Goal: Task Accomplishment & Management: Manage account settings

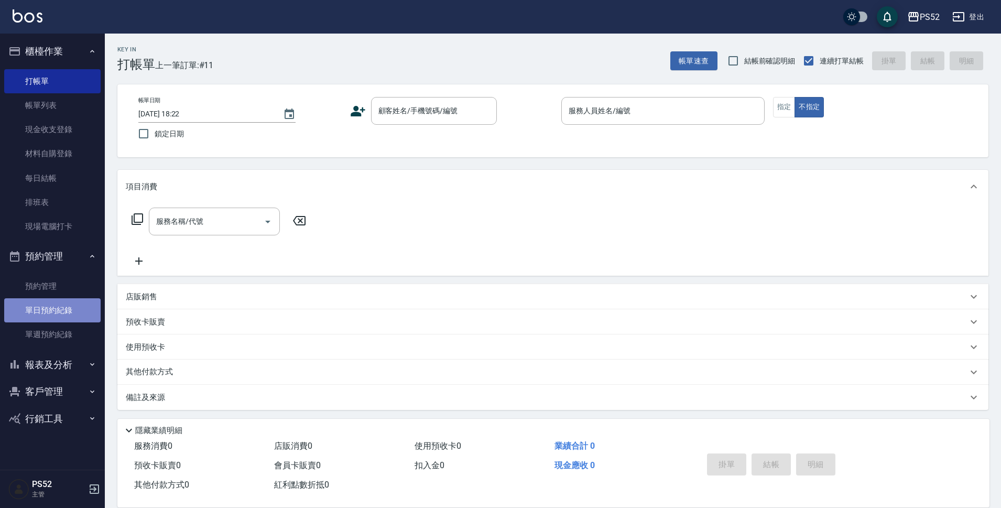
click at [56, 301] on link "單日預約紀錄" at bounding box center [52, 310] width 96 height 24
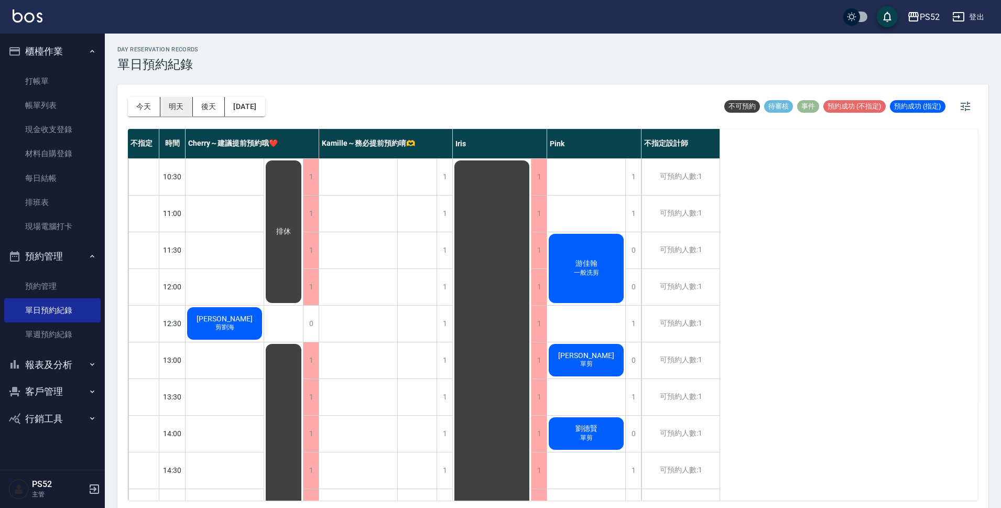
click at [167, 109] on button "明天" at bounding box center [176, 106] width 32 height 19
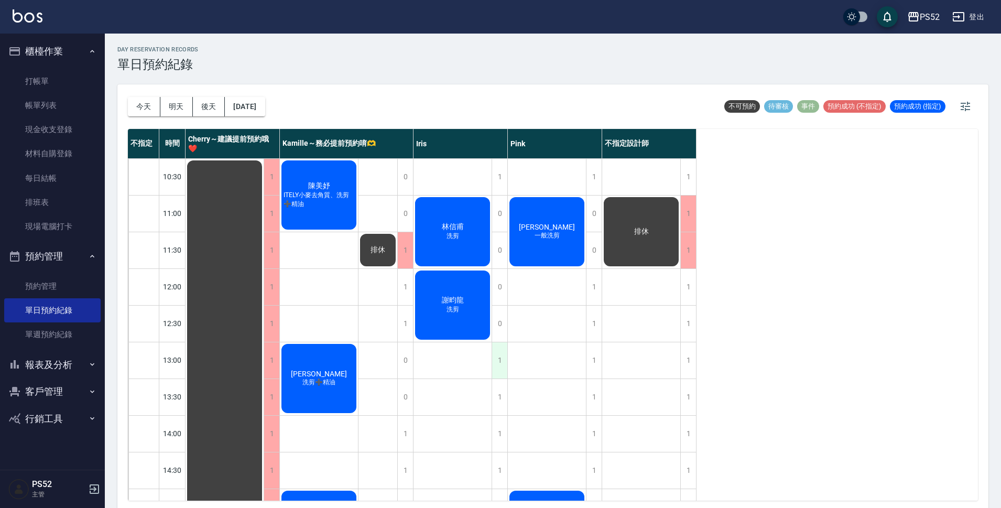
click at [499, 364] on div "1" at bounding box center [499, 360] width 16 height 36
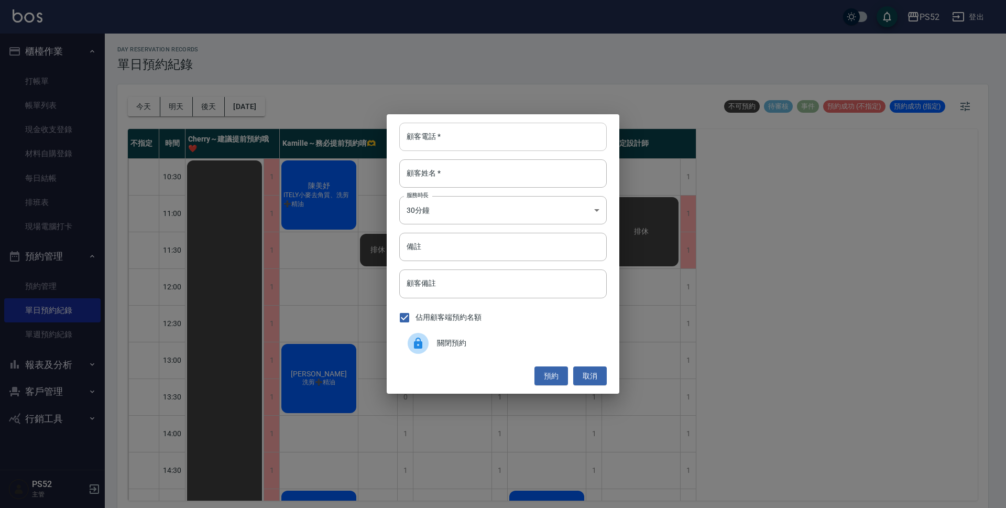
click at [481, 137] on input "顧客電話   *" at bounding box center [502, 137] width 207 height 28
type input "0937564058"
click at [468, 168] on input "顧客姓名   *" at bounding box center [502, 173] width 207 height 28
type input "＿"
type input "馬"
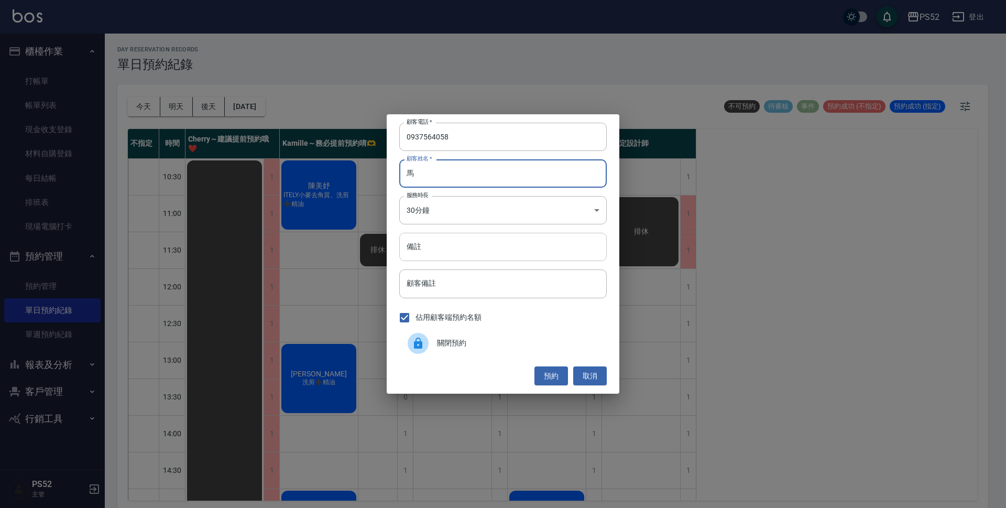
click at [421, 243] on input "備註" at bounding box center [502, 247] width 207 height 28
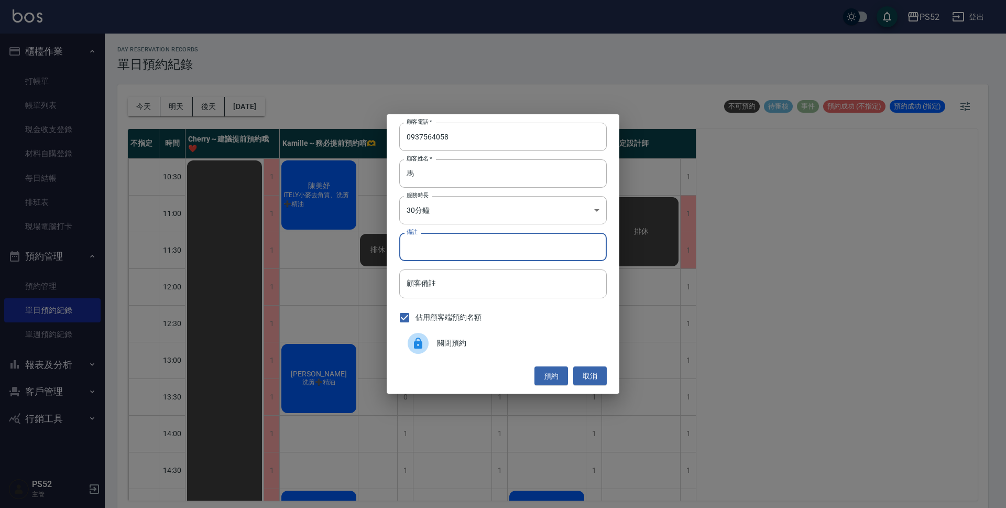
type input "＿"
type input "一位男生單剪 一位女生單洗"
click at [499, 214] on body "PS52 登出 櫃檯作業 打帳單 帳單列表 現金收支登錄 材料自購登錄 每日結帳 排班表 現場電腦打卡 預約管理 預約管理 單日預約紀錄 單週預約紀錄 報表及…" at bounding box center [503, 255] width 1006 height 511
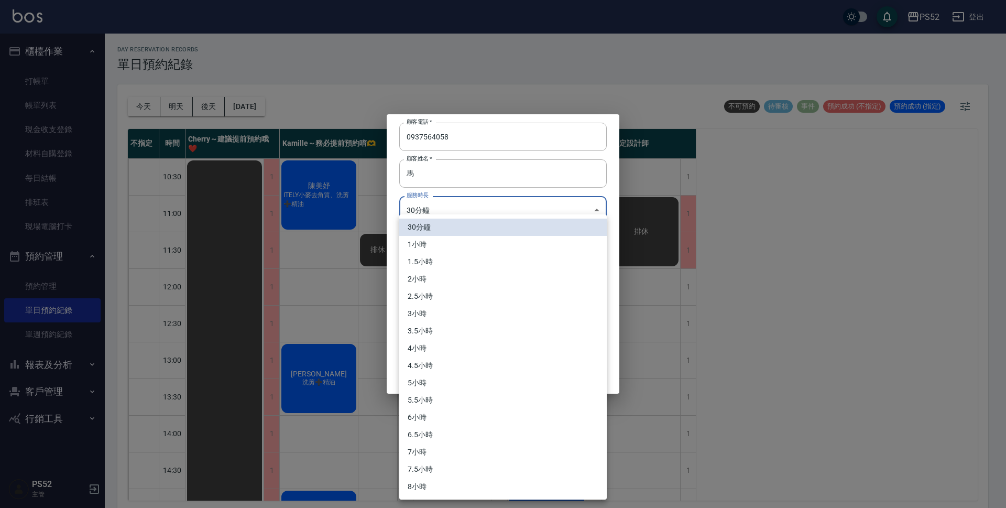
click at [477, 237] on li "1小時" at bounding box center [502, 244] width 207 height 17
type input "2"
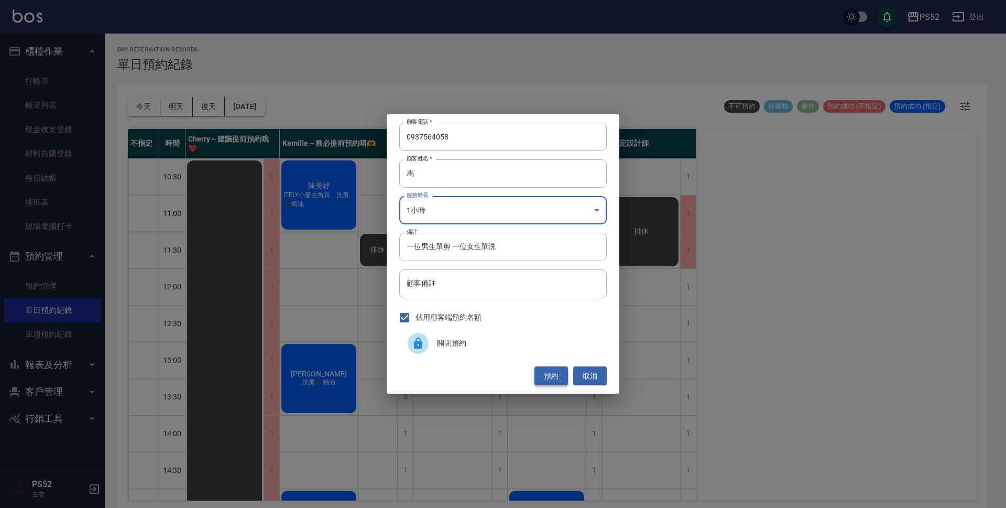
click at [550, 374] on button "預約" at bounding box center [551, 375] width 34 height 19
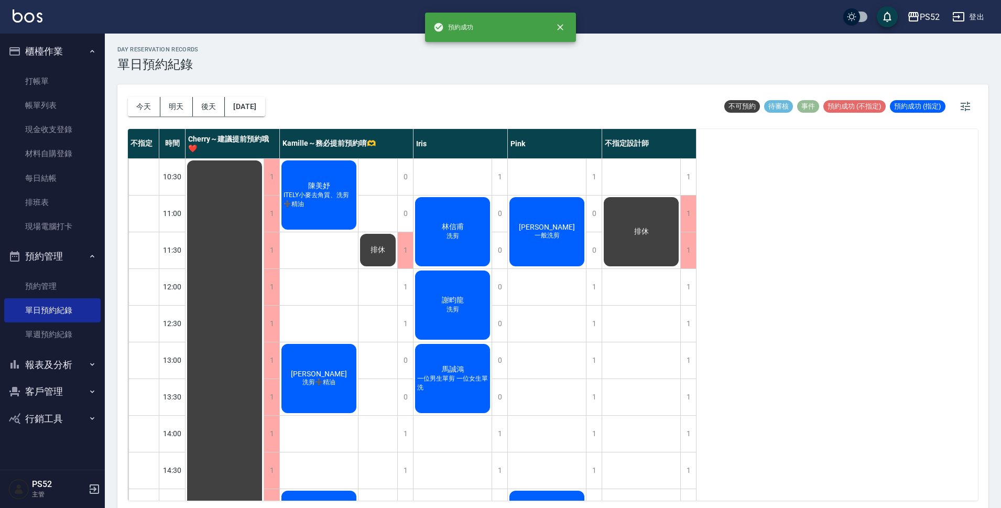
click at [480, 375] on span "一位男生單剪 一位女生單洗" at bounding box center [452, 383] width 75 height 18
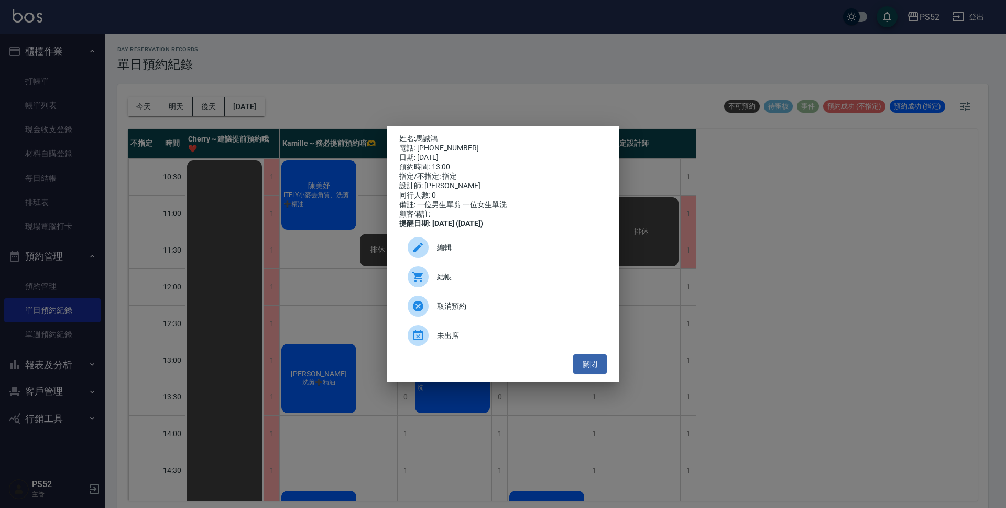
click at [445, 250] on span "編輯" at bounding box center [517, 247] width 161 height 11
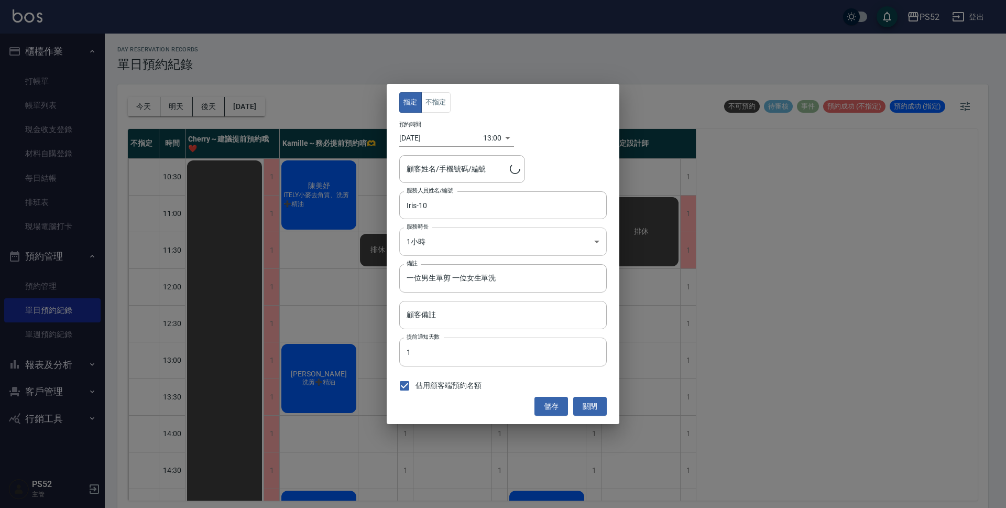
type input "馬誠鴻/0937564058/B0937564058"
click at [446, 108] on button "不指定" at bounding box center [435, 102] width 29 height 20
click at [562, 401] on button "儲存" at bounding box center [551, 406] width 34 height 19
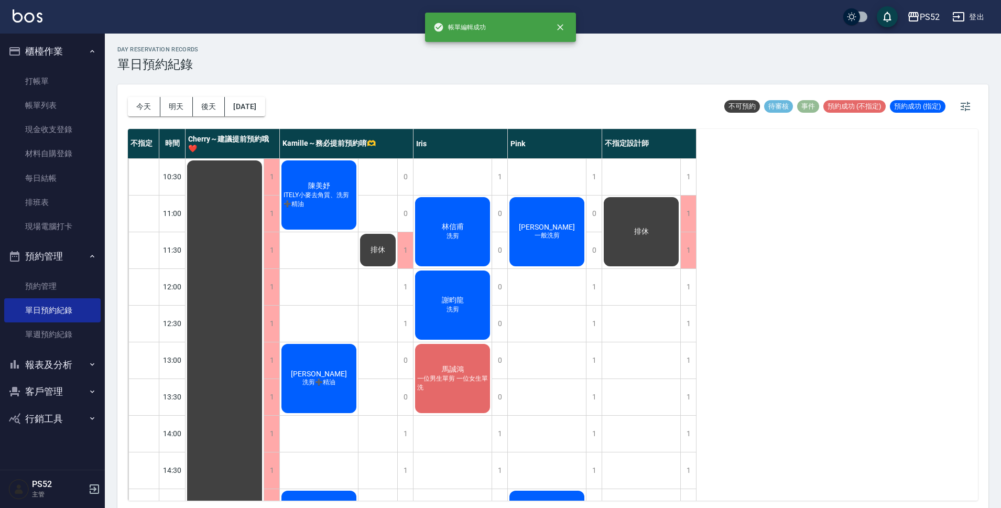
click at [470, 384] on span "一位男生單剪 一位女生單洗" at bounding box center [452, 383] width 75 height 18
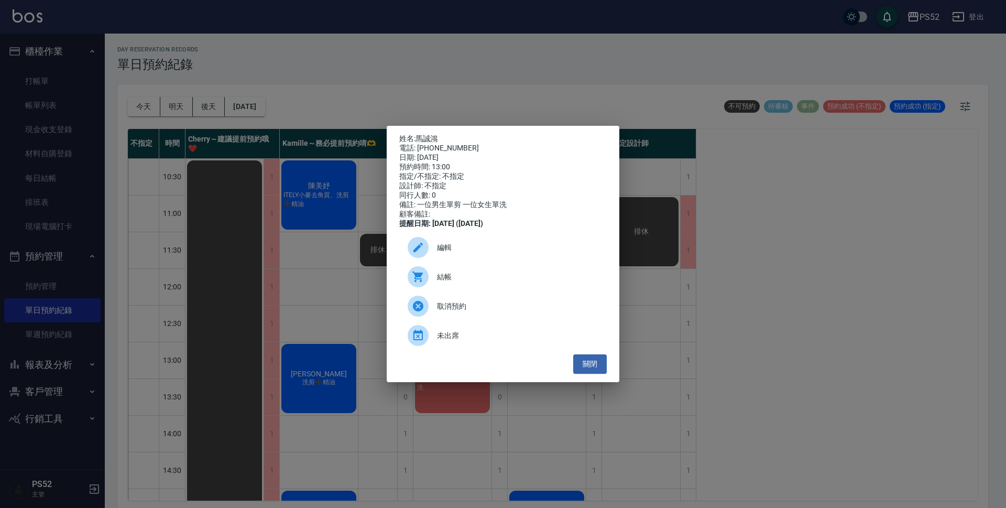
click at [474, 253] on span "編輯" at bounding box center [517, 247] width 161 height 11
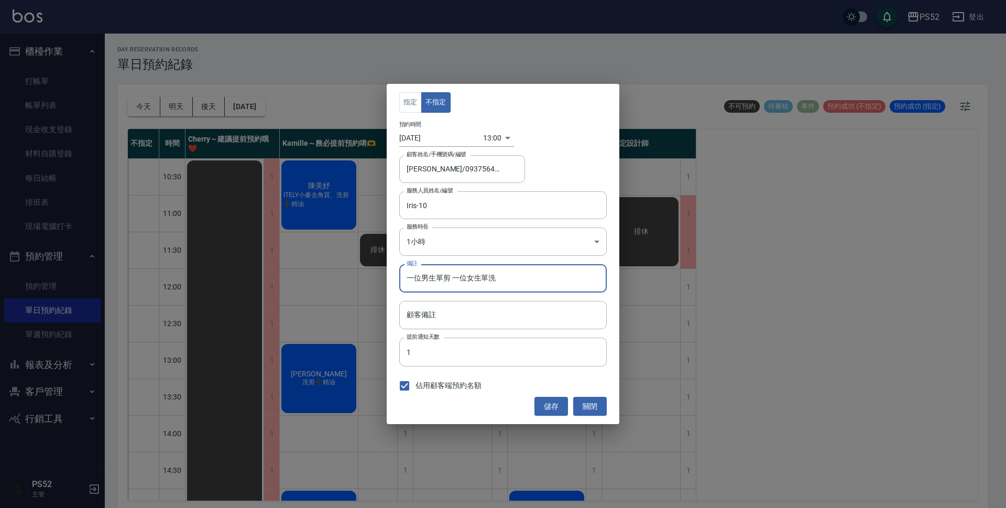
drag, startPoint x: 523, startPoint y: 285, endPoint x: 402, endPoint y: 266, distance: 122.6
click at [402, 266] on input "一位男生單剪 一位女生單洗" at bounding box center [502, 278] width 207 height 28
click at [607, 401] on div "指定 不指定 預約時間 2025/09/12 13:00 1757653200000 顧客姓名/手機號碼/編號 馬誠鴻/0937564058/B0937564…" at bounding box center [503, 254] width 233 height 340
click at [604, 402] on button "關閉" at bounding box center [590, 406] width 34 height 19
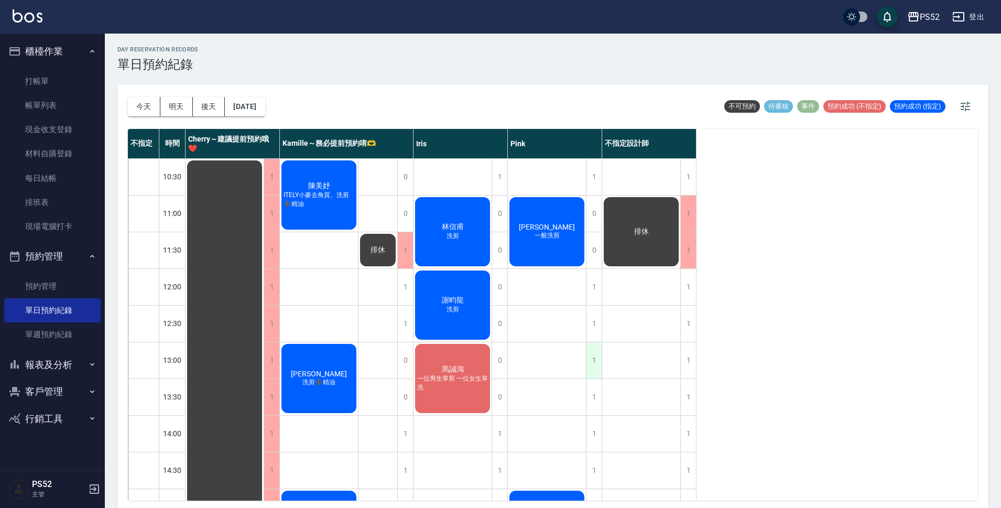
click at [595, 357] on div "1" at bounding box center [594, 360] width 16 height 36
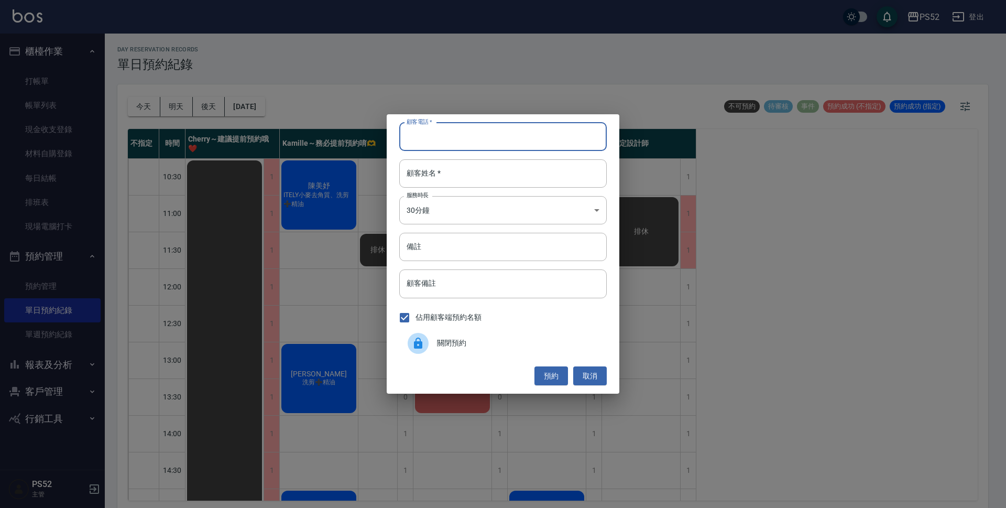
click at [520, 143] on input "顧客電話   *" at bounding box center [502, 137] width 207 height 28
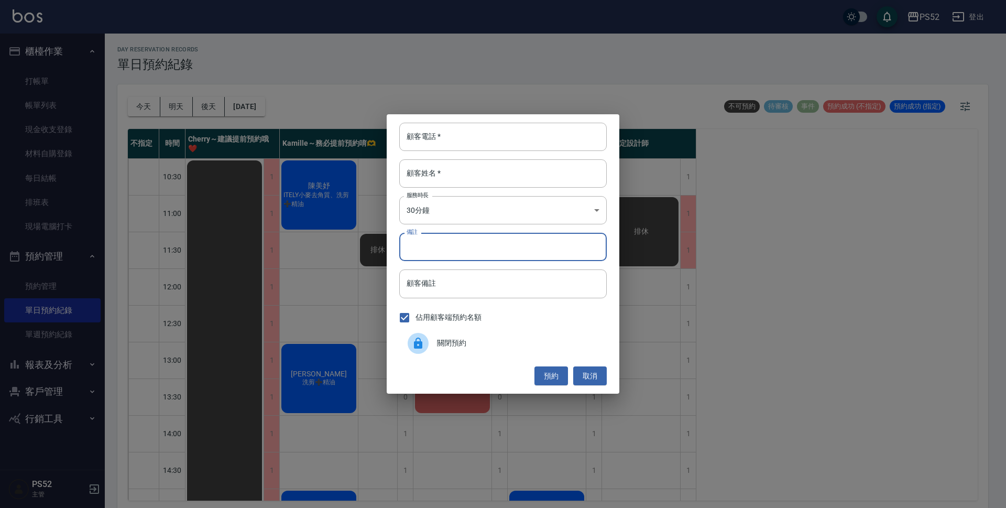
click at [485, 254] on input "備註" at bounding box center [502, 247] width 207 height 28
paste input "一位男生單剪 一位女生單洗"
type input "一位男生單剪 一位女生單洗"
click at [496, 135] on input "顧客電話   *" at bounding box center [502, 137] width 207 height 28
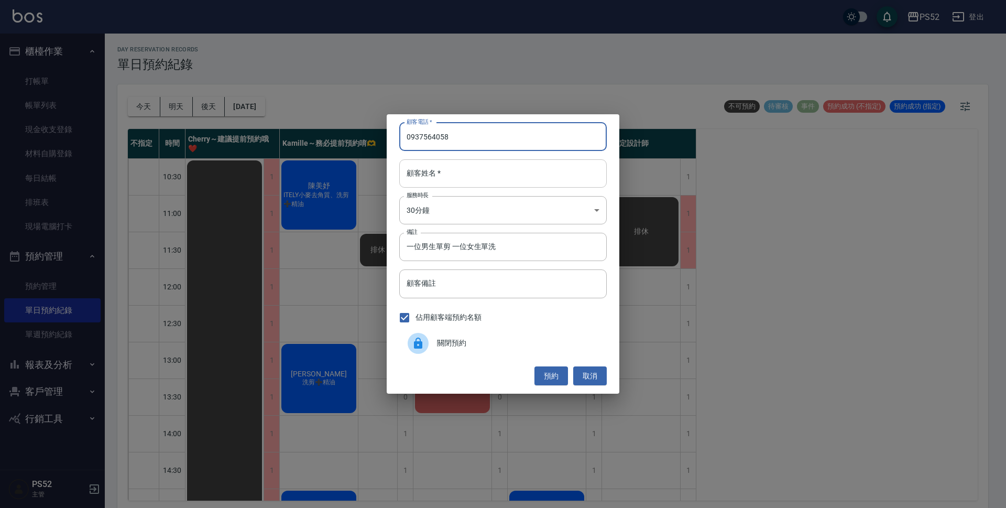
type input "0937564058"
click at [497, 162] on input "顧客姓名   *" at bounding box center [502, 173] width 207 height 28
type input "馬"
click at [473, 212] on body "PS52 登出 櫃檯作業 打帳單 帳單列表 現金收支登錄 材料自購登錄 每日結帳 排班表 現場電腦打卡 預約管理 預約管理 單日預約紀錄 單週預約紀錄 報表及…" at bounding box center [503, 255] width 1006 height 511
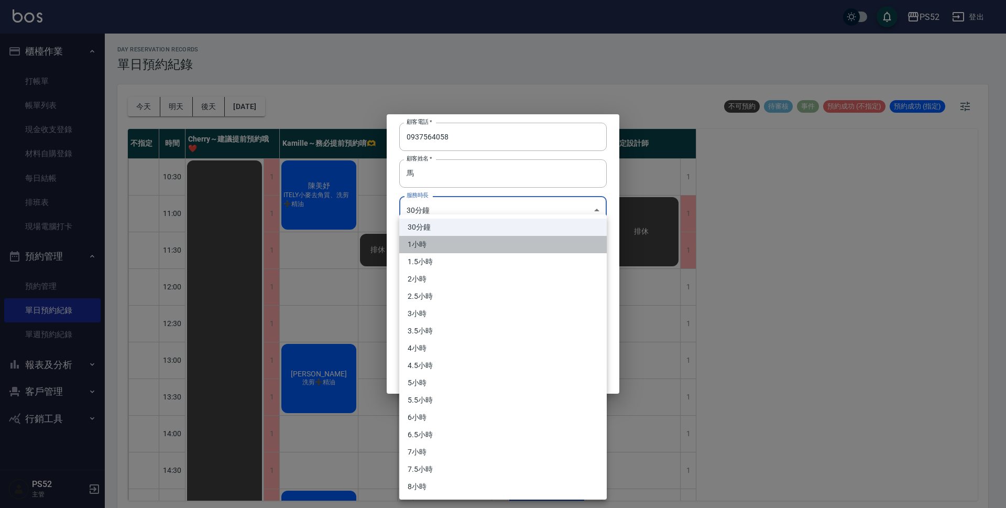
click at [458, 242] on li "1小時" at bounding box center [502, 244] width 207 height 17
type input "2"
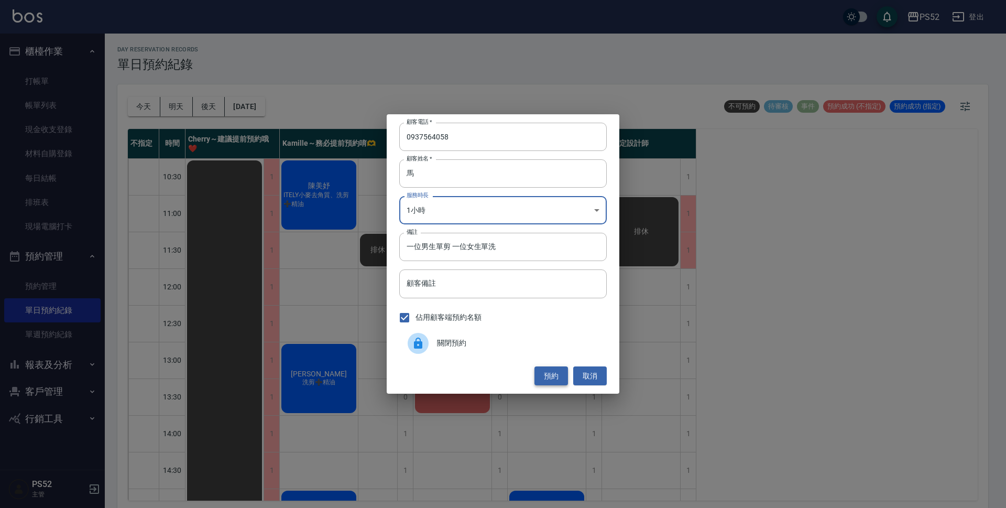
click at [545, 376] on button "預約" at bounding box center [551, 375] width 34 height 19
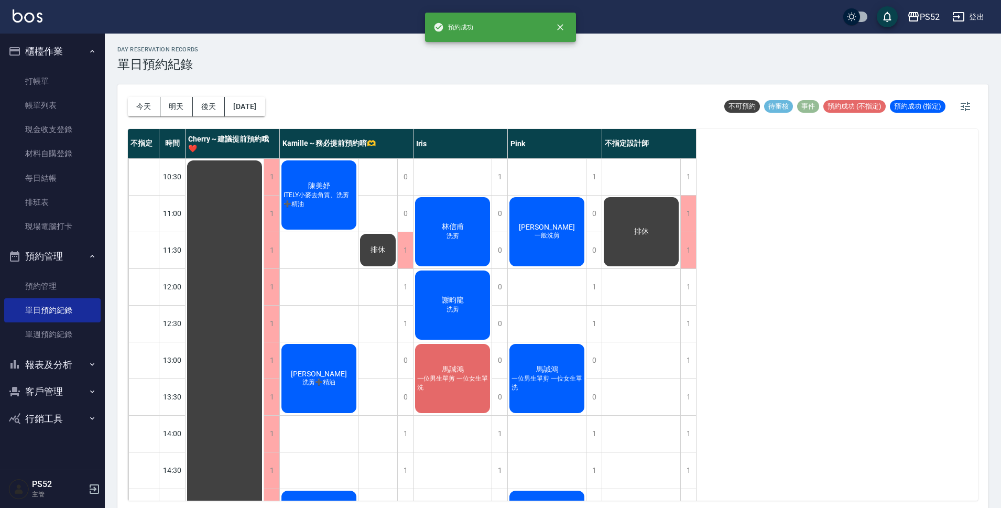
click at [570, 387] on span "一位男生單剪 一位女生單洗" at bounding box center [546, 383] width 75 height 18
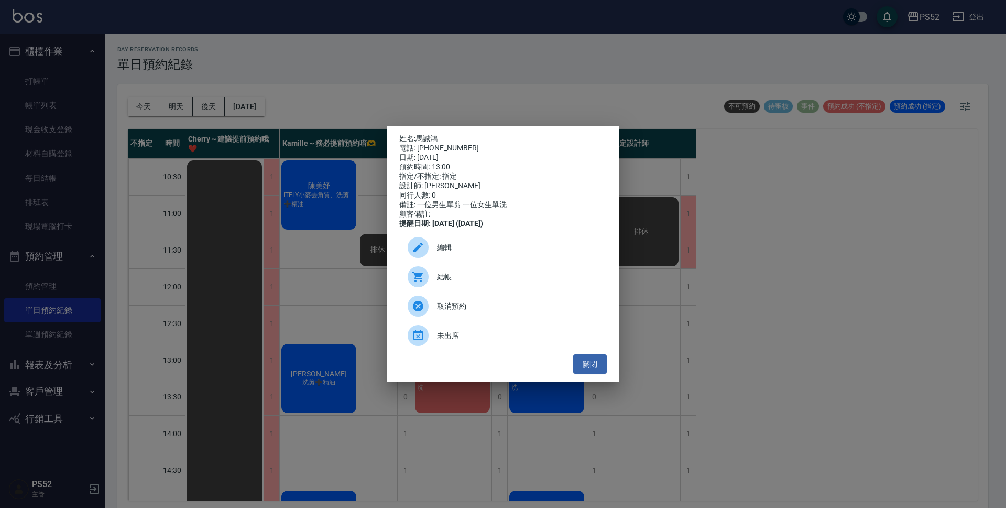
click at [482, 249] on span "編輯" at bounding box center [517, 247] width 161 height 11
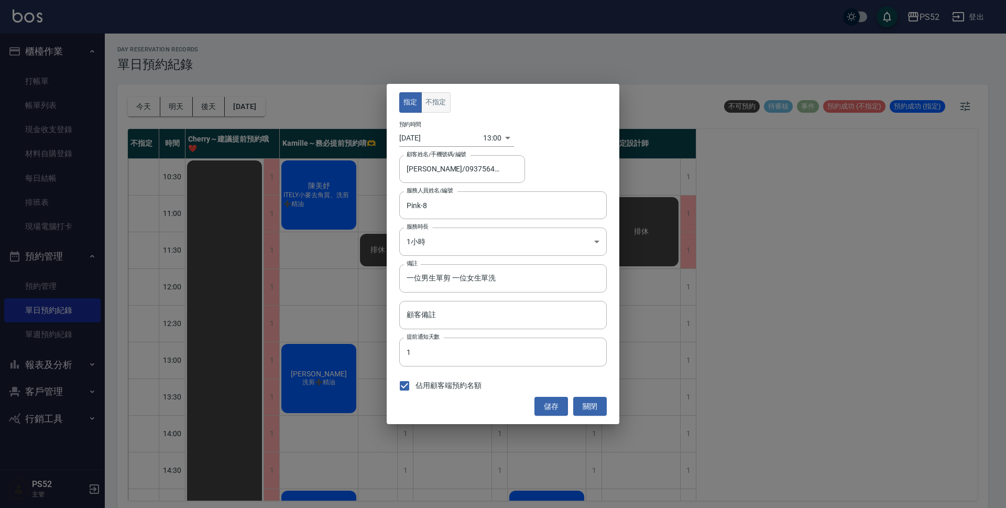
click at [439, 111] on button "不指定" at bounding box center [435, 102] width 29 height 20
click at [558, 408] on button "儲存" at bounding box center [551, 406] width 34 height 19
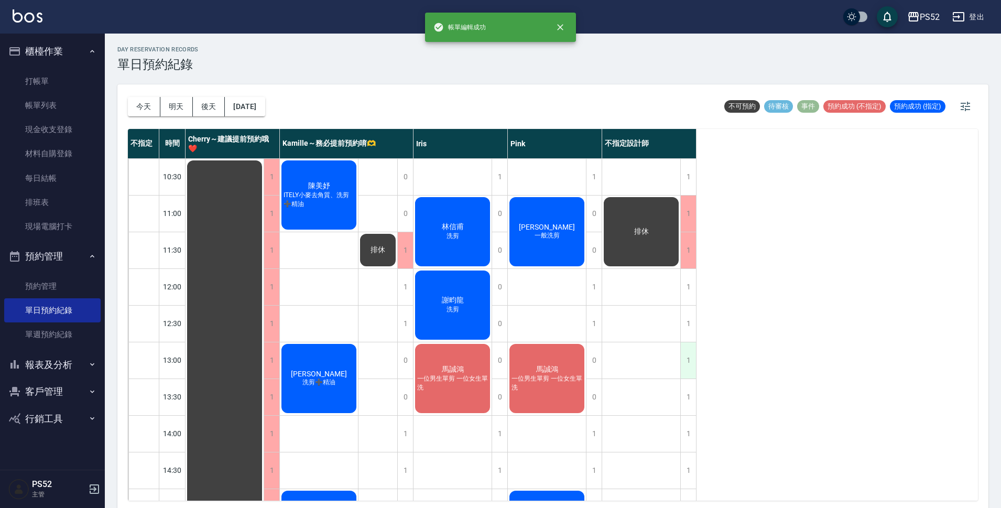
click at [684, 362] on div "1" at bounding box center [688, 360] width 16 height 36
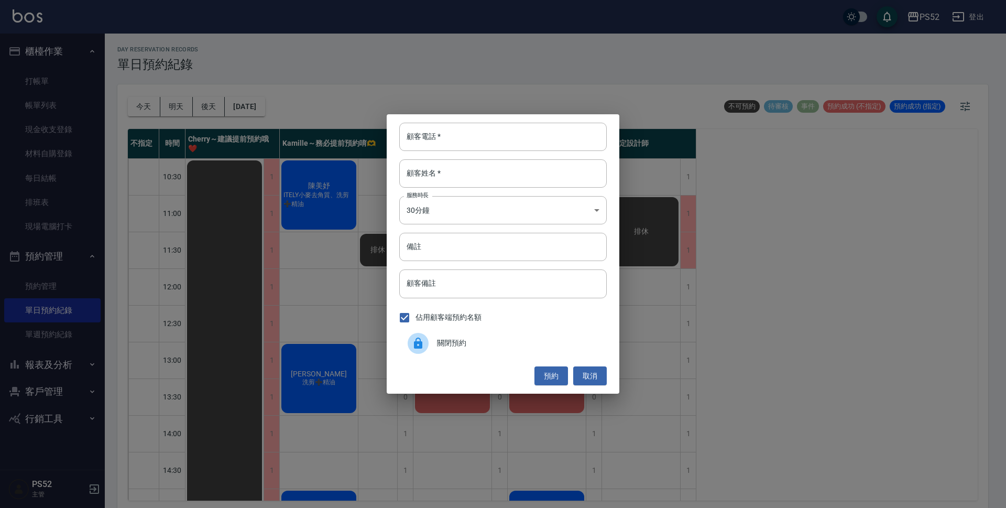
click at [530, 352] on div "關閉預約" at bounding box center [502, 343] width 207 height 29
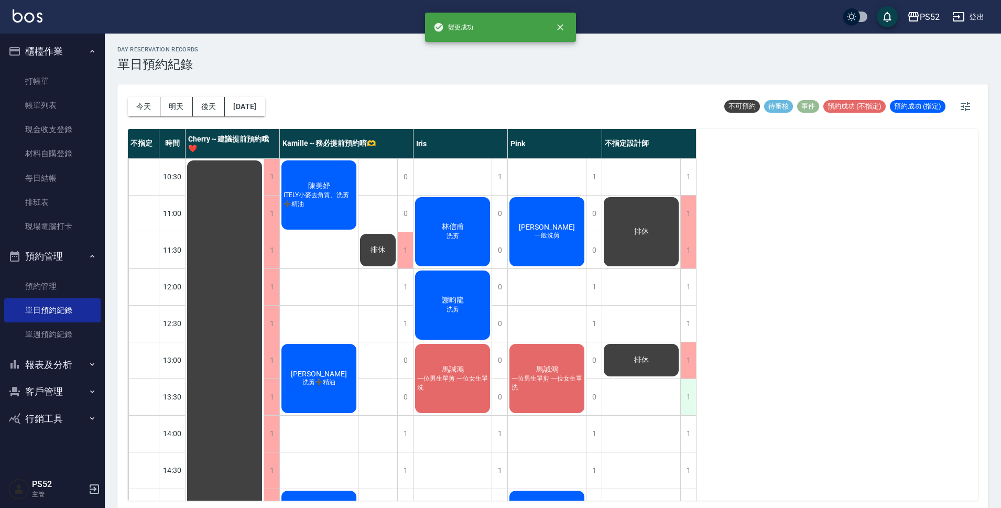
click at [693, 405] on div "1" at bounding box center [688, 397] width 16 height 36
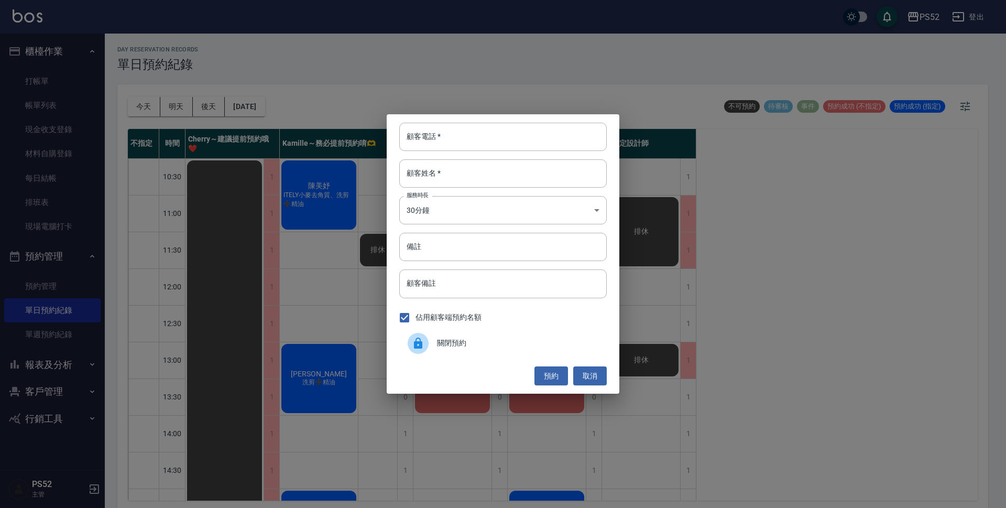
click at [501, 352] on div "關閉預約" at bounding box center [502, 343] width 207 height 29
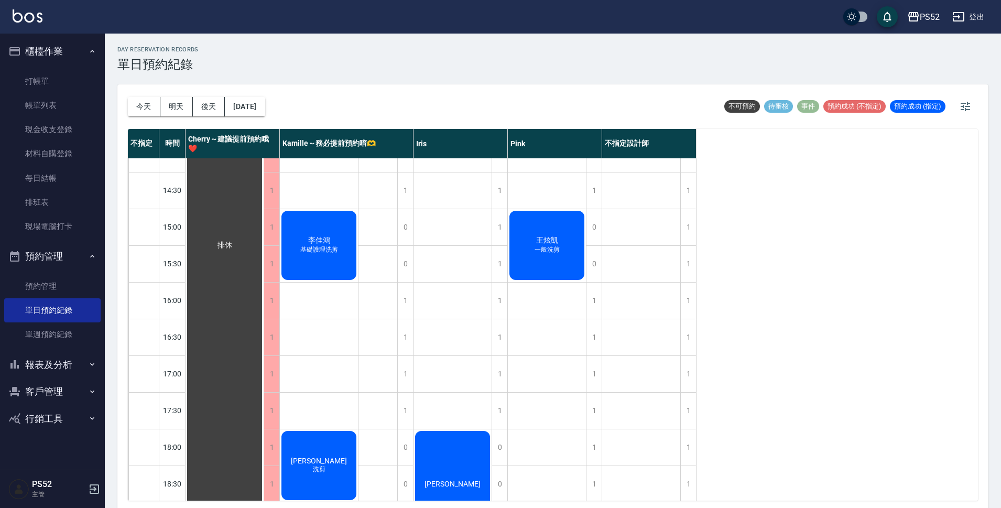
scroll to position [279, 0]
click at [265, 114] on button "2025/09/12" at bounding box center [245, 106] width 40 height 19
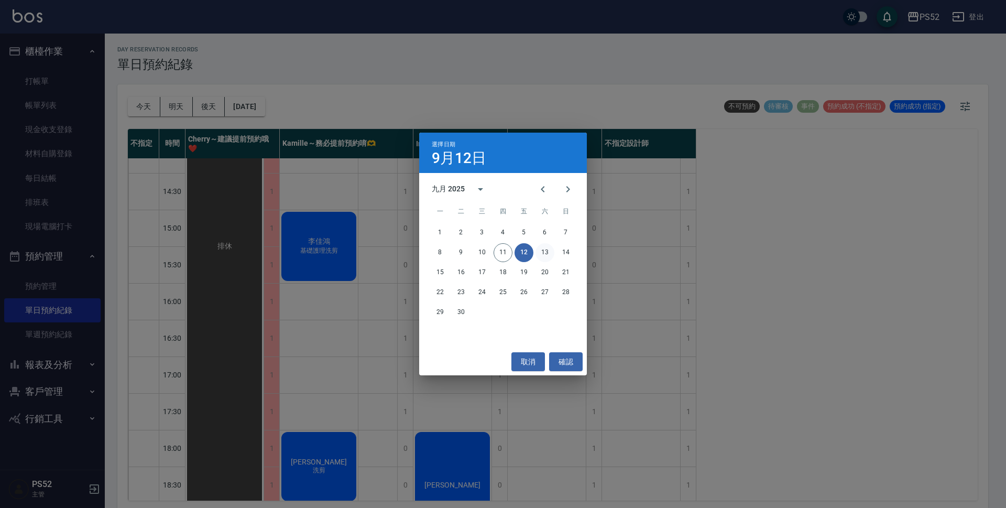
click at [547, 247] on button "13" at bounding box center [544, 252] width 19 height 19
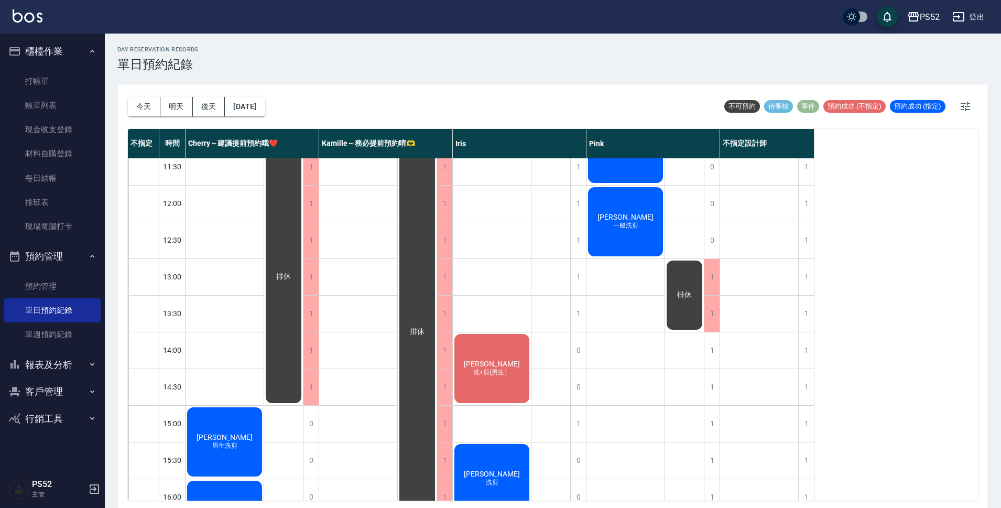
scroll to position [86, 0]
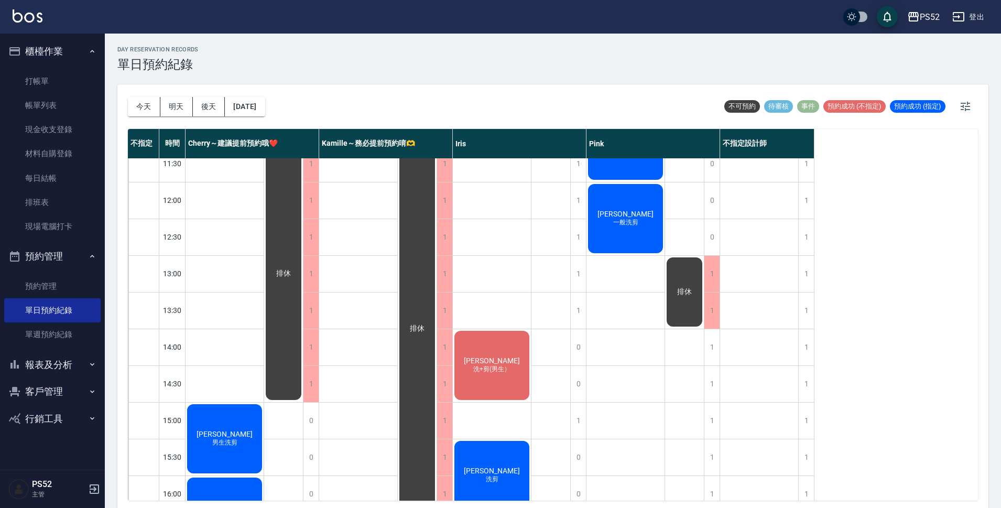
click at [36, 253] on button "預約管理" at bounding box center [52, 256] width 96 height 27
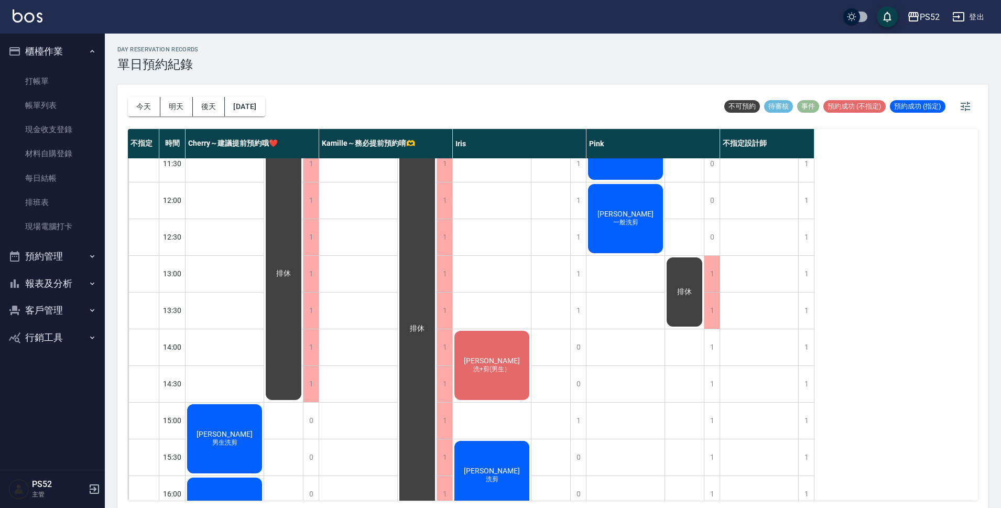
click at [40, 274] on button "報表及分析" at bounding box center [52, 283] width 96 height 27
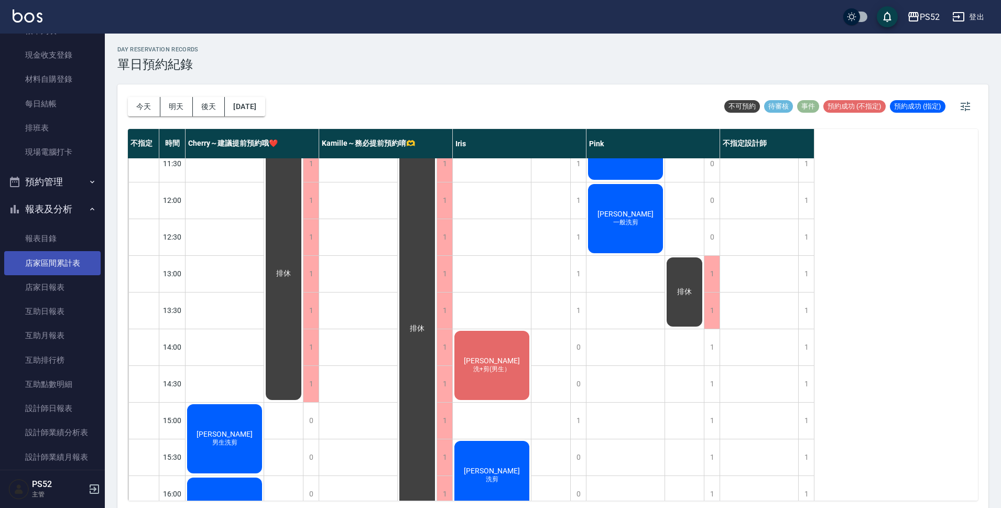
scroll to position [105, 0]
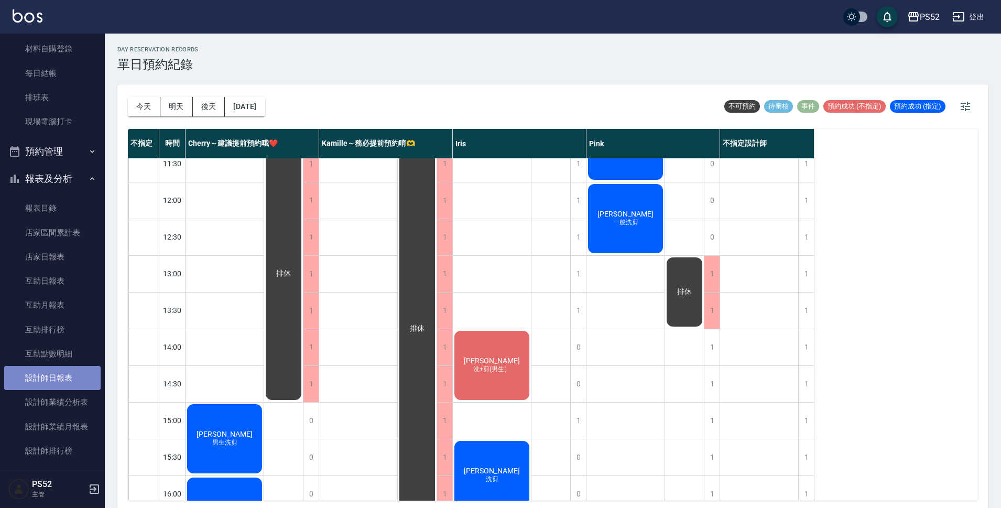
click at [60, 384] on link "設計師日報表" at bounding box center [52, 378] width 96 height 24
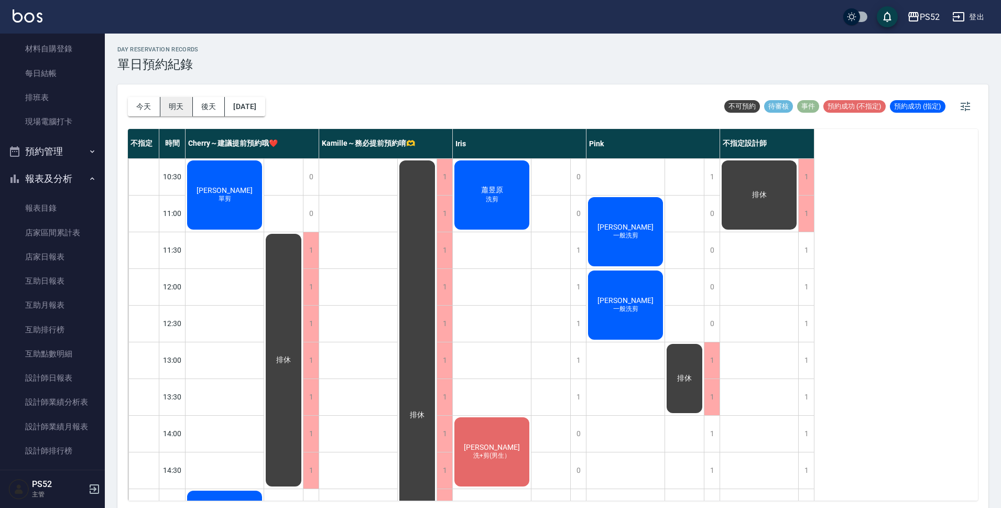
click at [168, 105] on button "明天" at bounding box center [176, 106] width 32 height 19
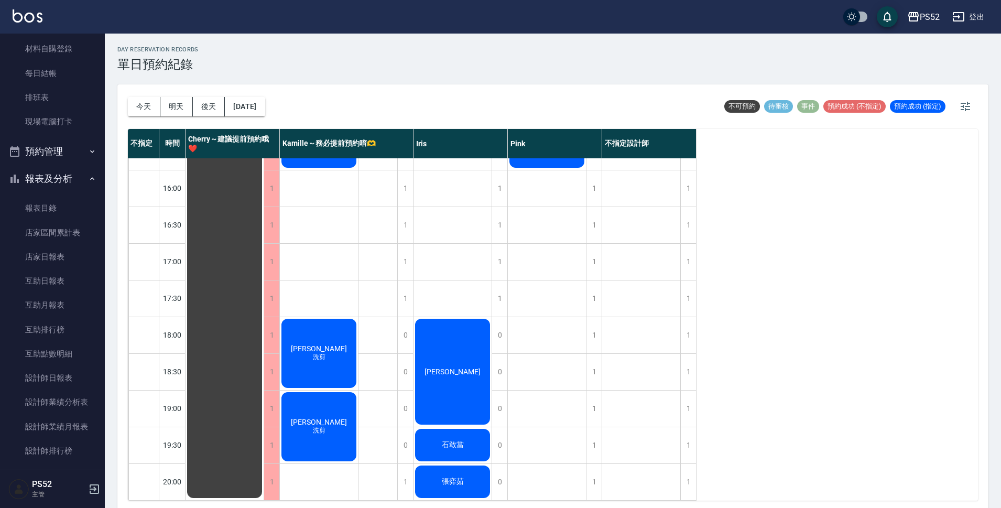
scroll to position [401, 0]
click at [60, 409] on link "設計師業績分析表" at bounding box center [52, 402] width 96 height 24
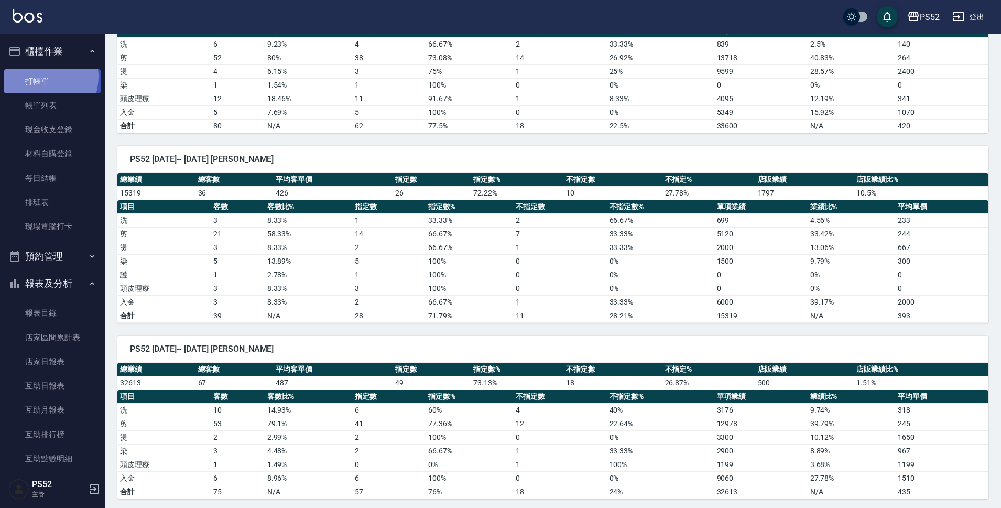
click at [36, 76] on link "打帳單" at bounding box center [52, 81] width 96 height 24
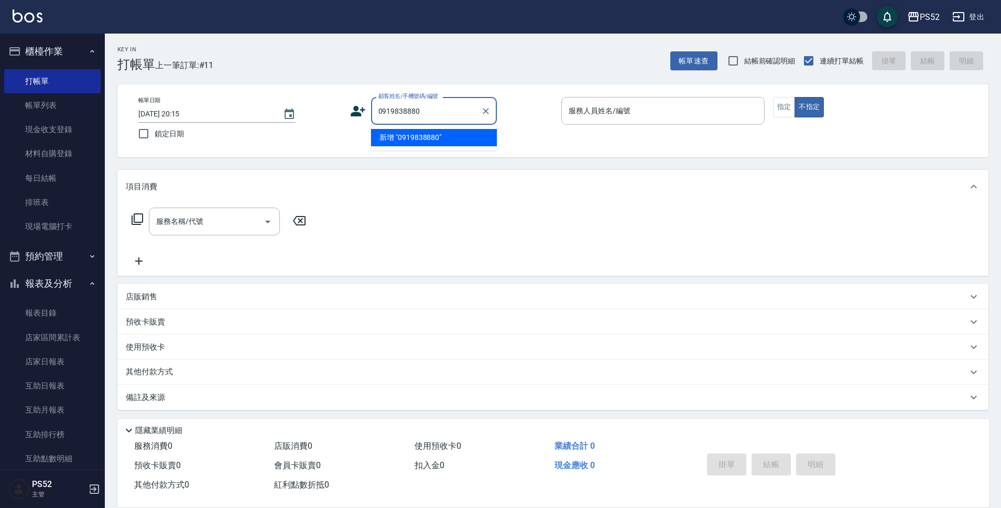
type input "0919838880"
click at [352, 108] on icon at bounding box center [358, 111] width 16 height 16
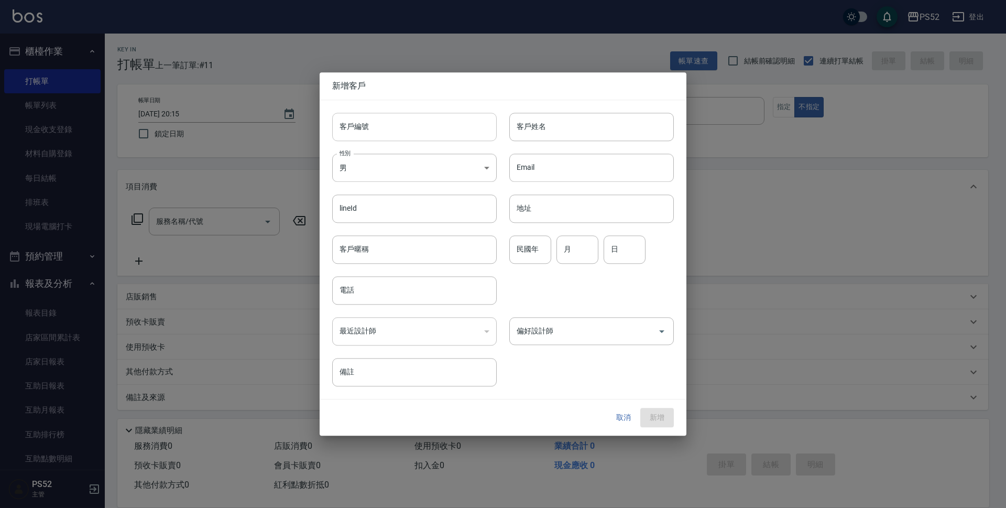
click at [374, 115] on input "客戶編號" at bounding box center [414, 127] width 165 height 28
type input "＿"
type input "c"
type input "＿"
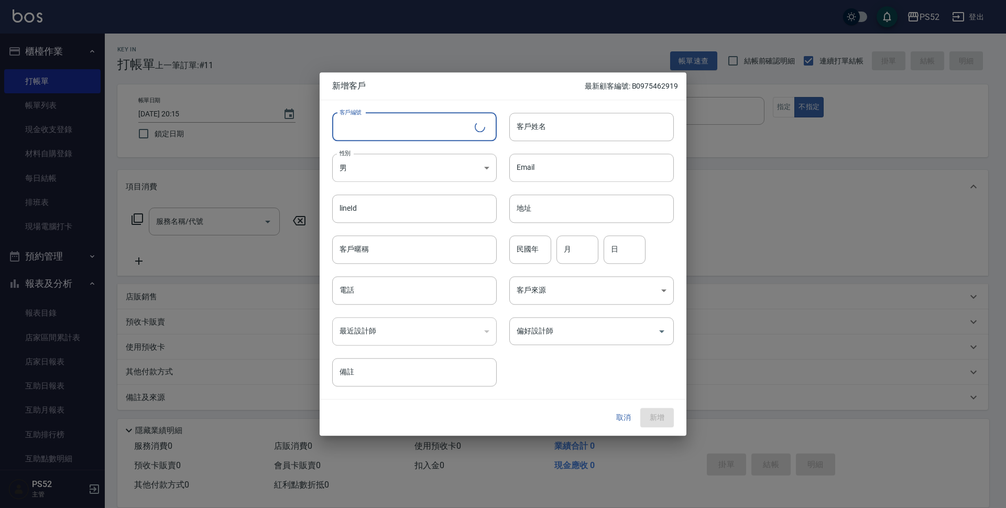
type input "c"
type input "＿"
type input "c"
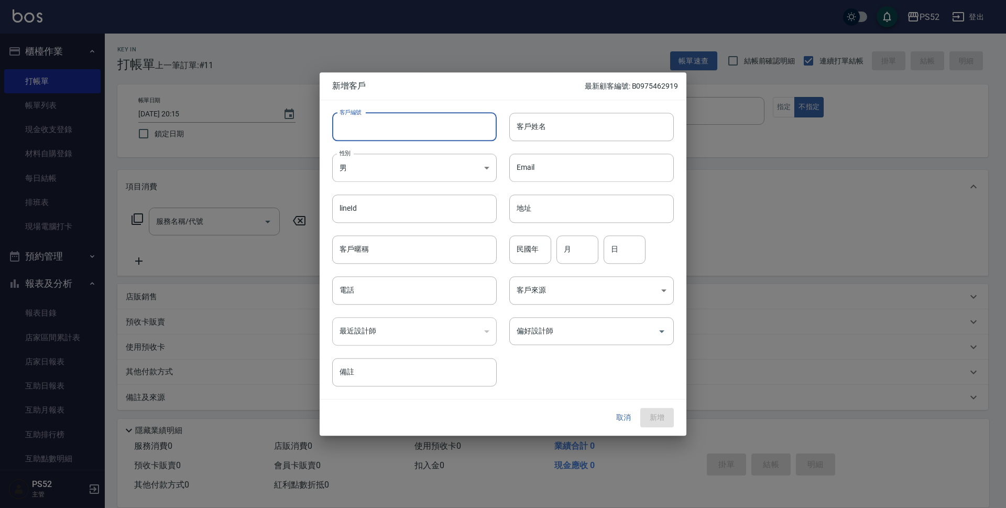
type input "c"
type input "＿"
type input "c"
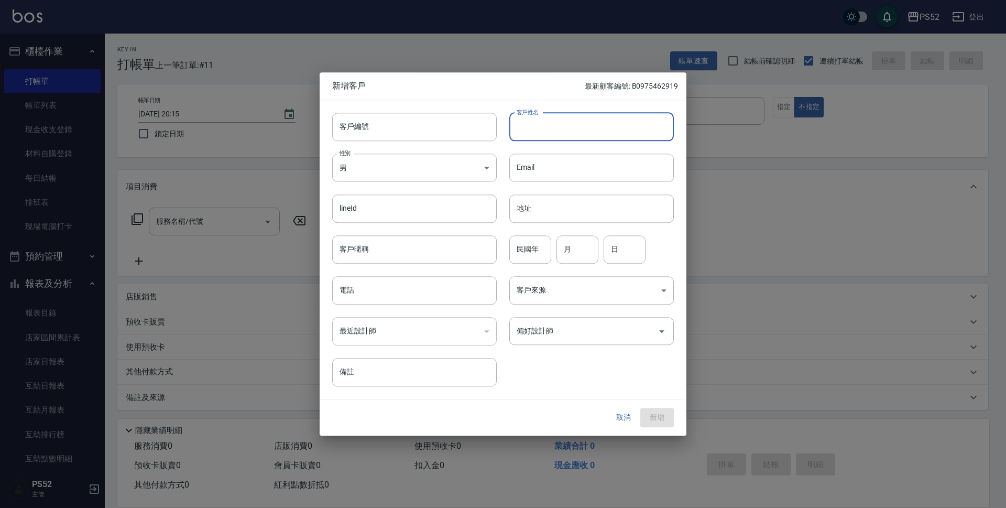
click at [533, 130] on input "客戶姓名" at bounding box center [591, 127] width 165 height 28
type input "ｃ"
click at [568, 120] on input "Ｃ" at bounding box center [591, 127] width 165 height 28
type input "Ｃ0919838880"
click at [387, 134] on input "客戶編號" at bounding box center [414, 127] width 165 height 28
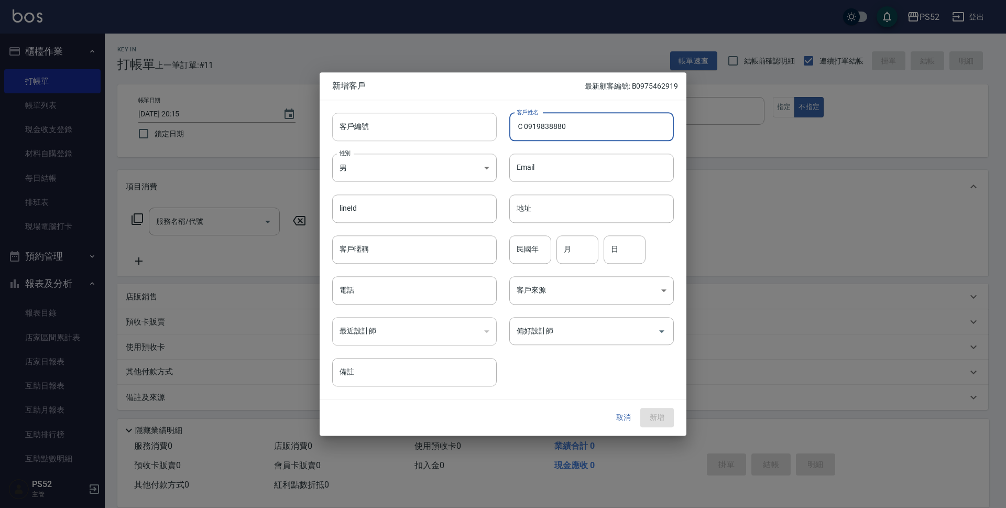
drag, startPoint x: 574, startPoint y: 133, endPoint x: 476, endPoint y: 134, distance: 98.0
click at [476, 134] on div "客戶編號 客戶編號 客戶姓名 Ｃ0919838880 客戶姓名 性別 男 MALE 性別 Email Email lineId lineId 地址 地址 客戶…" at bounding box center [497, 243] width 354 height 287
click at [455, 132] on input "客戶編號" at bounding box center [414, 127] width 165 height 28
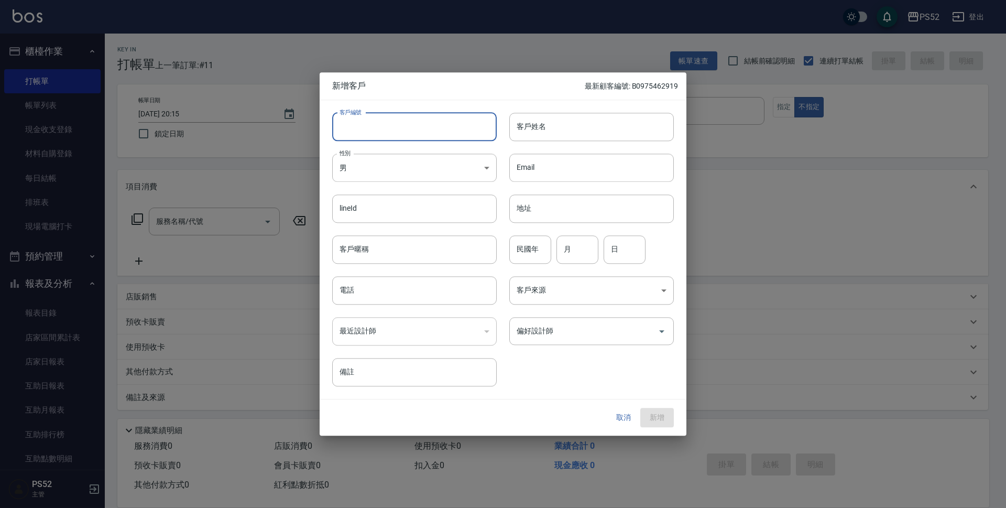
paste input "Ｃ0919838880"
type input "Ｃ0919838880"
click at [371, 294] on input "電話" at bounding box center [414, 290] width 165 height 28
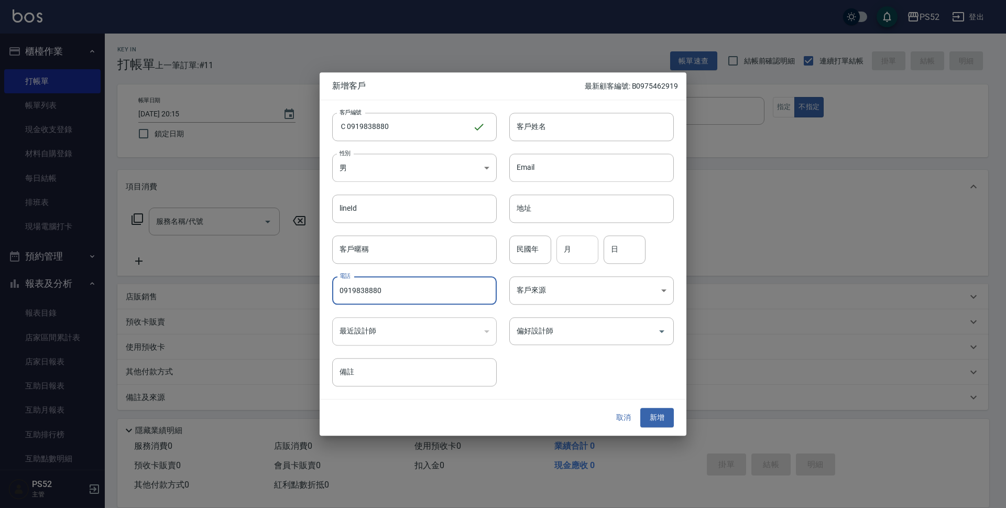
type input "0919838880"
click at [568, 249] on input "月" at bounding box center [577, 249] width 42 height 28
type input "12"
type input "4"
click at [601, 133] on input "客戶姓名" at bounding box center [591, 127] width 165 height 28
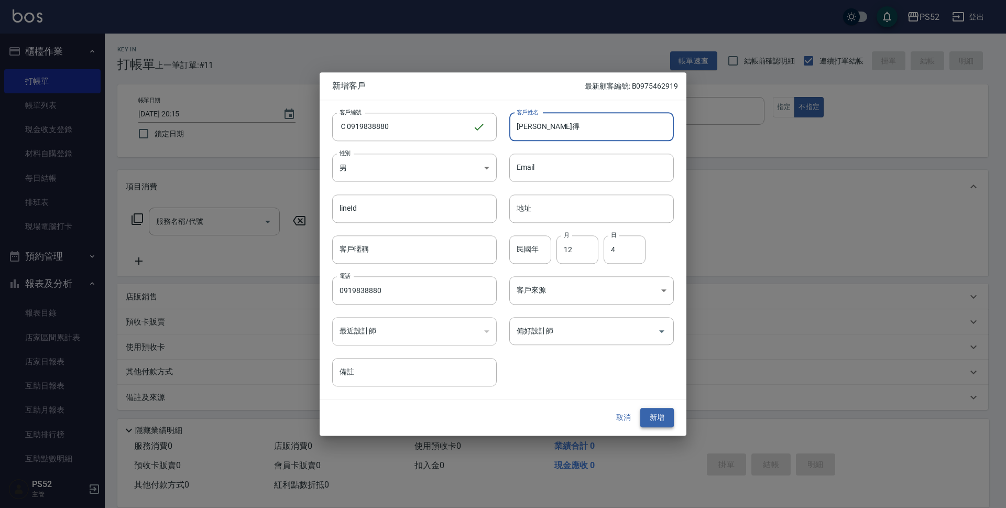
type input "林天得"
click at [654, 418] on button "新增" at bounding box center [657, 417] width 34 height 19
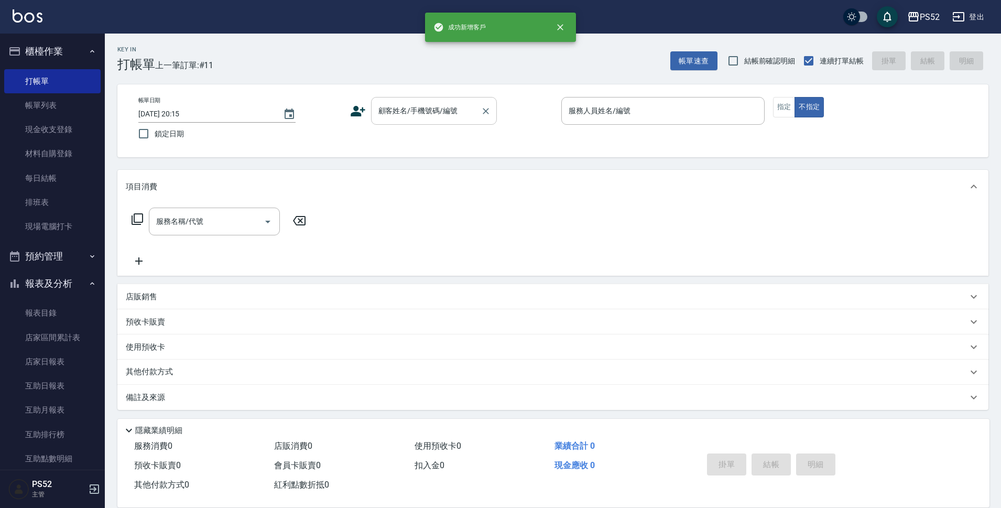
click at [452, 118] on input "顧客姓名/手機號碼/編號" at bounding box center [426, 111] width 101 height 18
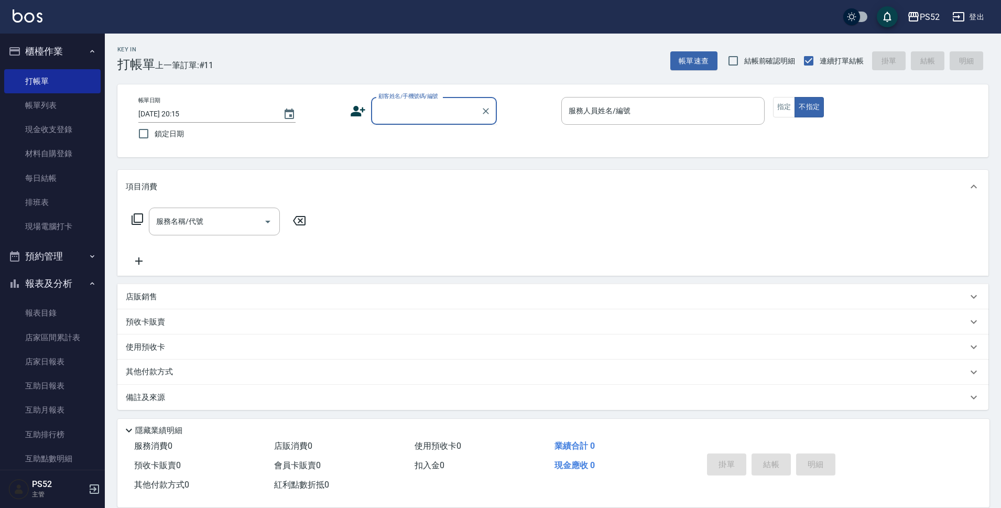
paste input "Ｃ0919838880"
type input "林天得/0919838880/Ｃ0919838880"
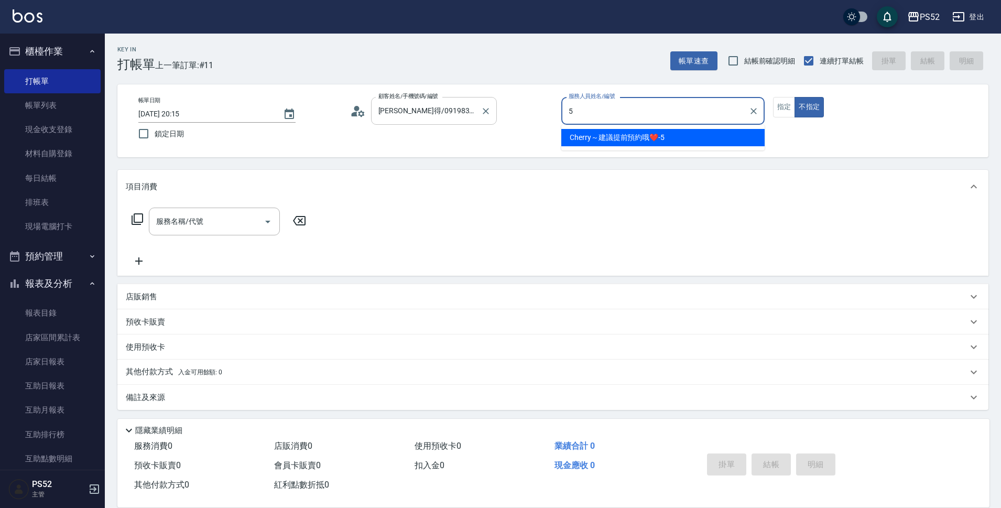
type input "Cherry～建議提前預約哦❤️-5"
type button "false"
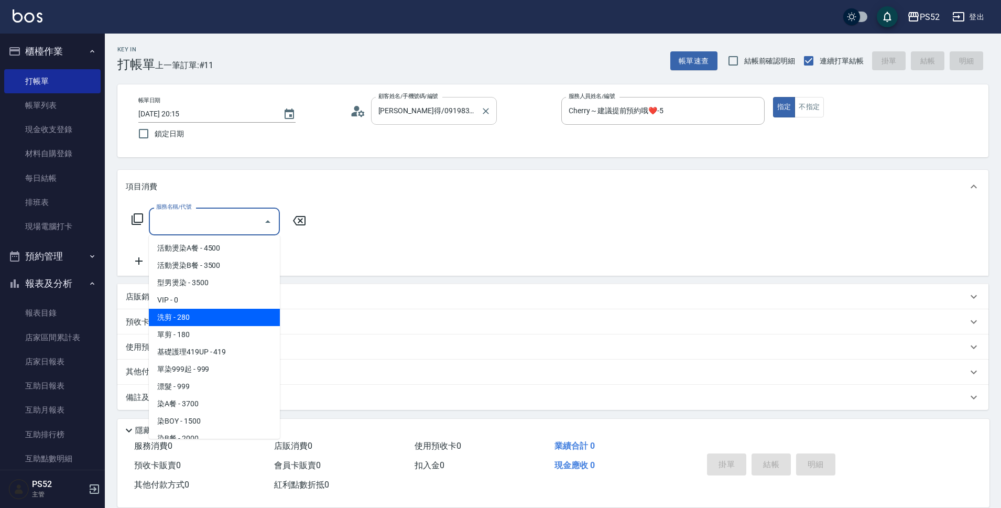
type input "洗剪(C1)"
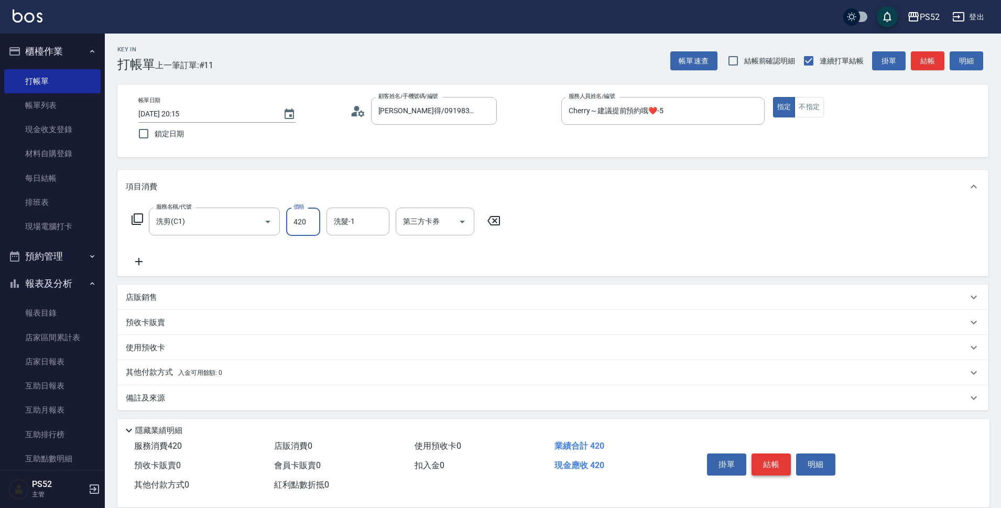
type input "420"
click at [771, 464] on button "結帳" at bounding box center [770, 464] width 39 height 22
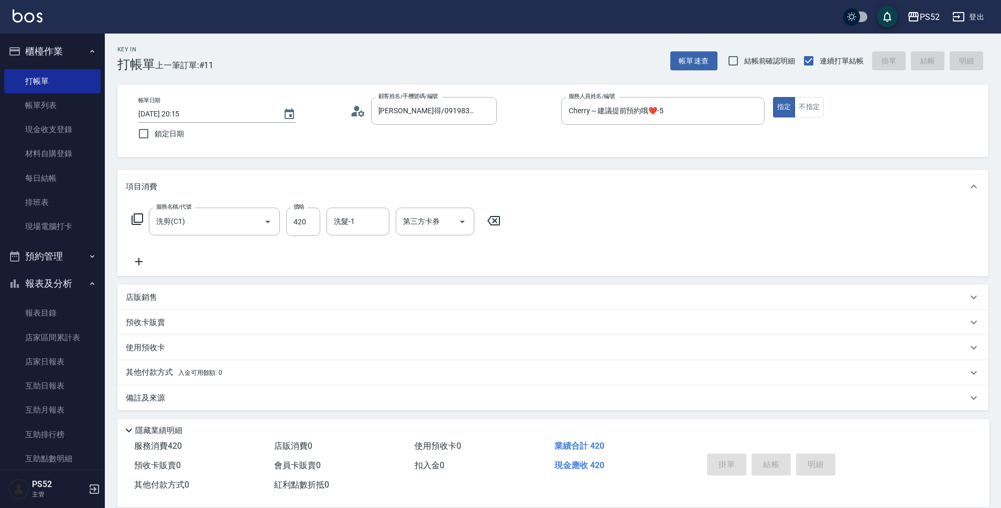
type input "2025/09/11 20:16"
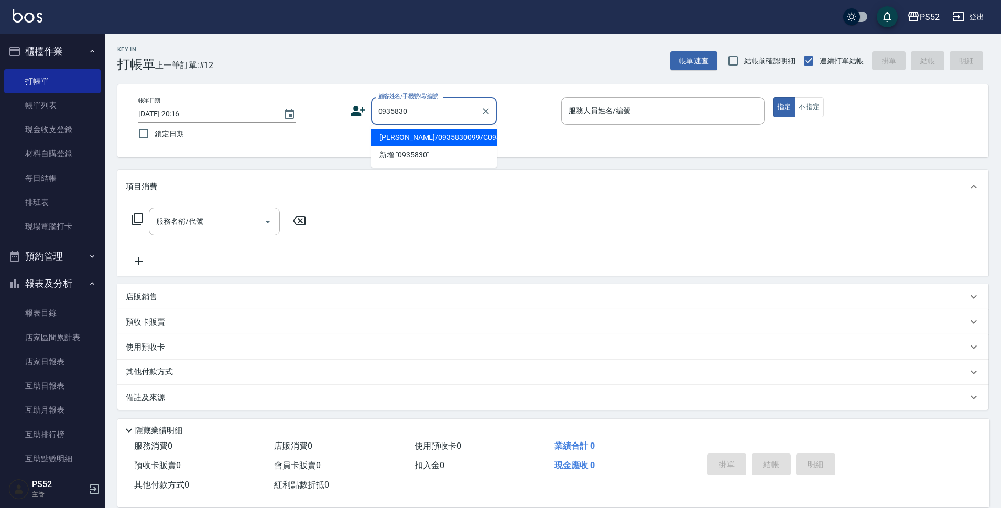
click at [384, 146] on li "鄧鳳嬌/0935830099/C0935830099" at bounding box center [434, 137] width 126 height 17
type input "鄧鳳嬌/0935830099/C0935830099"
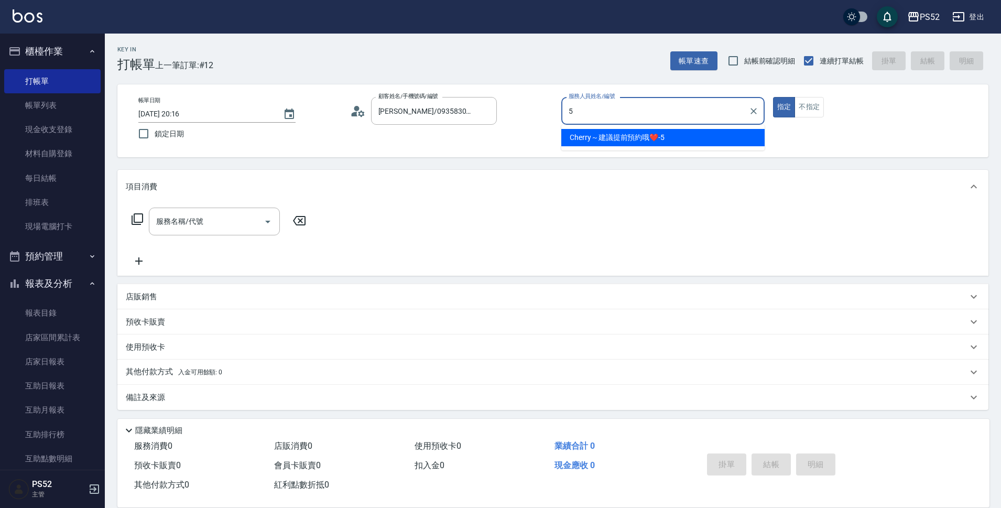
type input "Cherry～建議提前預約哦❤️-5"
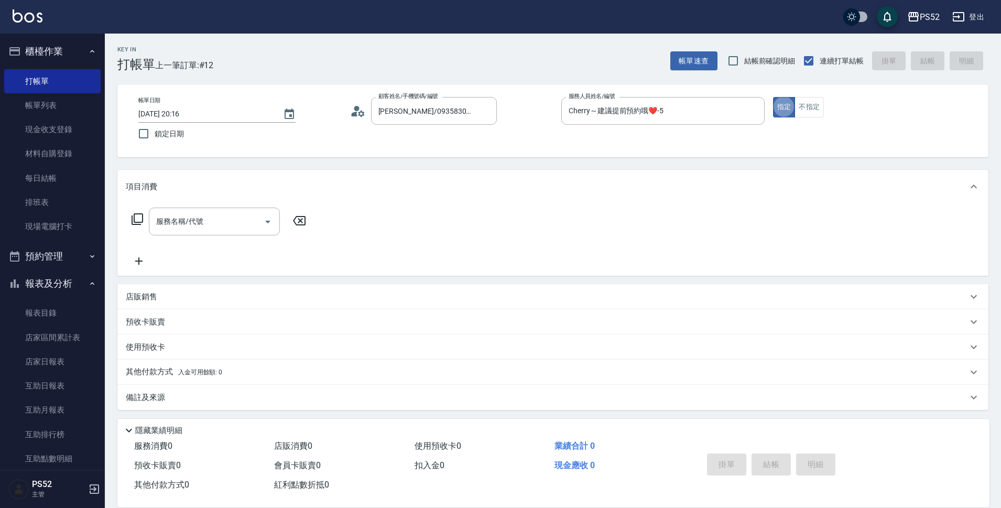
type button "true"
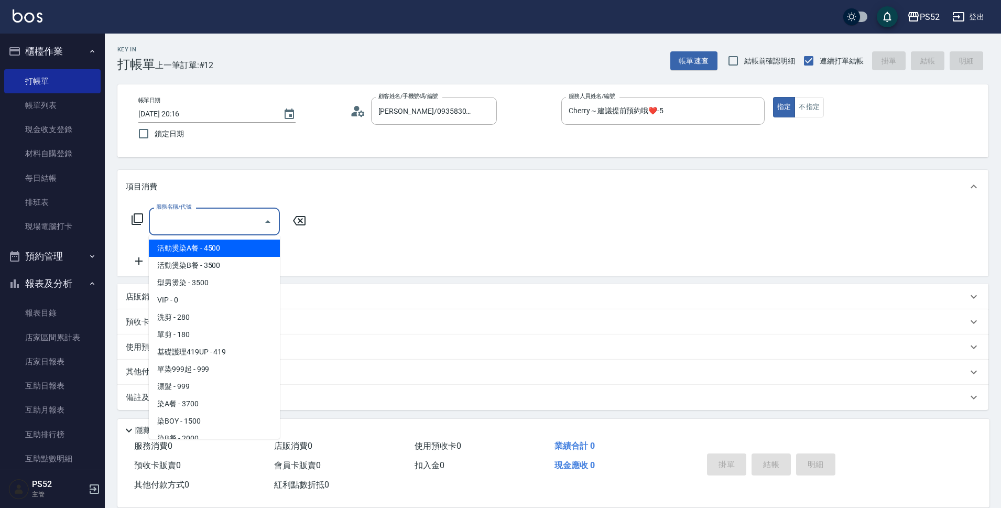
click at [233, 214] on input "服務名稱/代號" at bounding box center [207, 221] width 106 height 18
click at [222, 263] on span "活動燙染B餐 - 3500" at bounding box center [214, 265] width 131 height 17
type input "活動燙染B餐(002)"
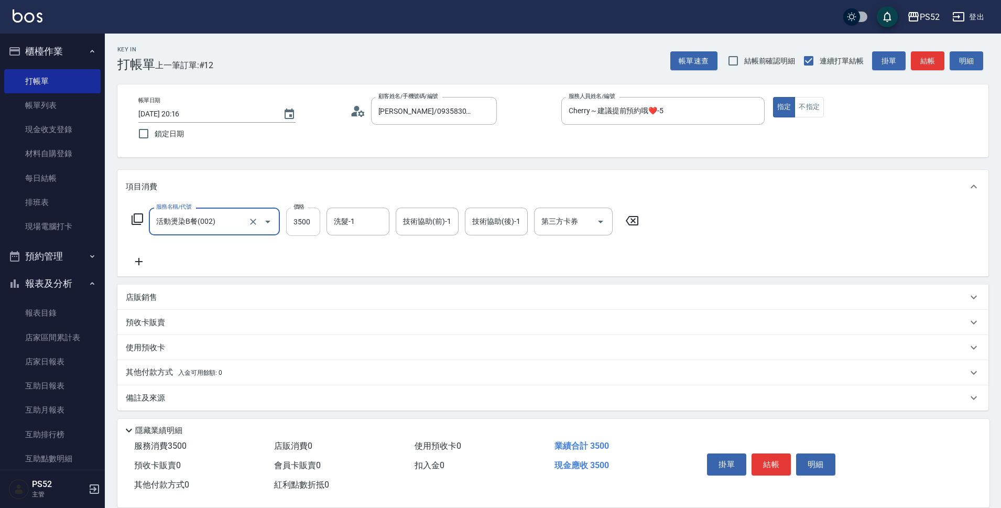
click at [302, 226] on input "3500" at bounding box center [303, 221] width 34 height 28
type input "4000"
click at [780, 459] on button "結帳" at bounding box center [770, 464] width 39 height 22
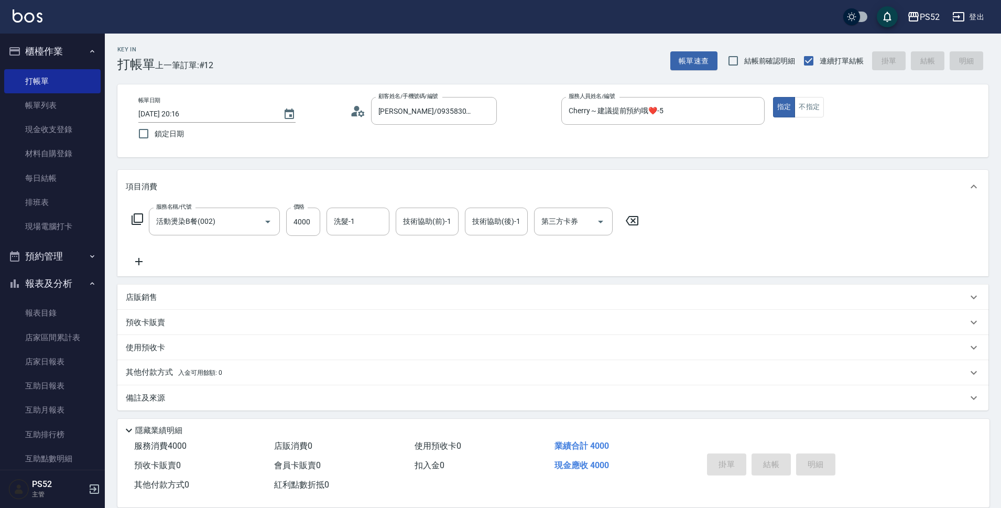
type input "2025/09/11 20:17"
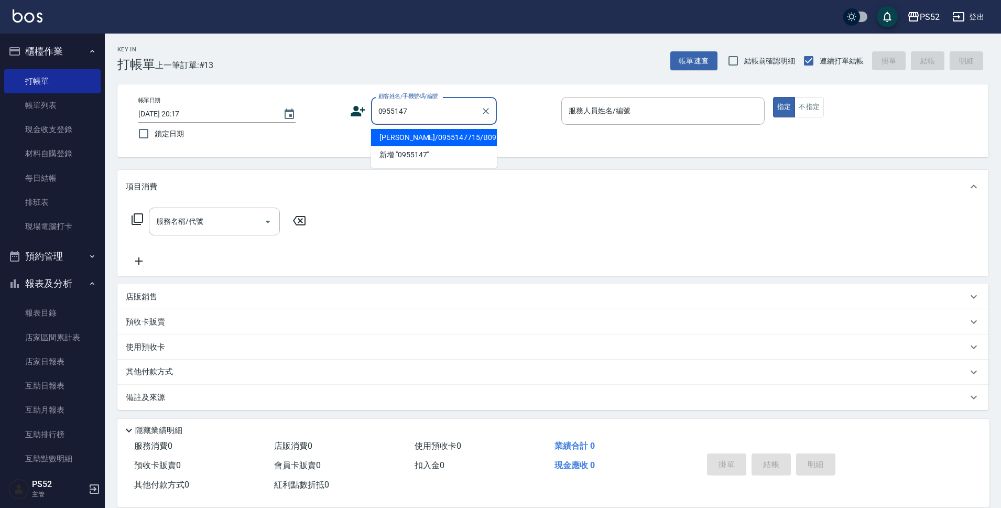
click at [430, 146] on li "羅建閔/0955147715/B0955147715" at bounding box center [434, 137] width 126 height 17
type input "羅建閔/0955147715/B0955147715"
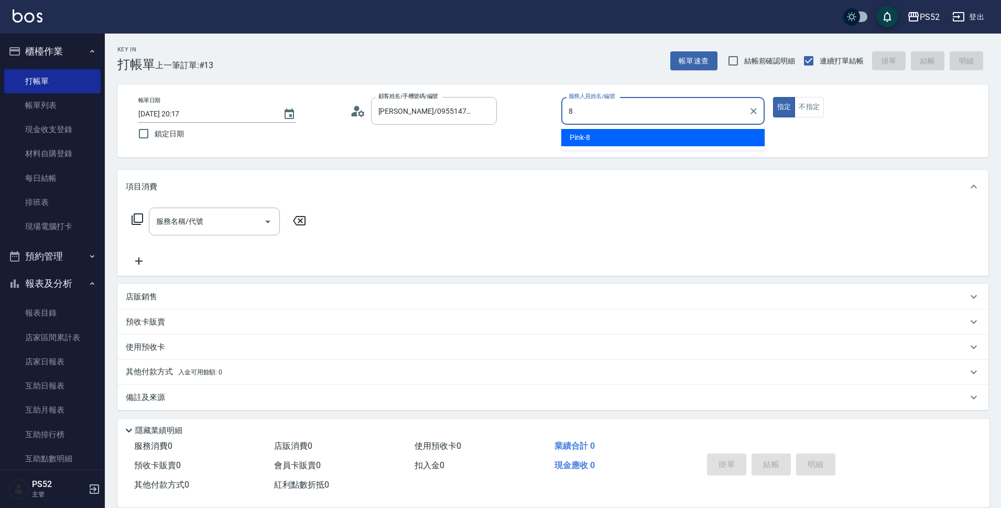
type input "Pink-8"
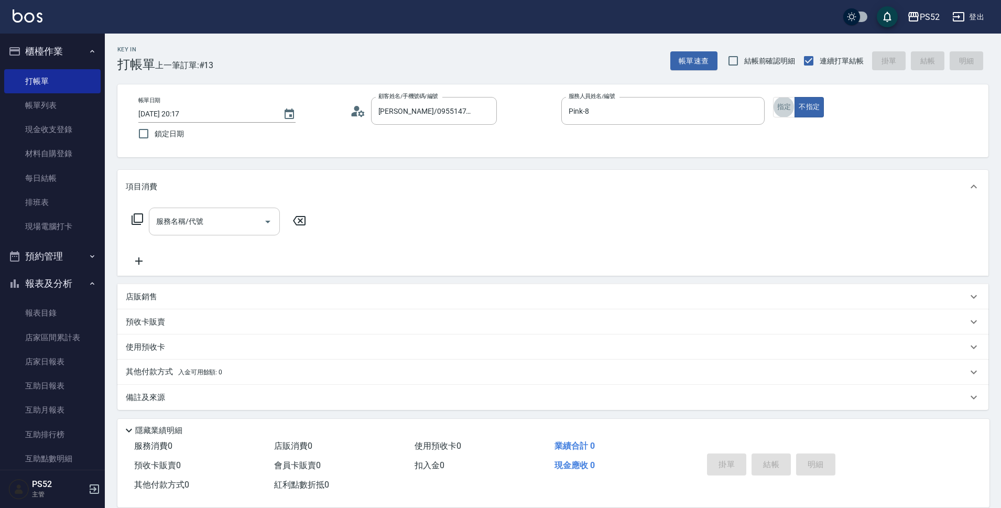
click at [199, 217] on input "服務名稱/代號" at bounding box center [207, 221] width 106 height 18
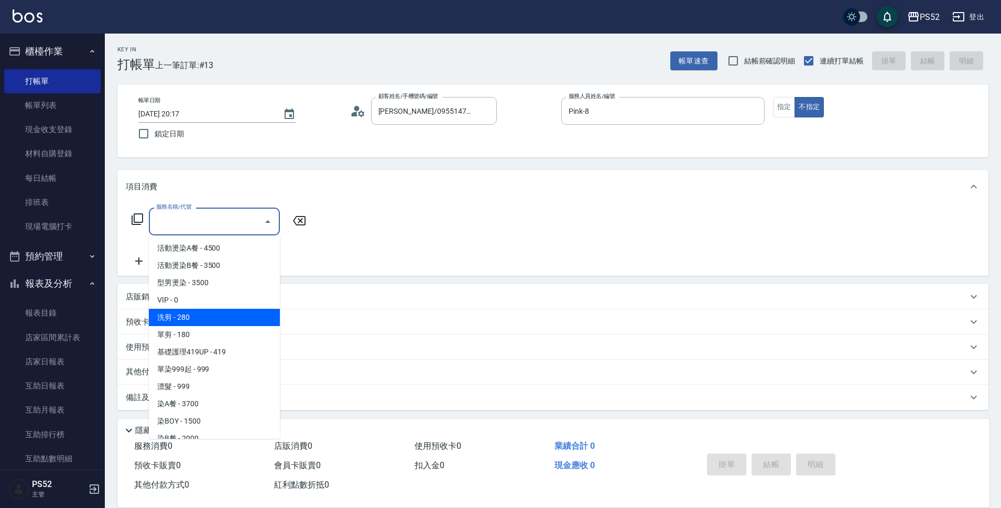
click at [207, 311] on span "洗剪 - 280" at bounding box center [214, 317] width 131 height 17
type input "洗剪(C1)"
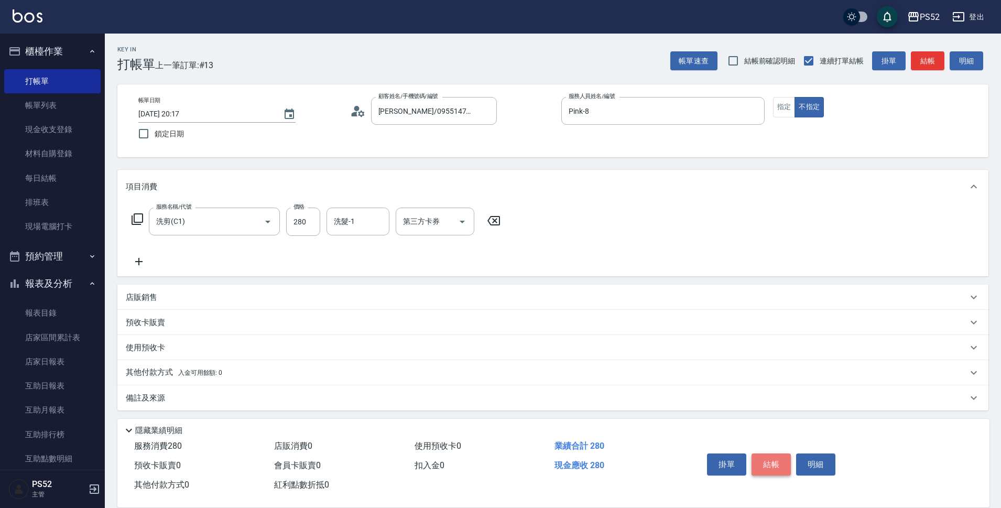
click at [779, 459] on button "結帳" at bounding box center [770, 464] width 39 height 22
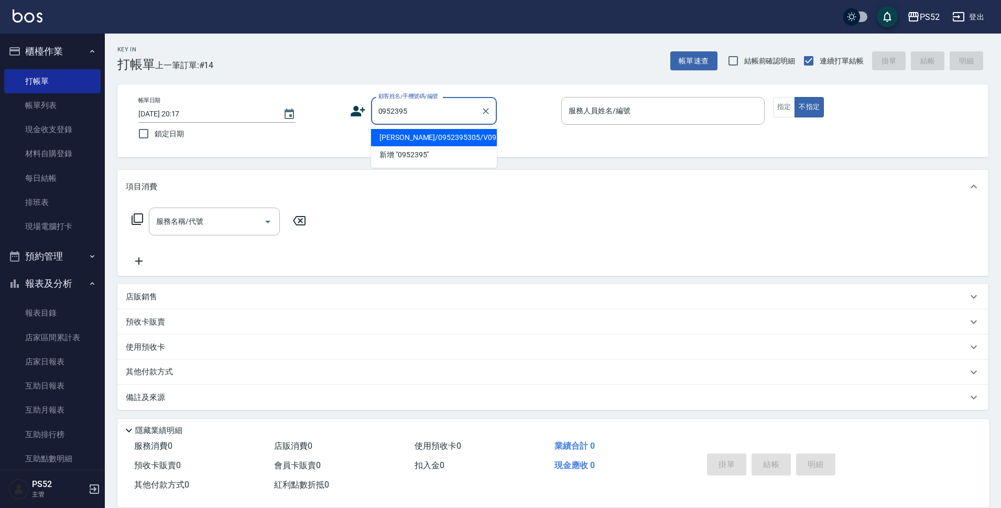
click at [398, 146] on li "鄭彥均/0952395305/V0952395305" at bounding box center [434, 137] width 126 height 17
type input "鄭彥均/0952395305/V0952395305"
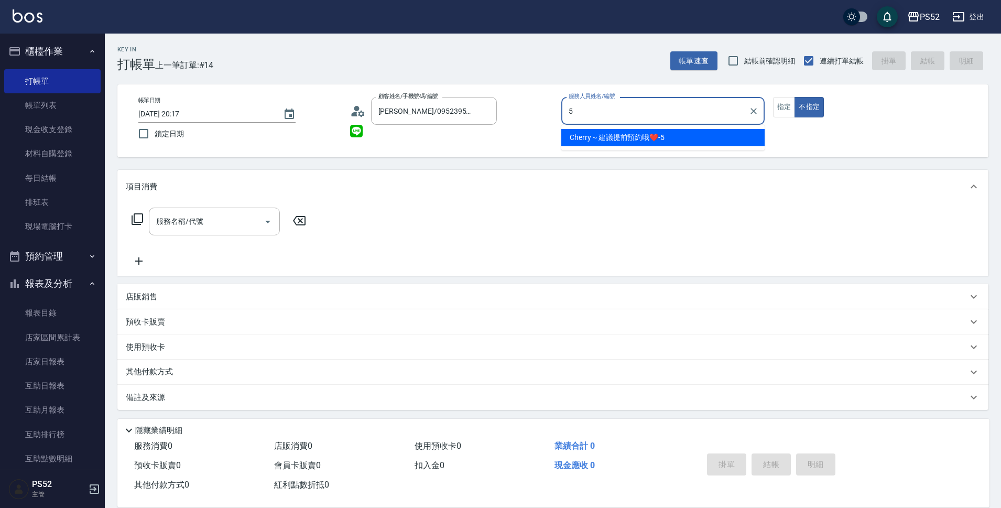
type input "Cherry～建議提前預約哦❤️-5"
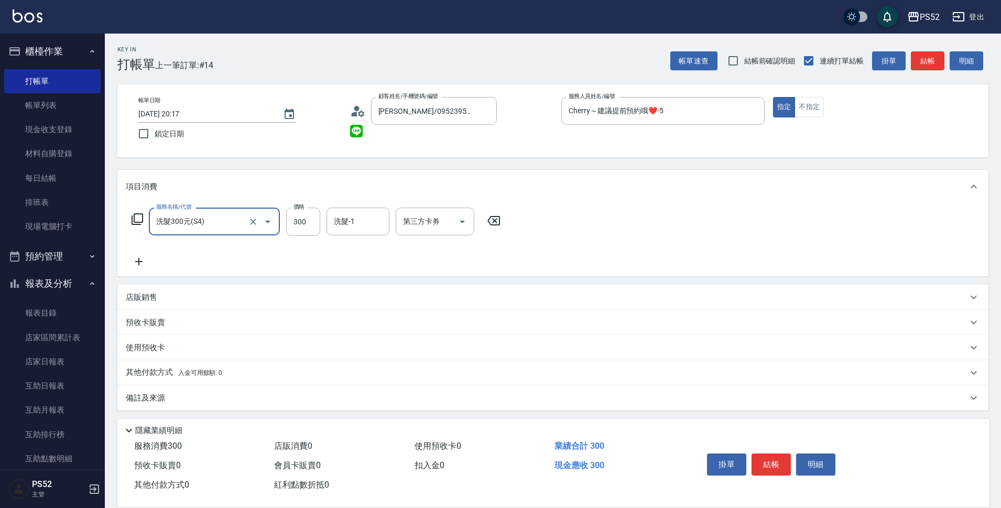
type input "洗髮300元(S4)"
drag, startPoint x: 433, startPoint y: 206, endPoint x: 433, endPoint y: 213, distance: 6.8
click at [433, 213] on div "服務名稱/代號 洗髮300元(S4) 服務名稱/代號 價格 300 價格 洗髮-1 洗髮-1 第三方卡券 第三方卡券" at bounding box center [552, 239] width 871 height 73
click at [430, 223] on div "第三方卡券 第三方卡券" at bounding box center [435, 221] width 79 height 28
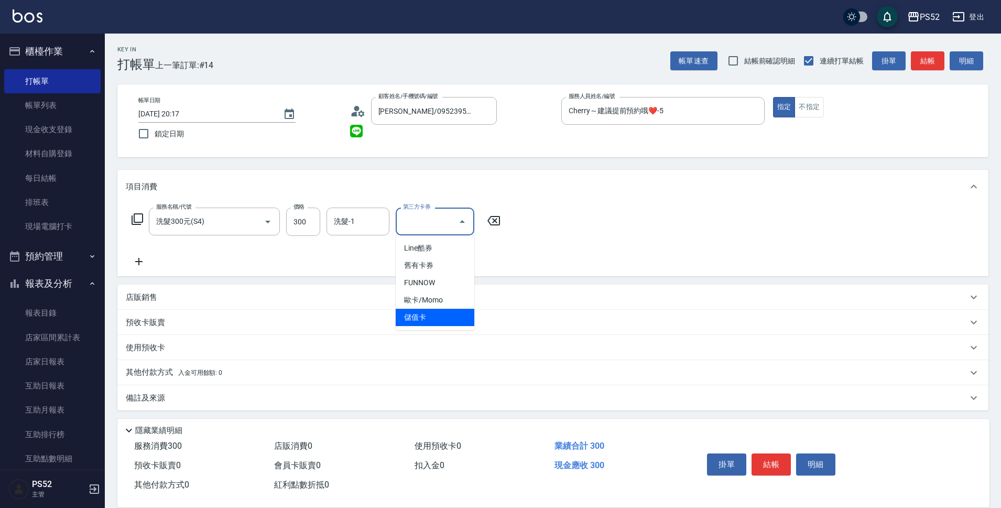
click at [429, 311] on span "儲值卡" at bounding box center [435, 317] width 79 height 17
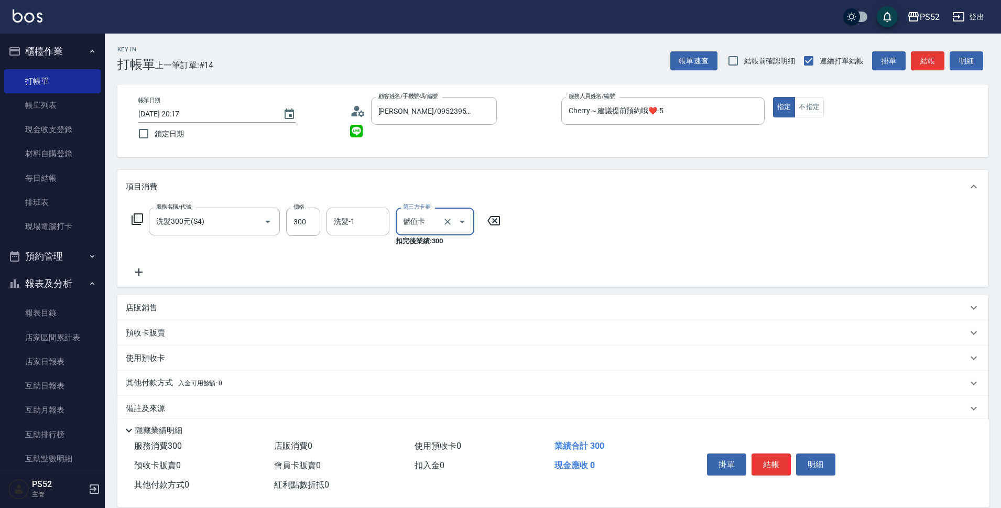
type input "儲值卡"
click at [773, 463] on button "結帳" at bounding box center [770, 464] width 39 height 22
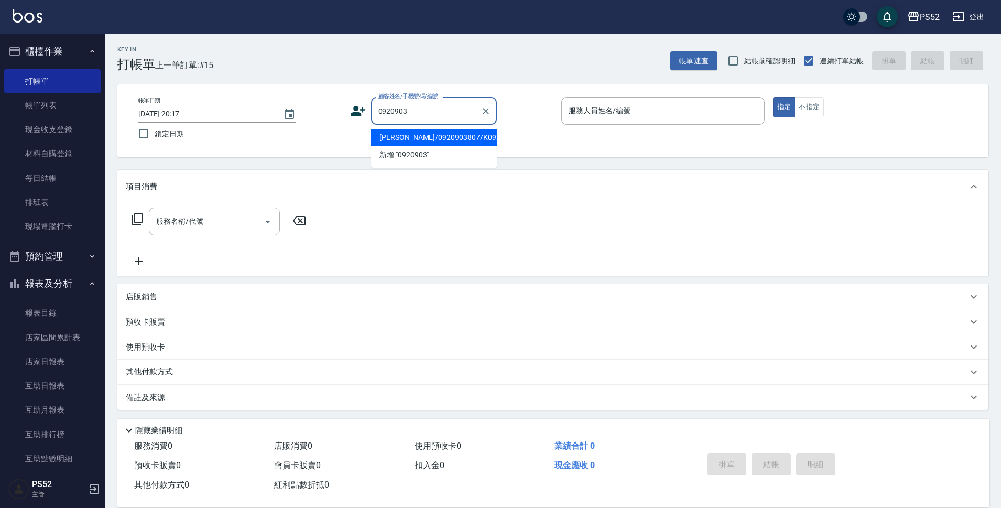
click at [422, 146] on li "謝承育/0920903807/K0920903807" at bounding box center [434, 137] width 126 height 17
type input "謝承育/0920903807/K0920903807"
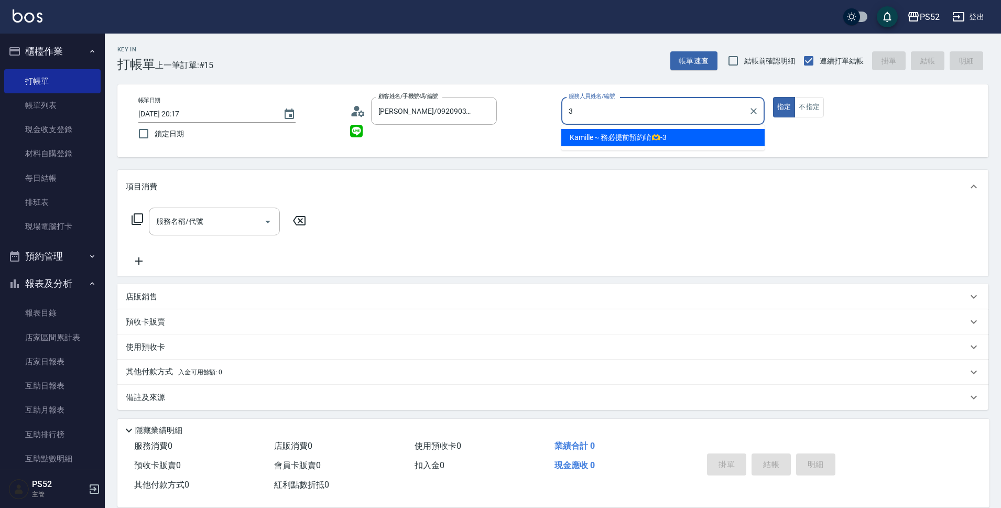
type input "Kamille～務必提前預約唷🫶-3"
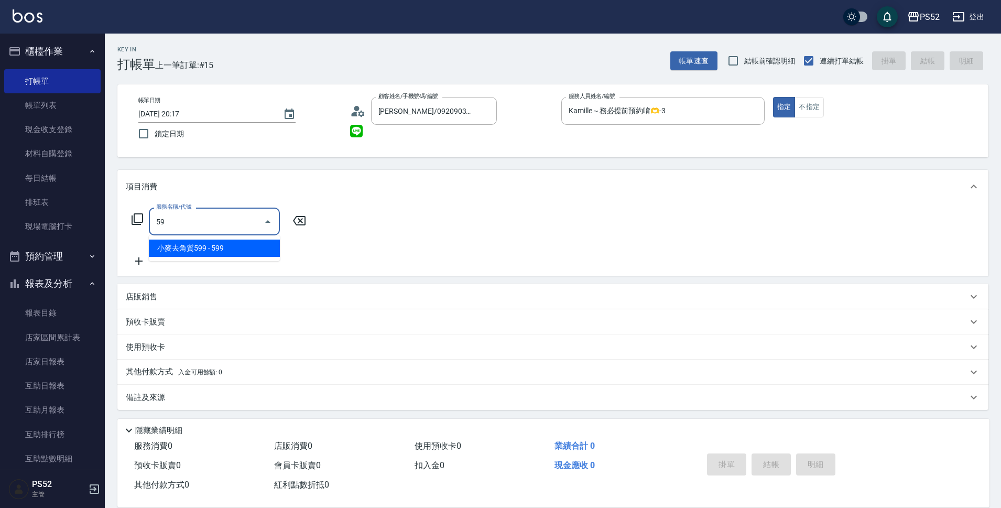
type input "5"
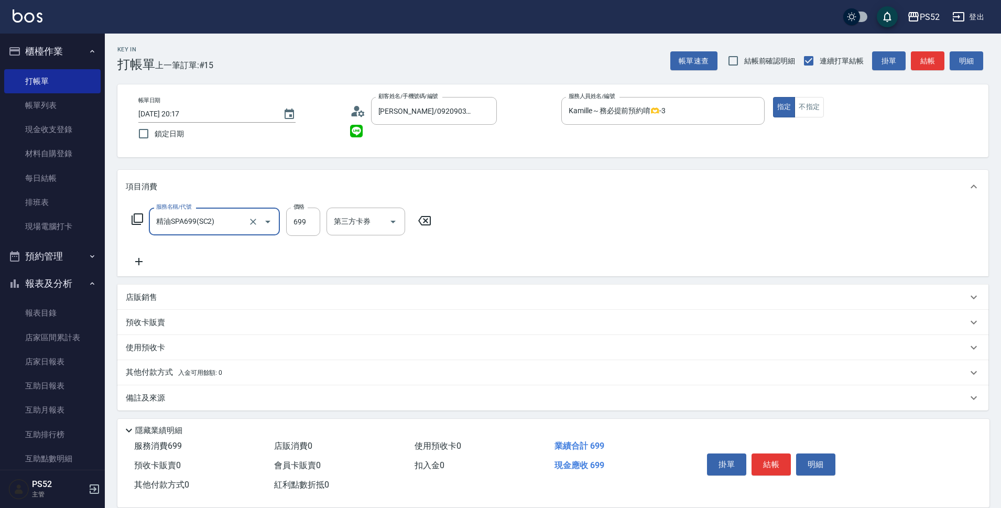
type input "精油SPA699(SC2)"
type input "630"
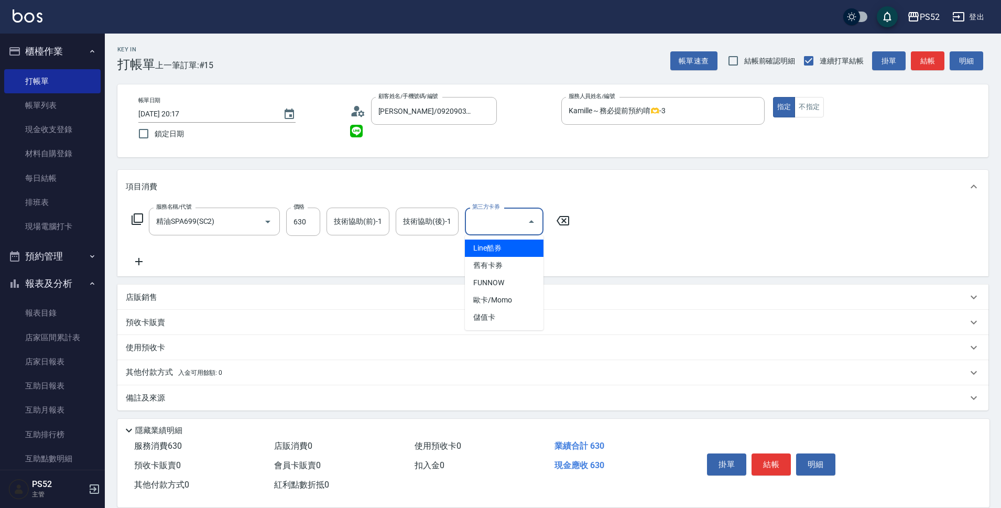
click at [480, 216] on div "第三方卡券 第三方卡券" at bounding box center [504, 221] width 79 height 28
drag, startPoint x: 477, startPoint y: 314, endPoint x: 467, endPoint y: 315, distance: 9.4
click at [477, 315] on span "儲值卡" at bounding box center [504, 317] width 79 height 17
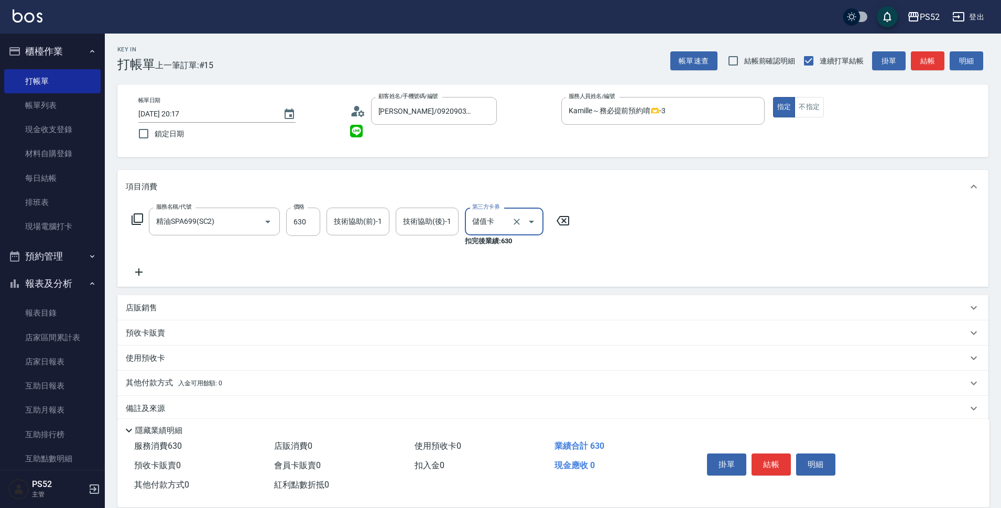
type input "儲值卡"
drag, startPoint x: 116, startPoint y: 270, endPoint x: 144, endPoint y: 275, distance: 27.6
click at [118, 270] on div "Key In 打帳單 上一筆訂單:#15 帳單速查 結帳前確認明細 連續打單結帳 掛單 結帳 明細 帳單日期 2025/09/11 20:17 鎖定日期 顧客…" at bounding box center [553, 278] width 896 height 488
click at [144, 275] on icon at bounding box center [139, 272] width 26 height 13
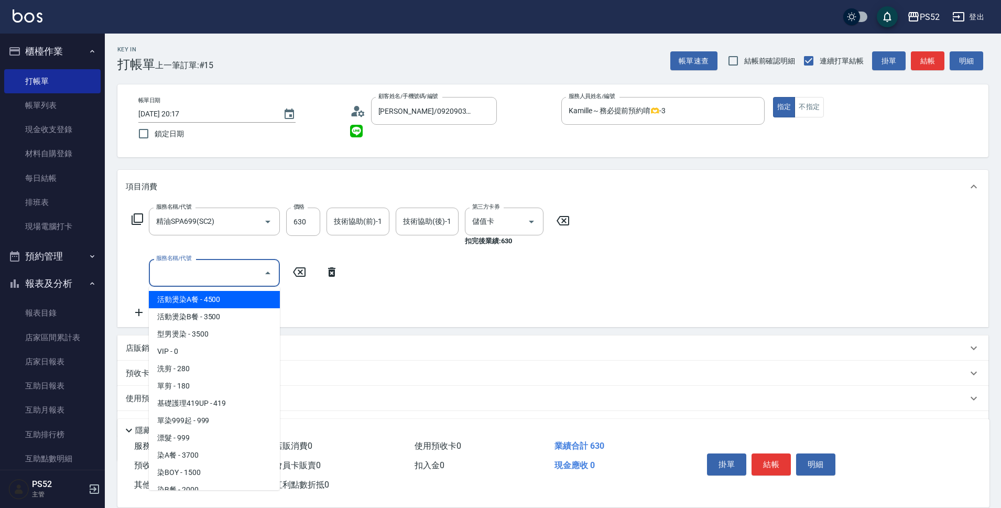
click at [160, 275] on input "服務名稱/代號" at bounding box center [207, 273] width 106 height 18
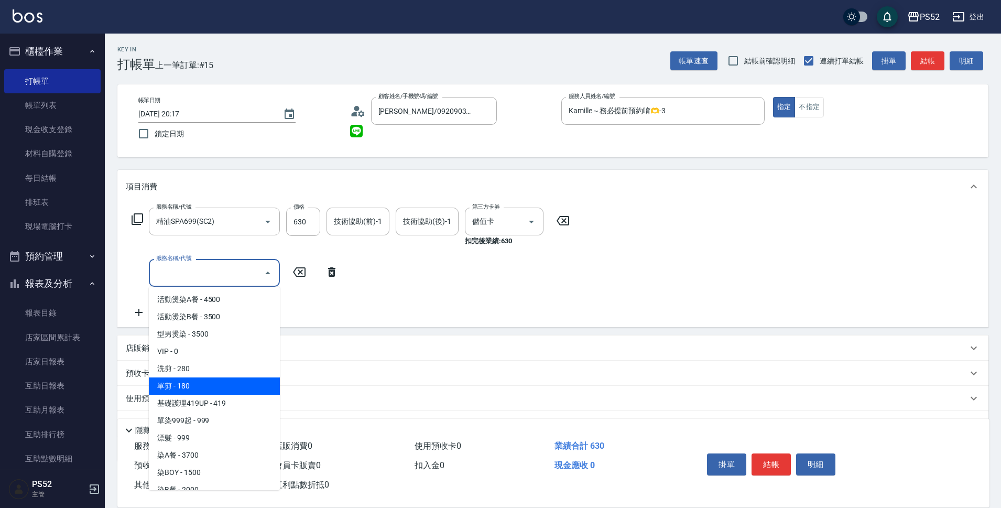
click at [189, 381] on span "單剪 - 180" at bounding box center [214, 385] width 131 height 17
type input "單剪(C2)"
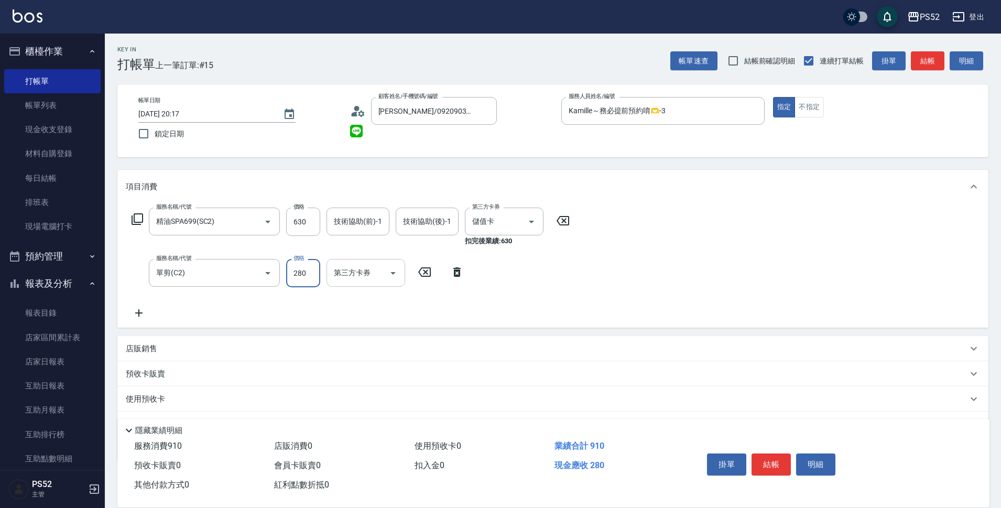
type input "280"
click at [346, 273] on div "第三方卡券 第三方卡券" at bounding box center [365, 273] width 79 height 28
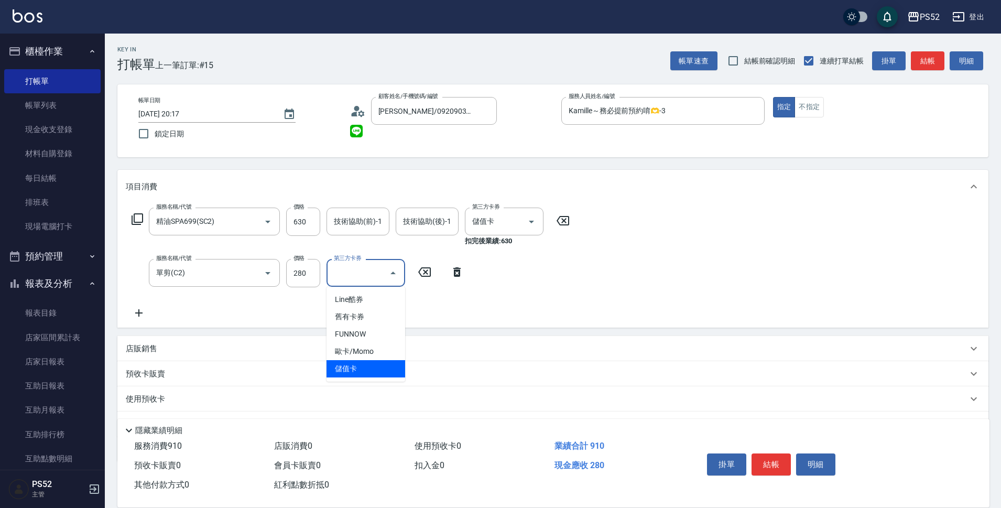
click at [360, 367] on span "儲值卡" at bounding box center [365, 368] width 79 height 17
type input "儲值卡"
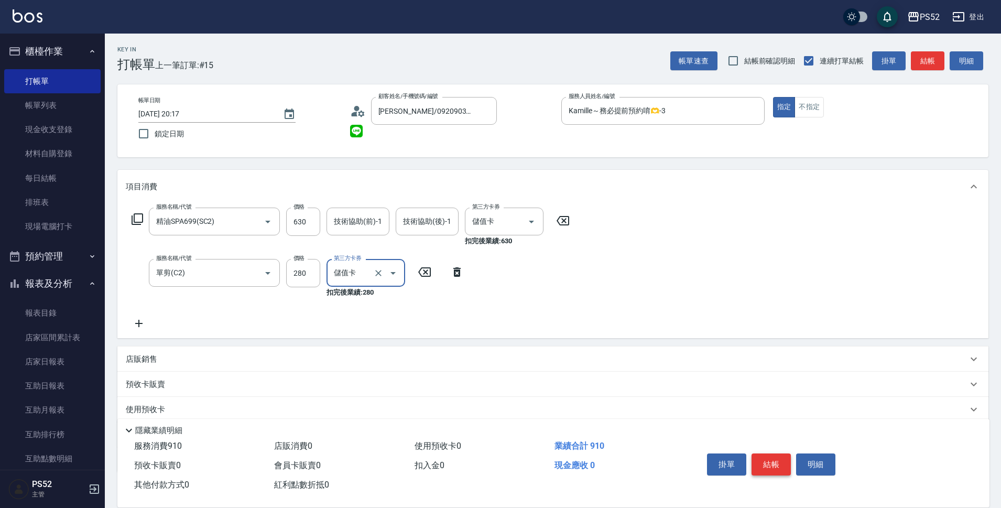
click at [768, 463] on button "結帳" at bounding box center [770, 464] width 39 height 22
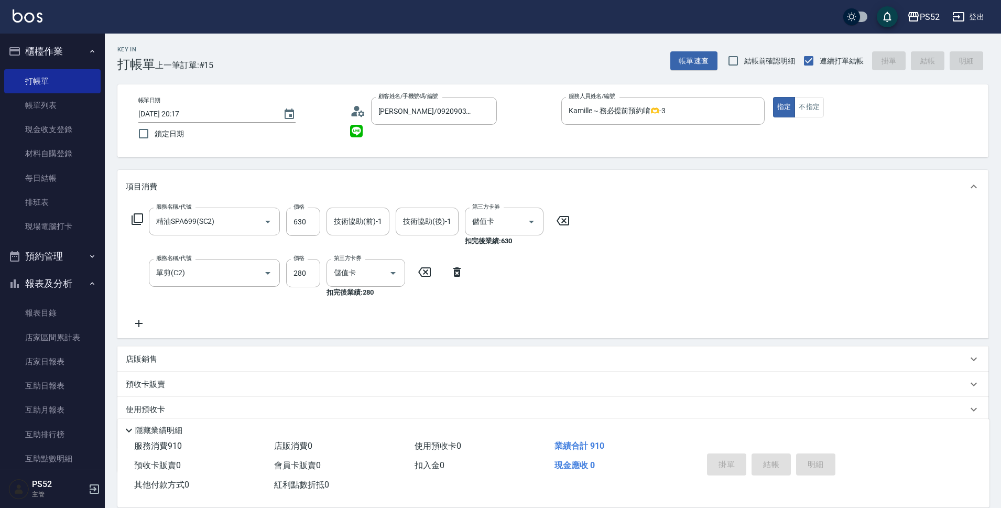
type input "2025/09/11 20:18"
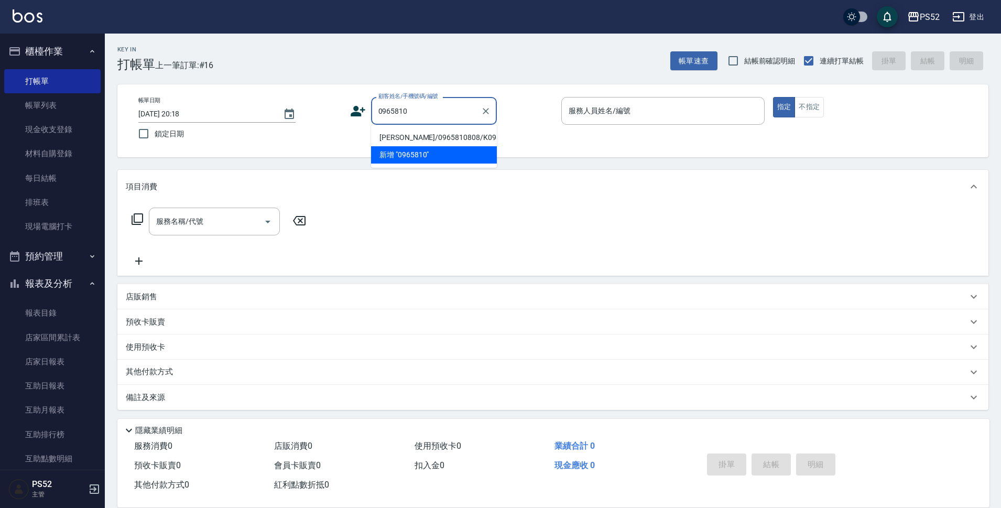
click at [400, 139] on li "林敬鴻/0965810808/K0965810808" at bounding box center [434, 137] width 126 height 17
type input "林敬鴻/0965810808/K0965810808"
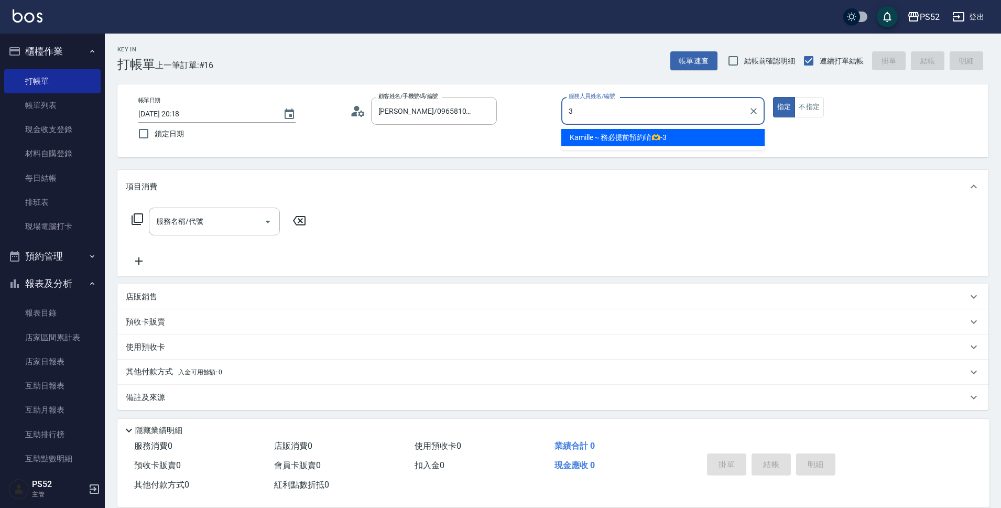
type input "Kamille～務必提前預約唷🫶-3"
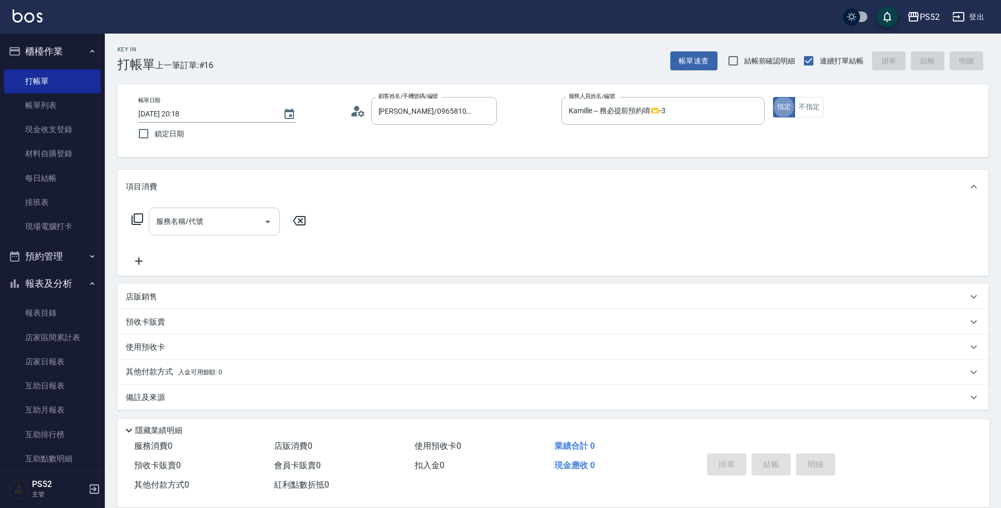
click at [230, 229] on input "服務名稱/代號" at bounding box center [207, 221] width 106 height 18
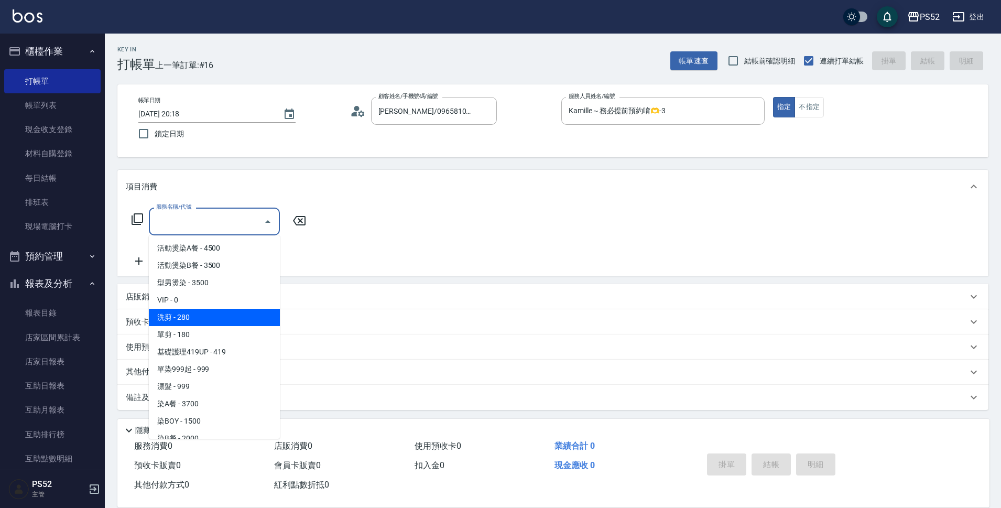
click at [213, 314] on span "洗剪 - 280" at bounding box center [214, 317] width 131 height 17
type input "洗剪(C1)"
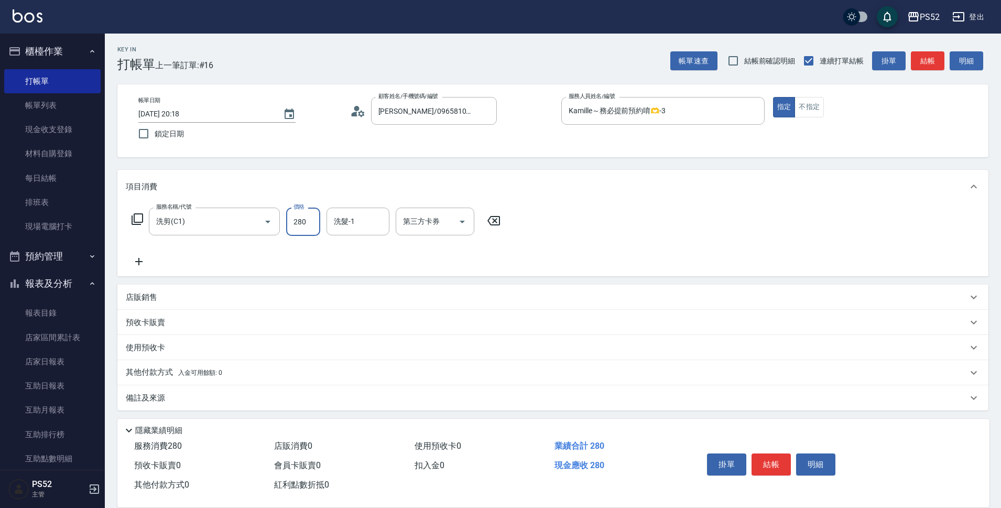
click at [313, 221] on input "280" at bounding box center [303, 221] width 34 height 28
type input "400"
click at [767, 459] on button "結帳" at bounding box center [770, 464] width 39 height 22
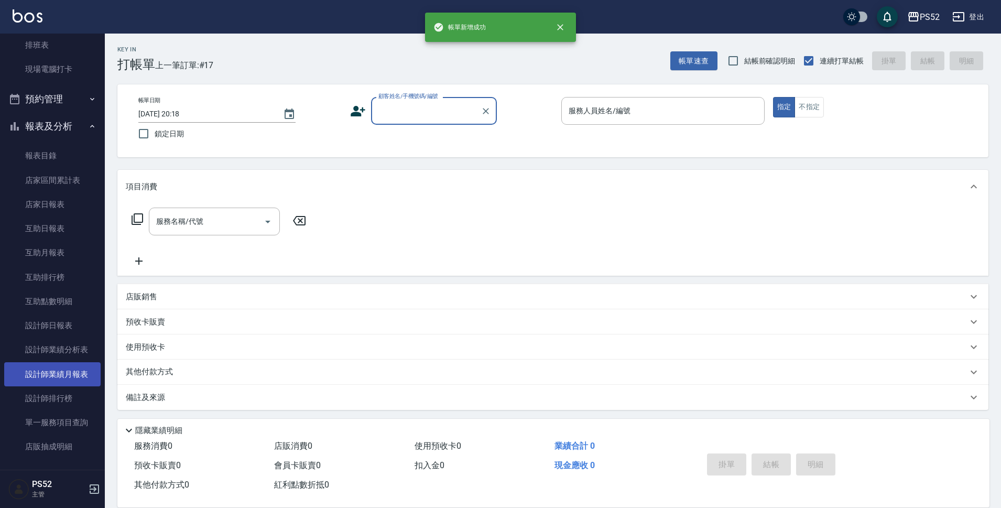
scroll to position [174, 0]
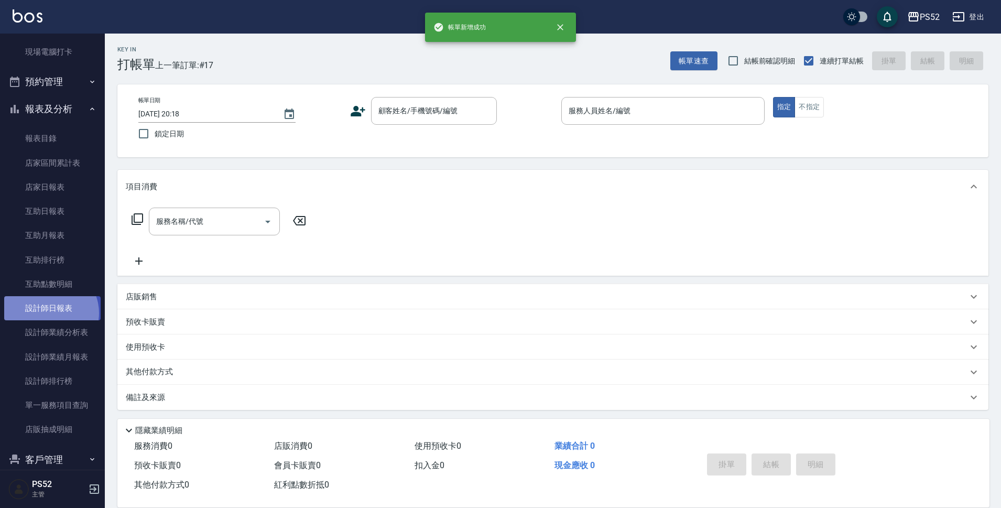
click at [49, 313] on link "設計師日報表" at bounding box center [52, 308] width 96 height 24
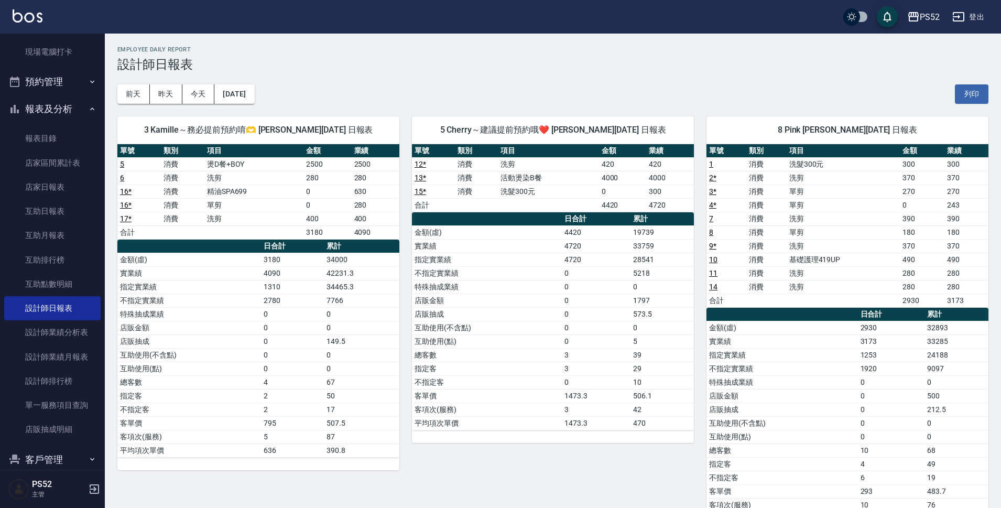
click at [46, 111] on button "報表及分析" at bounding box center [52, 108] width 96 height 27
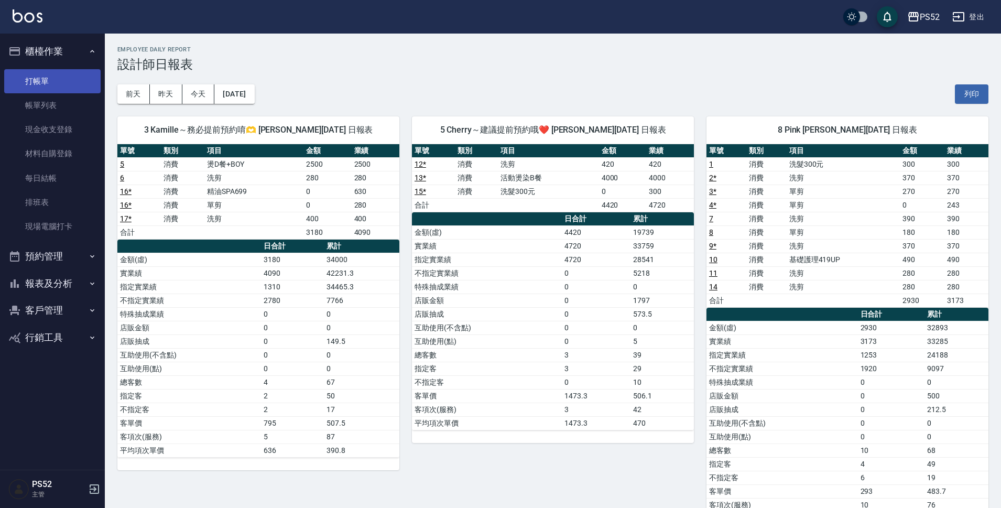
click at [61, 79] on link "打帳單" at bounding box center [52, 81] width 96 height 24
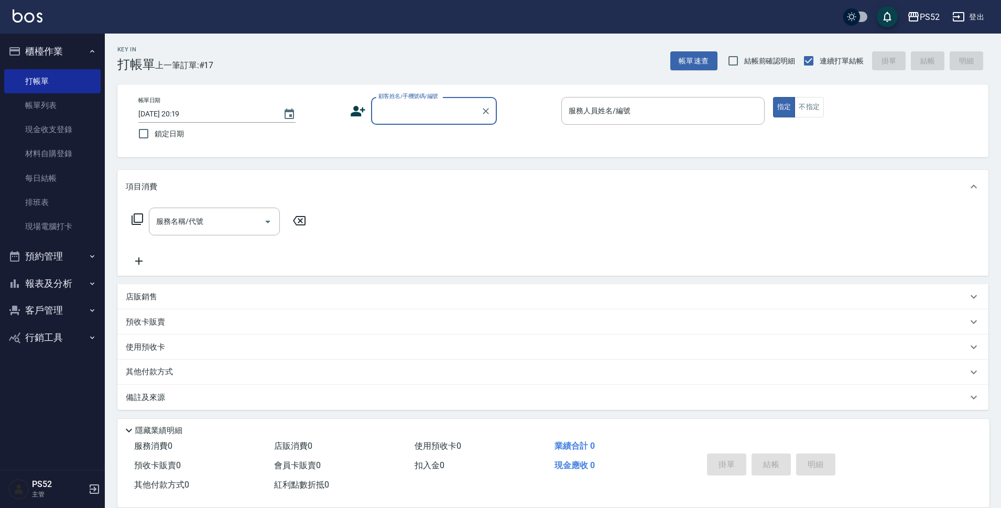
click at [61, 249] on button "預約管理" at bounding box center [52, 256] width 96 height 27
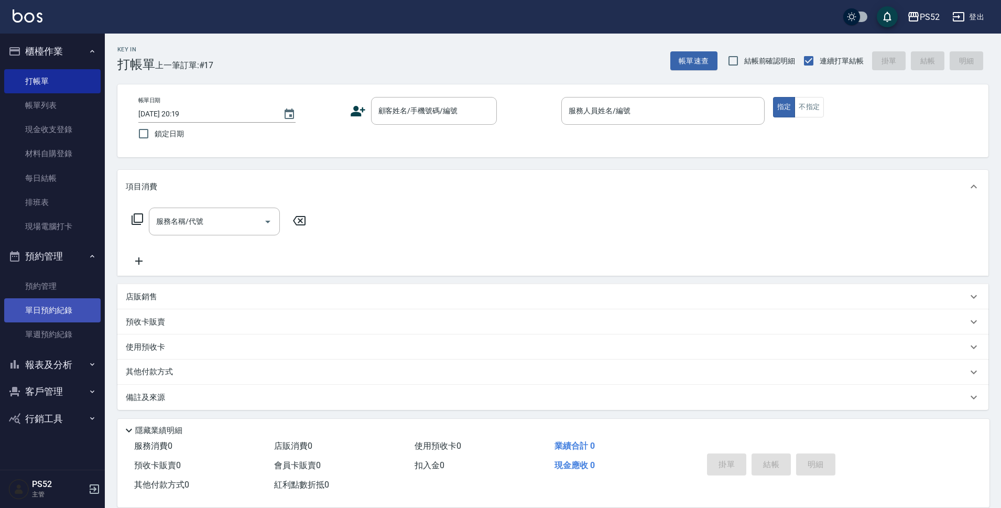
click at [68, 308] on link "單日預約紀錄" at bounding box center [52, 310] width 96 height 24
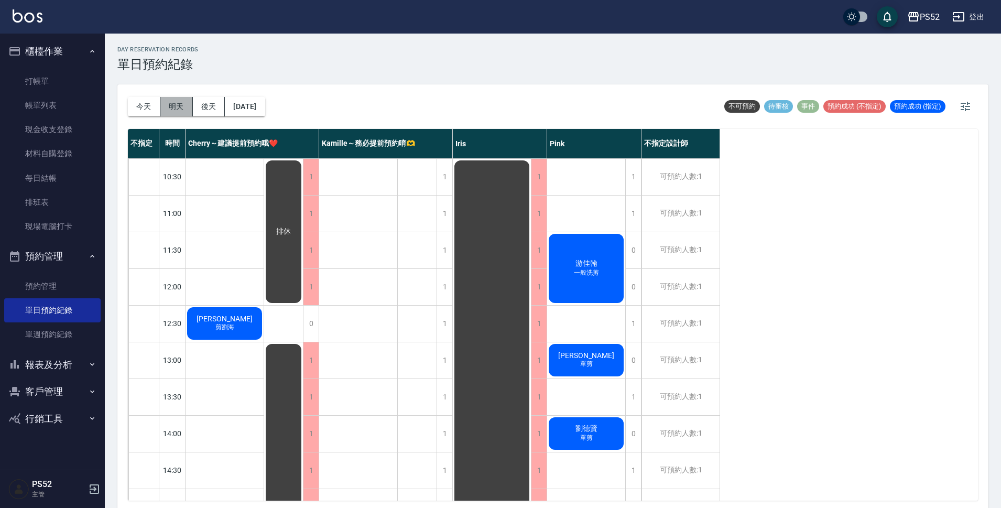
click at [171, 102] on button "明天" at bounding box center [176, 106] width 32 height 19
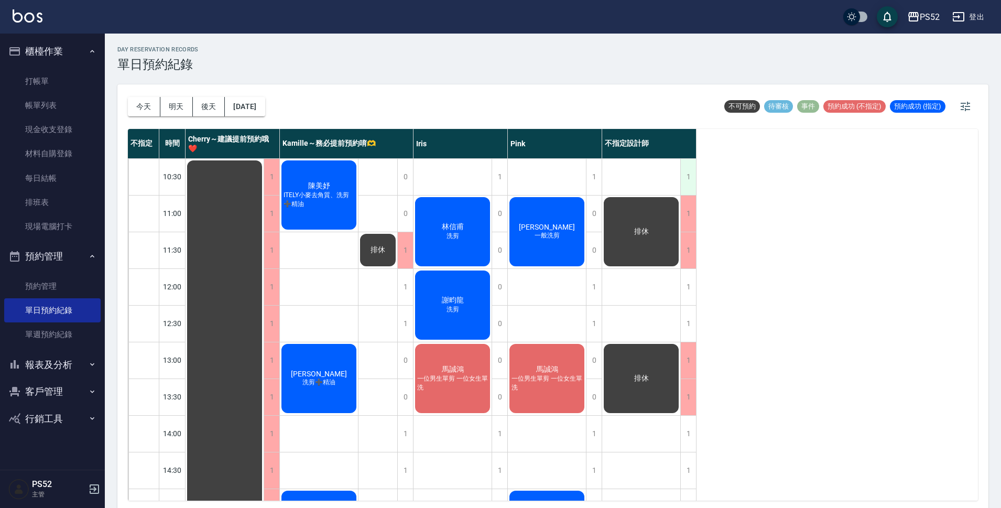
click at [687, 181] on div "1" at bounding box center [688, 177] width 16 height 36
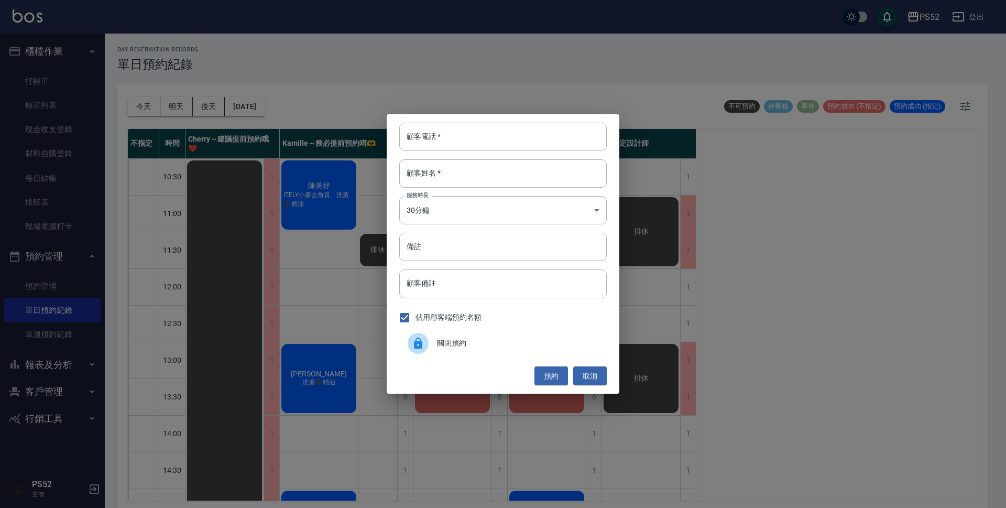
click at [545, 334] on div "關閉預約" at bounding box center [502, 343] width 207 height 29
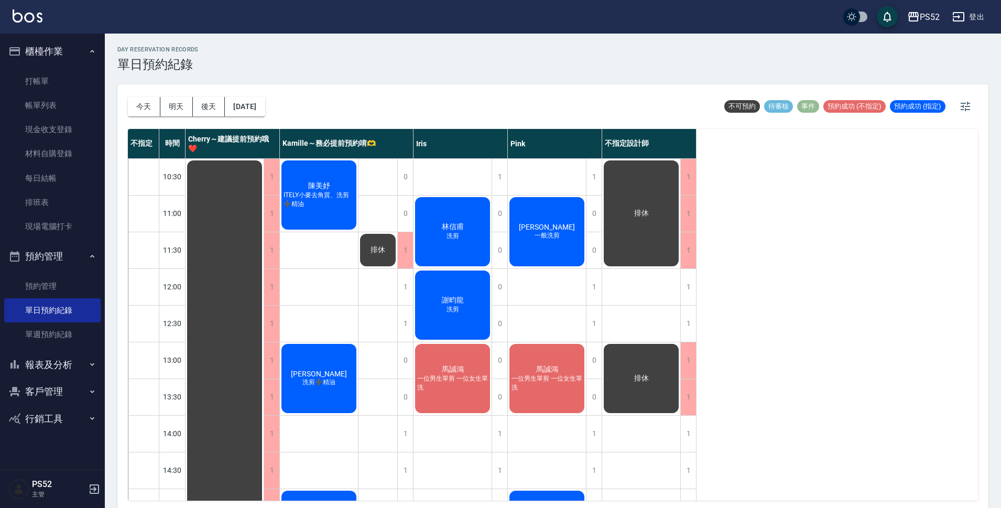
click at [456, 382] on span "一位男生單剪 一位女生單洗" at bounding box center [452, 383] width 75 height 18
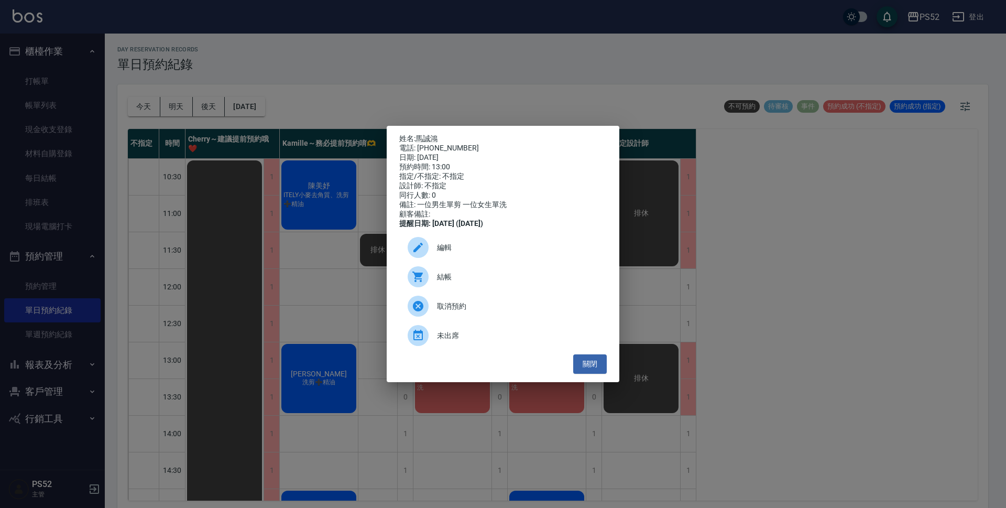
click at [443, 253] on span "編輯" at bounding box center [517, 247] width 161 height 11
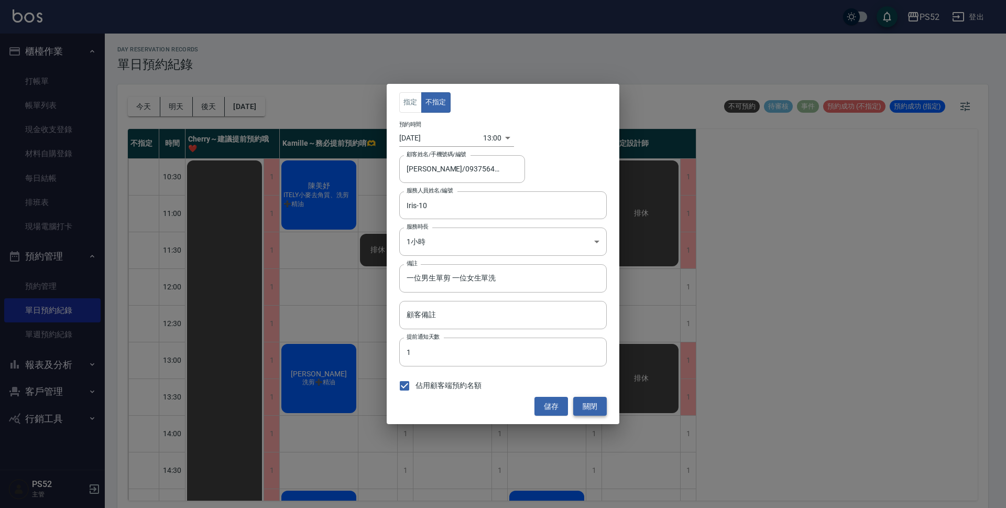
click at [598, 407] on button "關閉" at bounding box center [590, 406] width 34 height 19
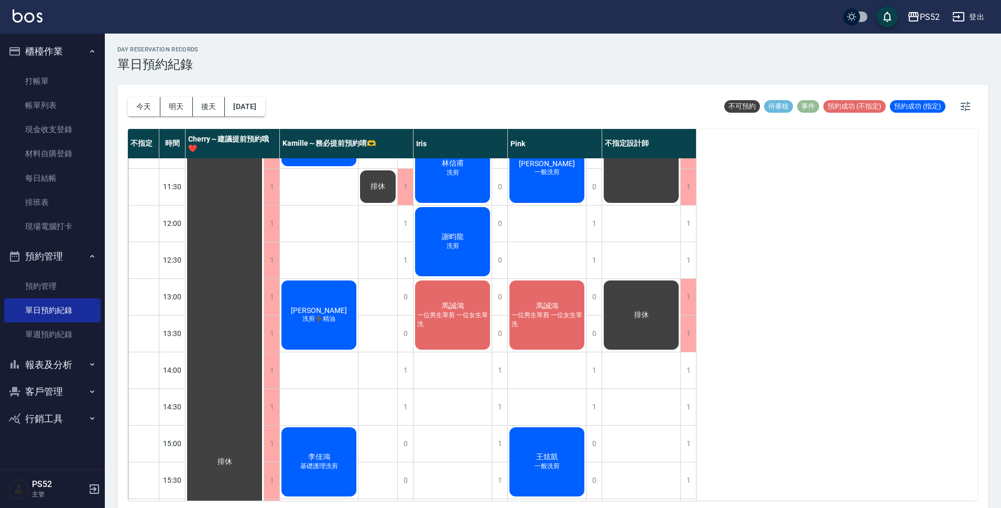
scroll to position [70, 0]
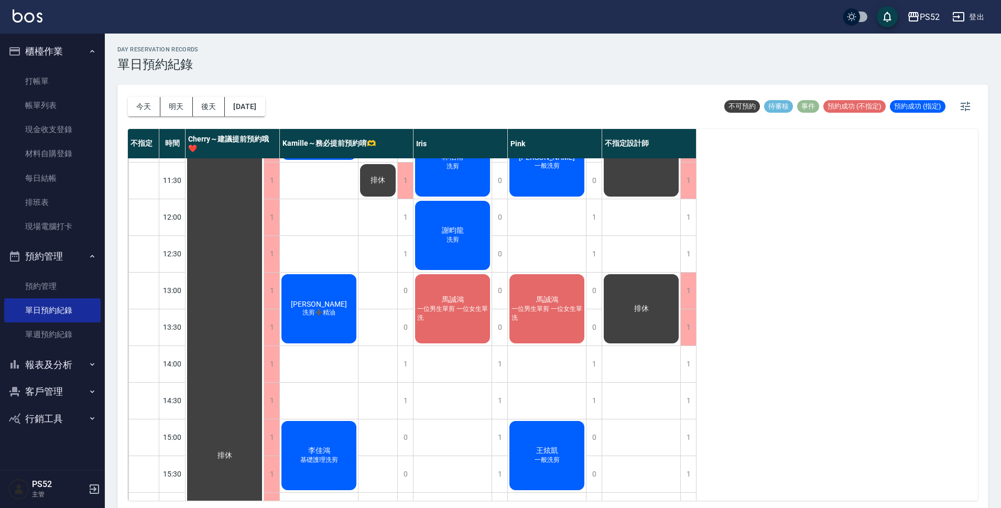
click at [555, 318] on span "一位男生單剪 一位女生單洗" at bounding box center [546, 313] width 75 height 18
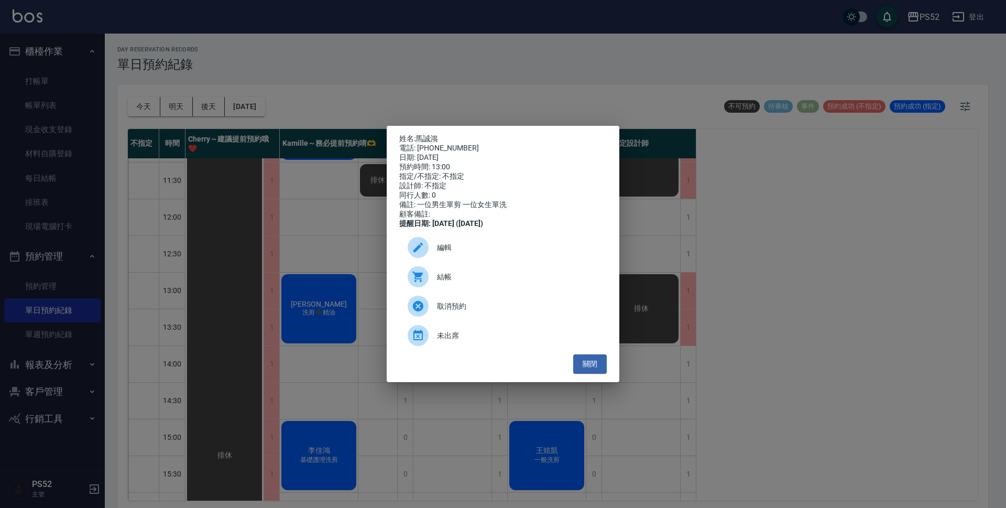
click at [461, 253] on span "編輯" at bounding box center [517, 247] width 161 height 11
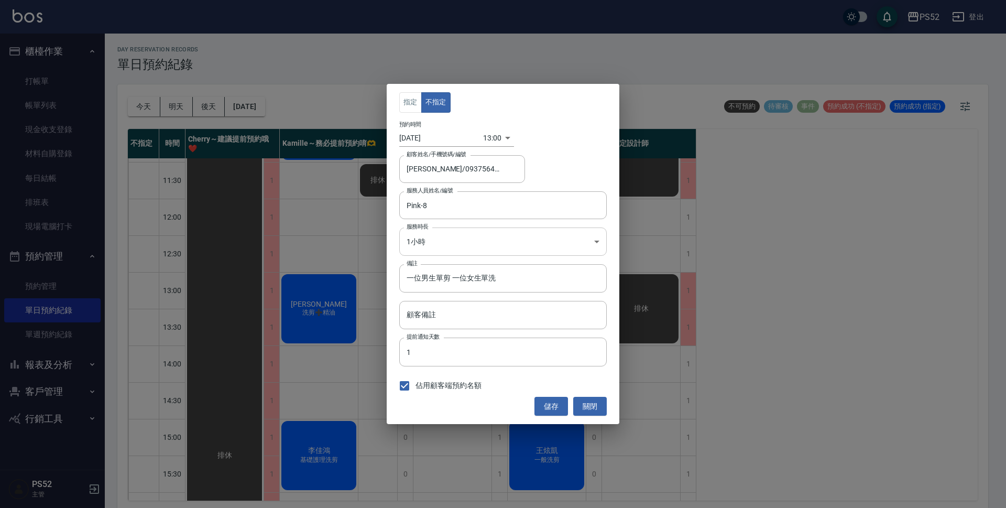
click at [451, 242] on body "PS52 登出 櫃檯作業 打帳單 帳單列表 現金收支登錄 材料自購登錄 每日結帳 排班表 現場電腦打卡 預約管理 預約管理 單日預約紀錄 單週預約紀錄 報表及…" at bounding box center [503, 255] width 1006 height 511
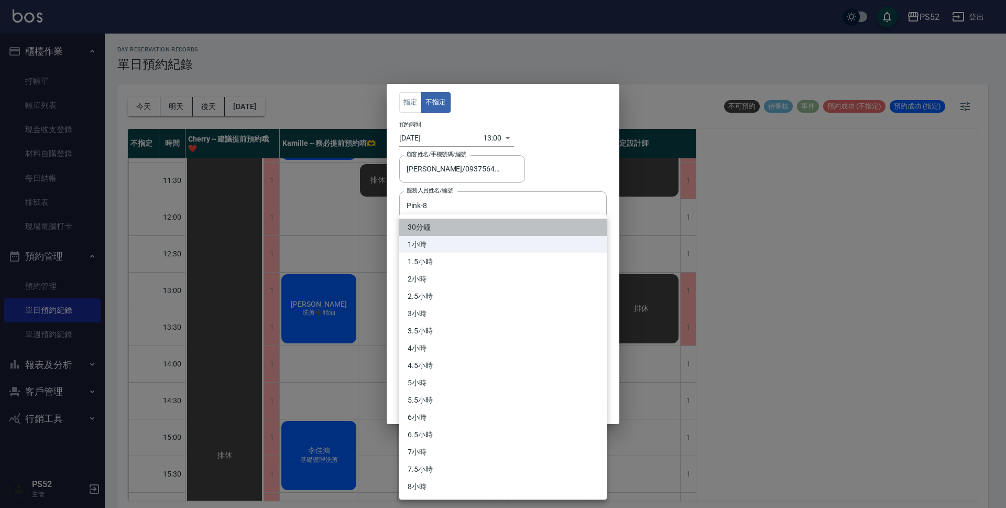
click at [449, 227] on li "30分鐘" at bounding box center [502, 226] width 207 height 17
type input "1"
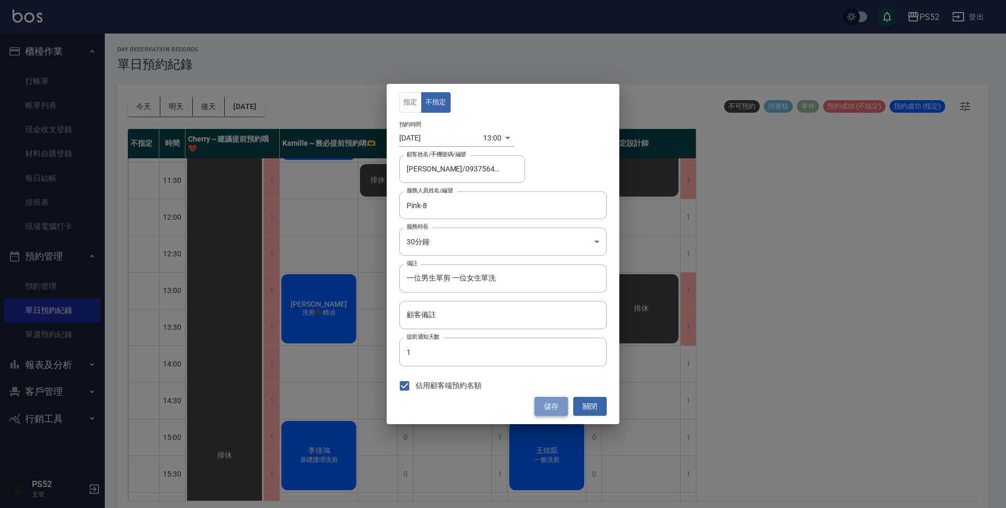
click at [553, 409] on button "儲存" at bounding box center [551, 406] width 34 height 19
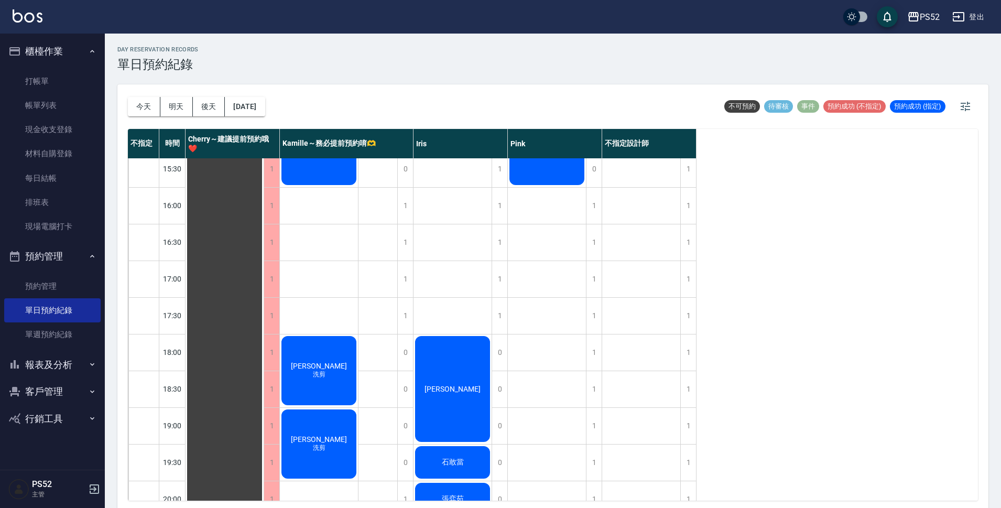
scroll to position [401, 0]
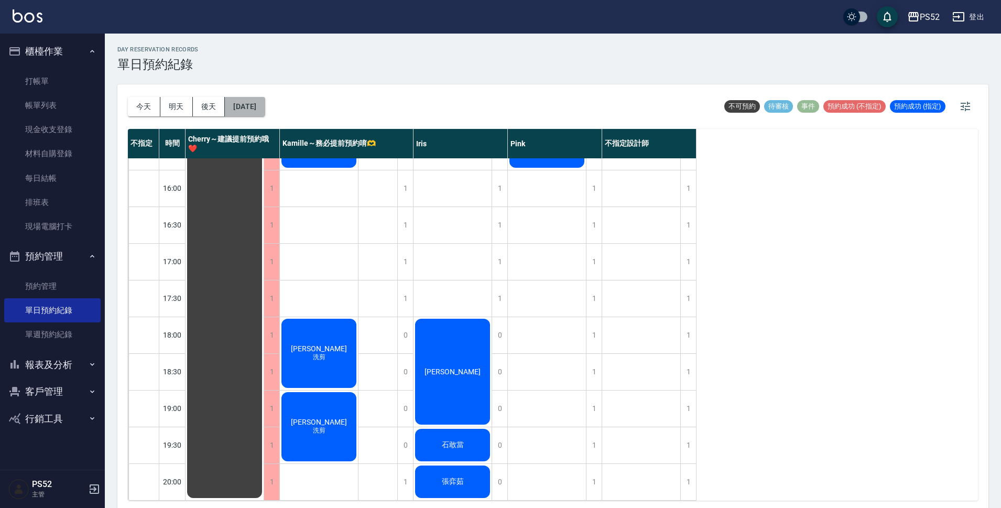
click at [261, 112] on button "2025/09/12" at bounding box center [245, 106] width 40 height 19
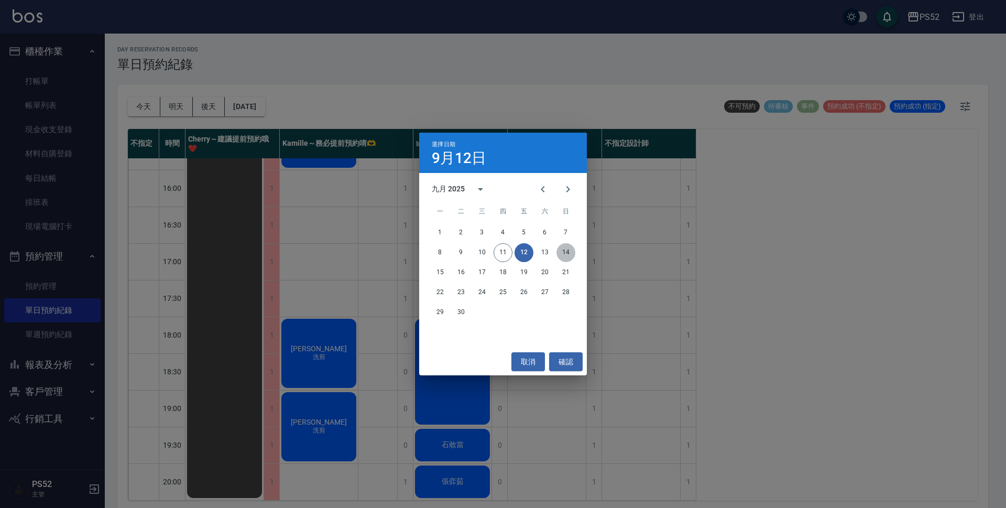
click at [567, 248] on button "14" at bounding box center [565, 252] width 19 height 19
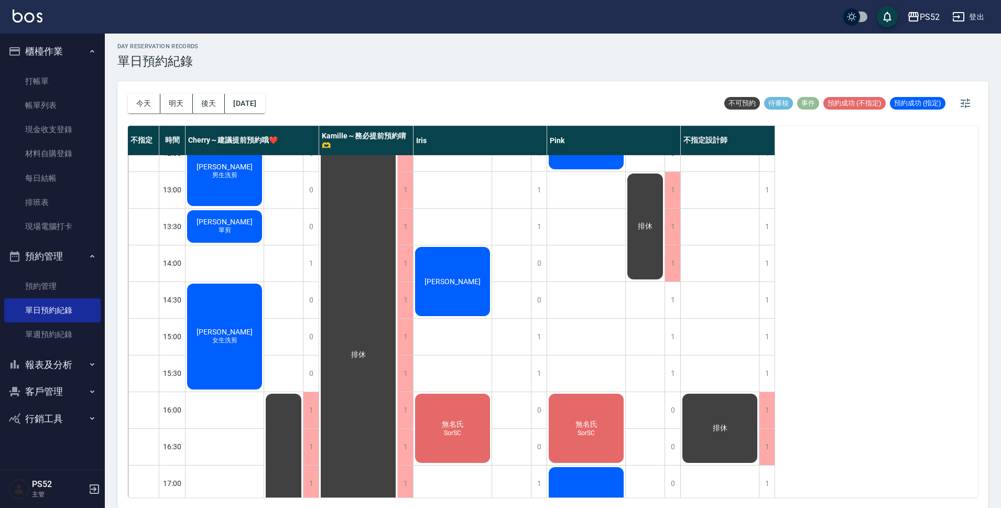
scroll to position [156, 0]
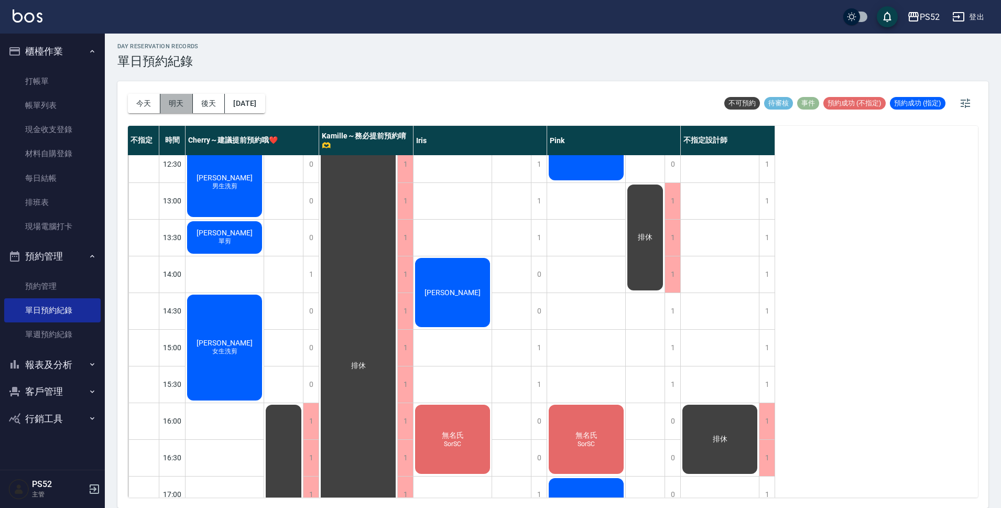
click at [163, 99] on button "明天" at bounding box center [176, 103] width 32 height 19
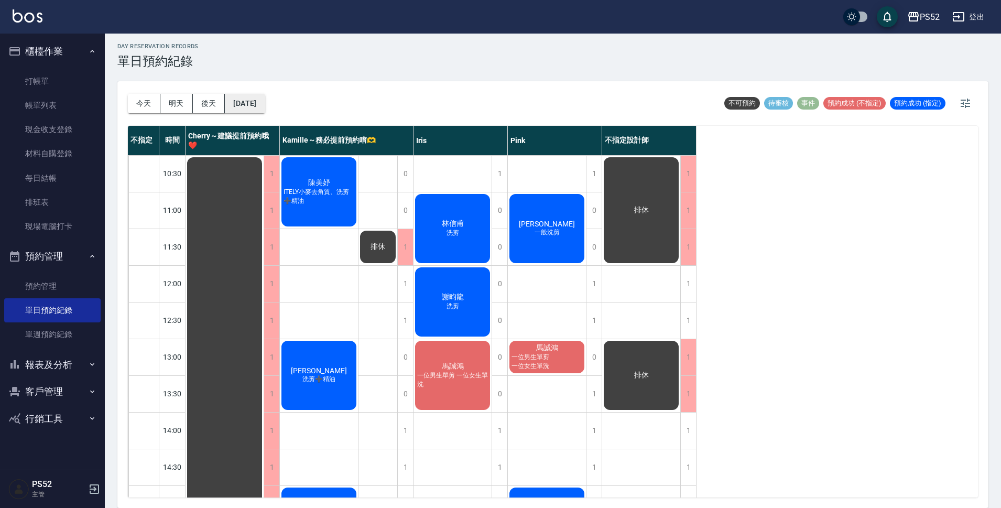
click at [250, 103] on button "2025/09/12" at bounding box center [245, 103] width 40 height 19
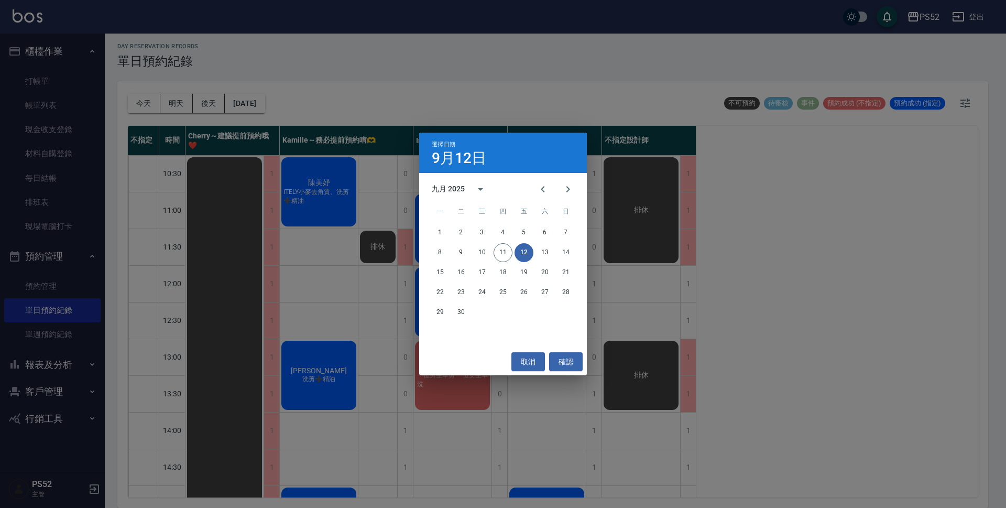
click at [176, 106] on div "選擇日期 9月12日 九月 2025 一 二 三 四 五 六 日 1 2 3 4 5 6 7 8 9 10 11 12 13 14 15 16 17 18 1…" at bounding box center [503, 254] width 1006 height 508
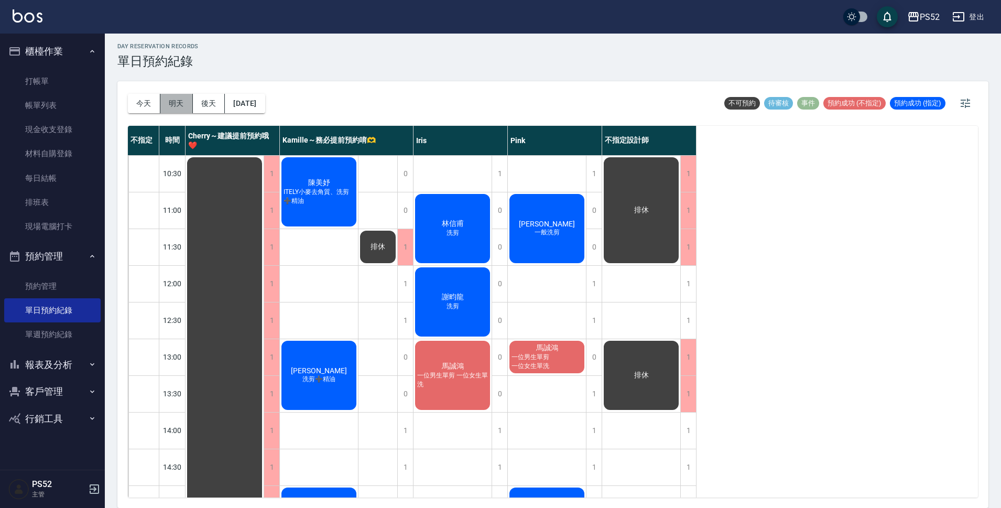
click at [180, 106] on button "明天" at bounding box center [176, 103] width 32 height 19
click at [200, 105] on button "後天" at bounding box center [209, 103] width 32 height 19
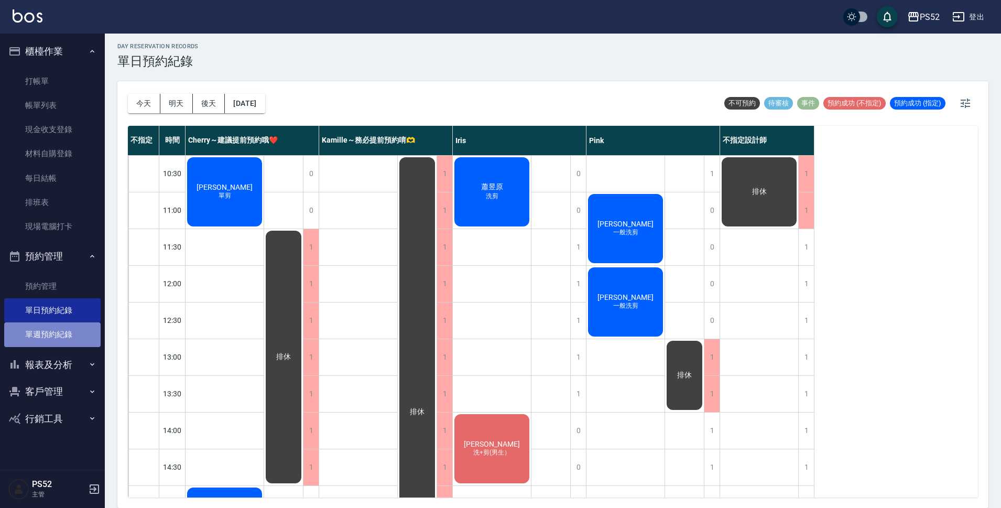
click at [78, 334] on link "單週預約紀錄" at bounding box center [52, 334] width 96 height 24
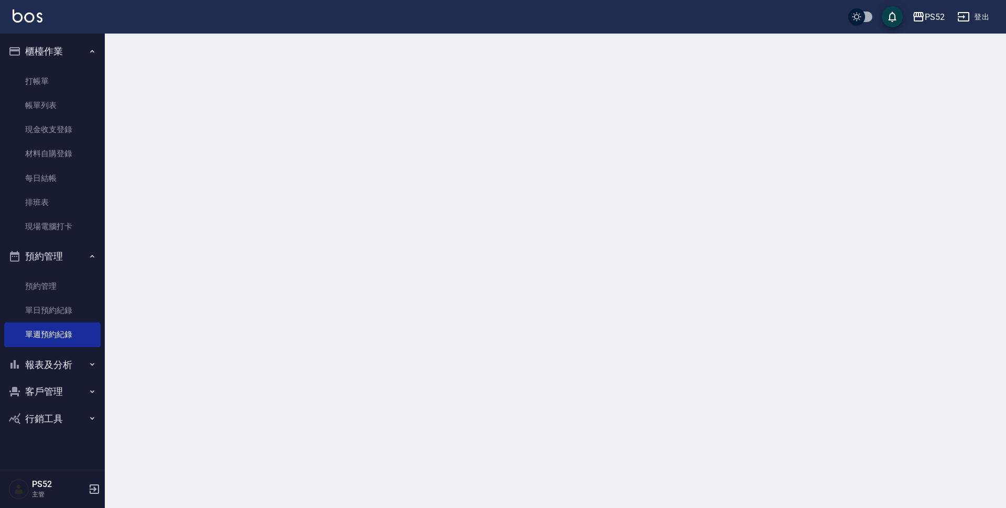
click at [62, 361] on button "報表及分析" at bounding box center [52, 364] width 96 height 27
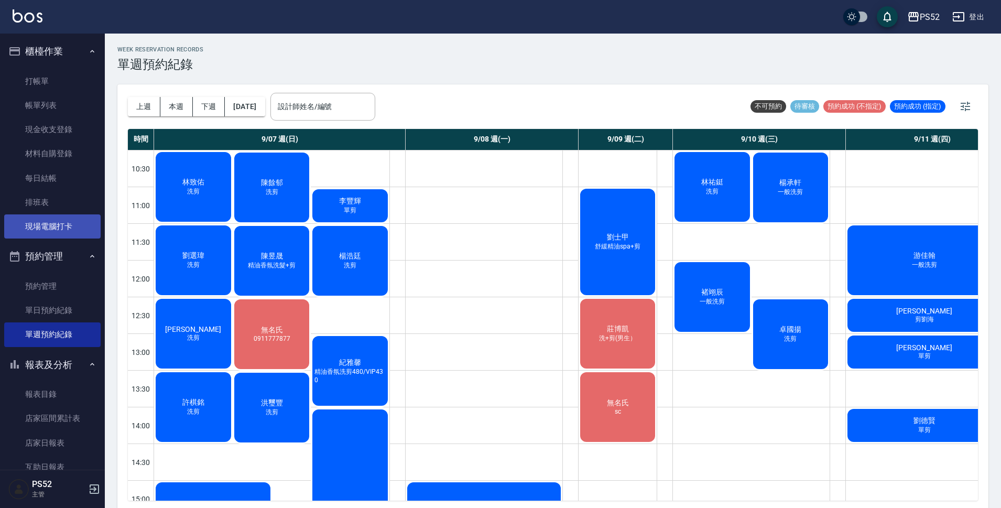
click at [55, 224] on link "現場電腦打卡" at bounding box center [52, 226] width 96 height 24
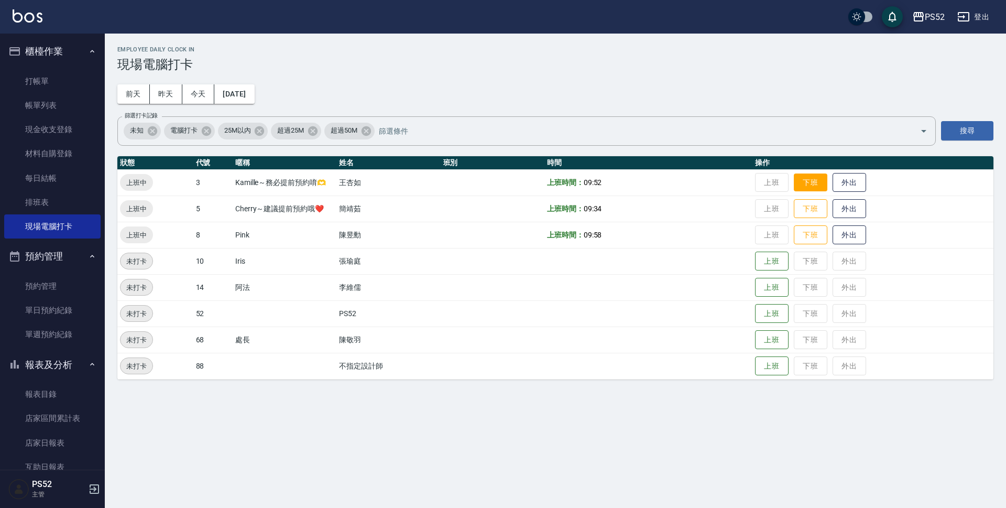
click at [815, 189] on button "下班" at bounding box center [811, 182] width 34 height 18
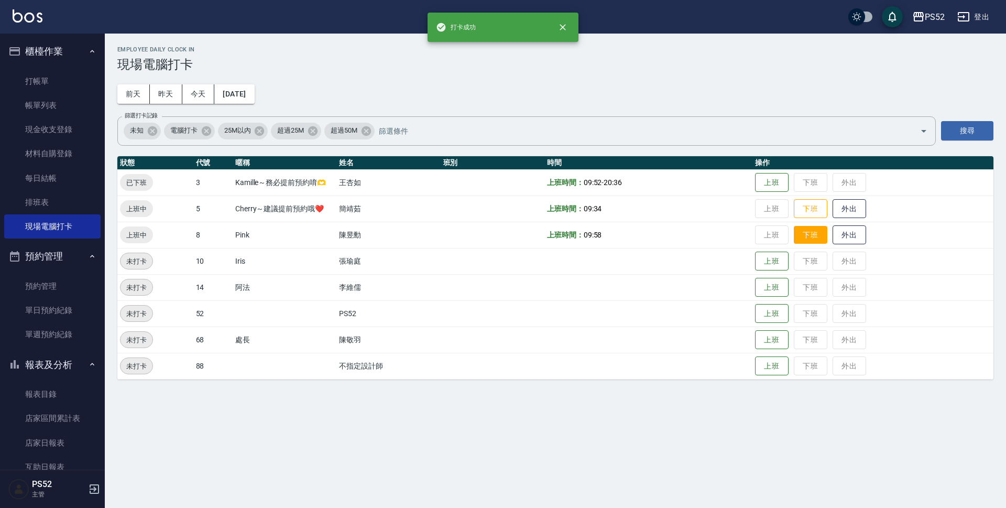
click at [816, 232] on button "下班" at bounding box center [811, 235] width 34 height 18
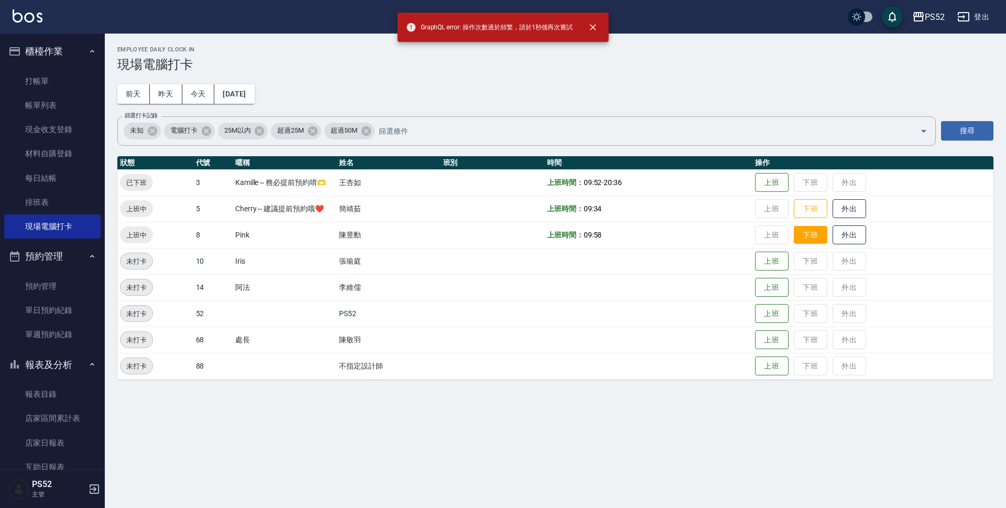
click at [814, 238] on button "下班" at bounding box center [811, 235] width 34 height 18
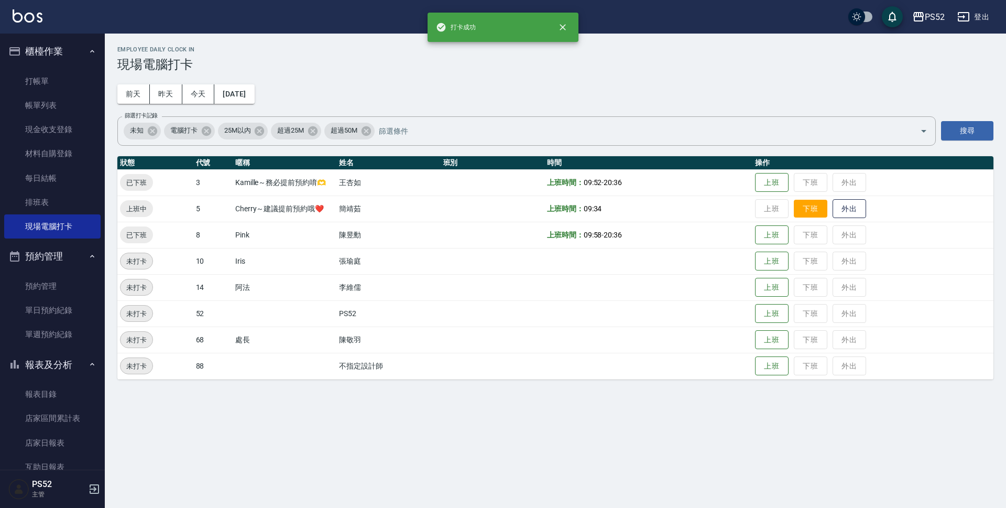
click at [811, 211] on button "下班" at bounding box center [811, 209] width 34 height 18
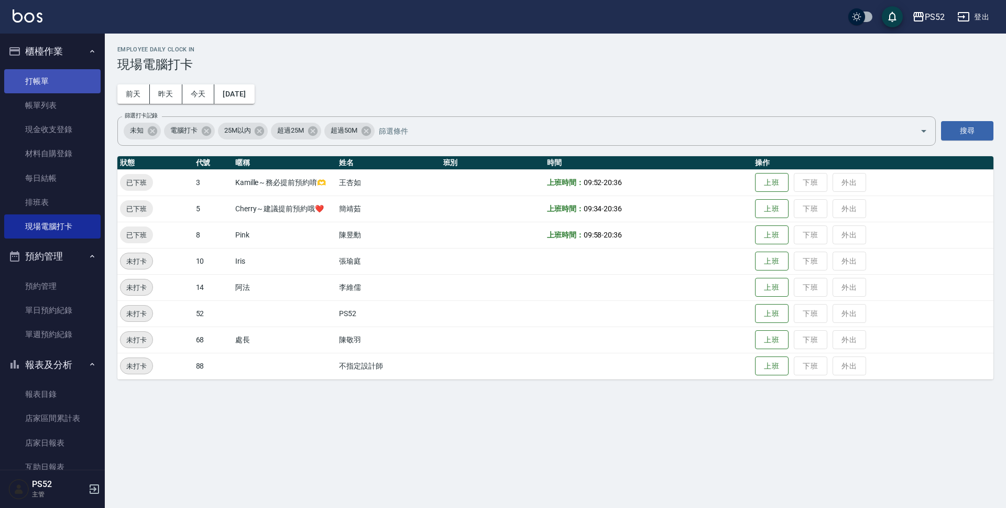
click at [70, 85] on link "打帳單" at bounding box center [52, 81] width 96 height 24
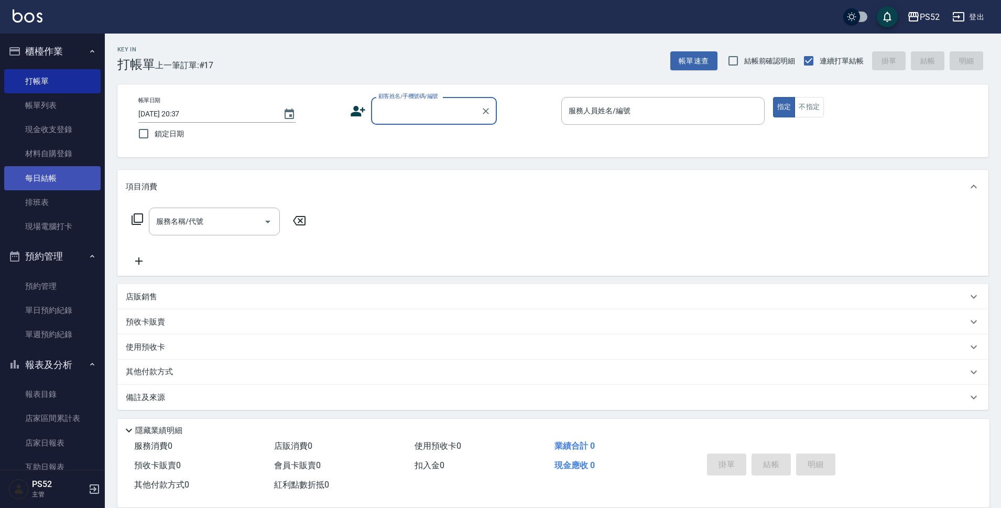
click at [40, 177] on link "每日結帳" at bounding box center [52, 178] width 96 height 24
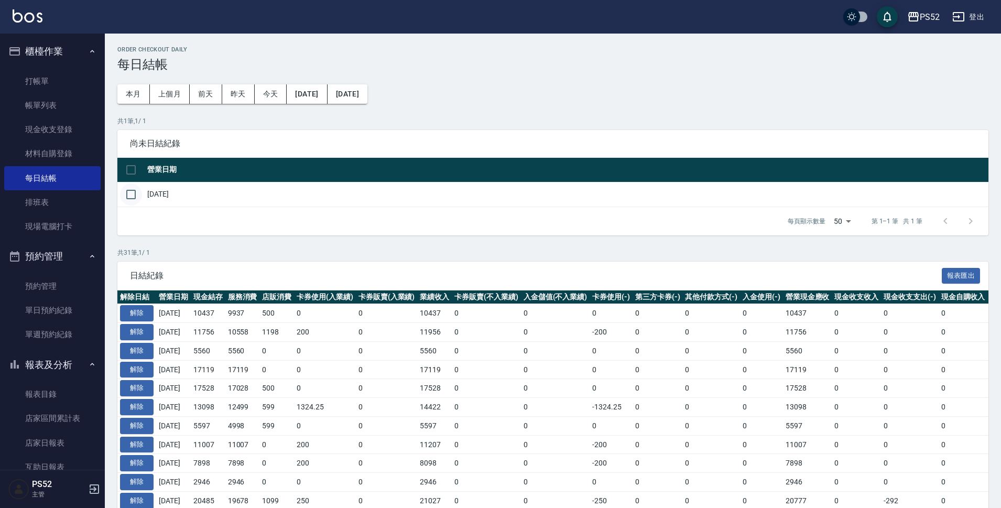
click at [130, 196] on input "checkbox" at bounding box center [131, 194] width 22 height 22
checkbox input "true"
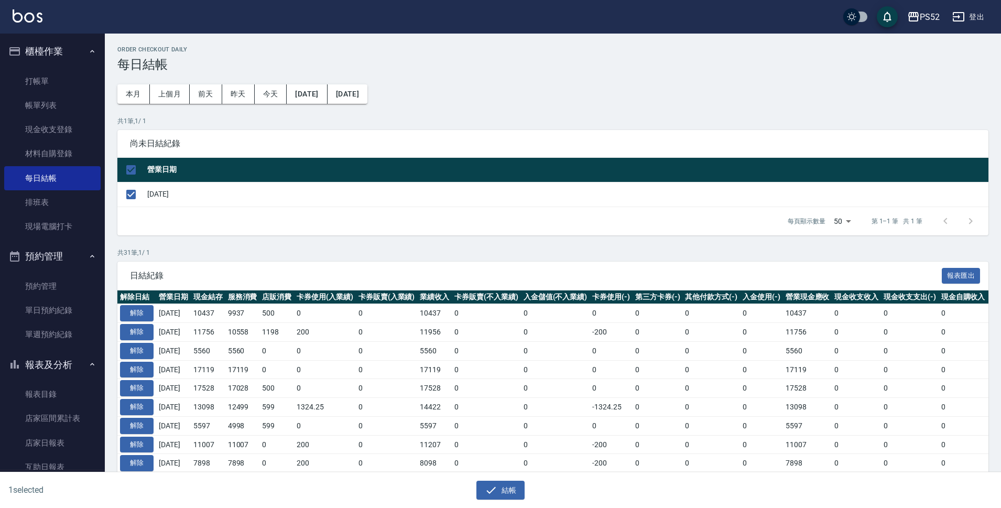
click at [499, 499] on div "1 selected 結帳" at bounding box center [500, 490] width 1001 height 36
click at [500, 479] on div "結帳" at bounding box center [496, 486] width 496 height 28
click at [500, 485] on button "結帳" at bounding box center [500, 489] width 49 height 19
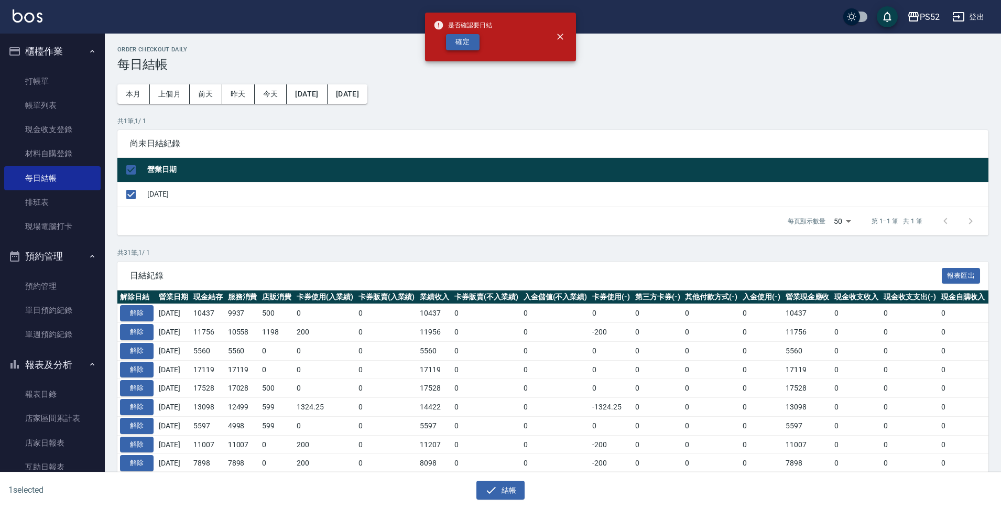
click at [471, 43] on button "確定" at bounding box center [463, 42] width 34 height 16
checkbox input "false"
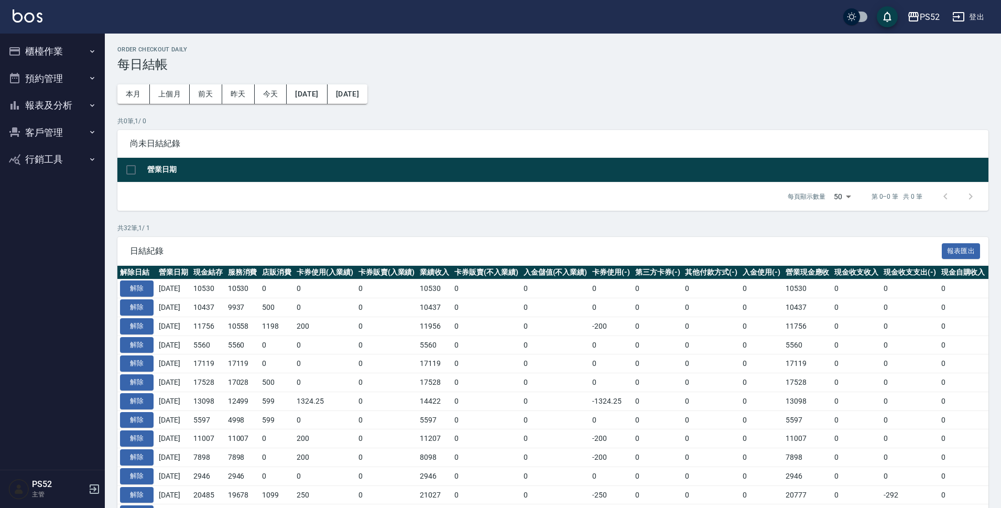
click at [75, 107] on button "報表及分析" at bounding box center [52, 105] width 96 height 27
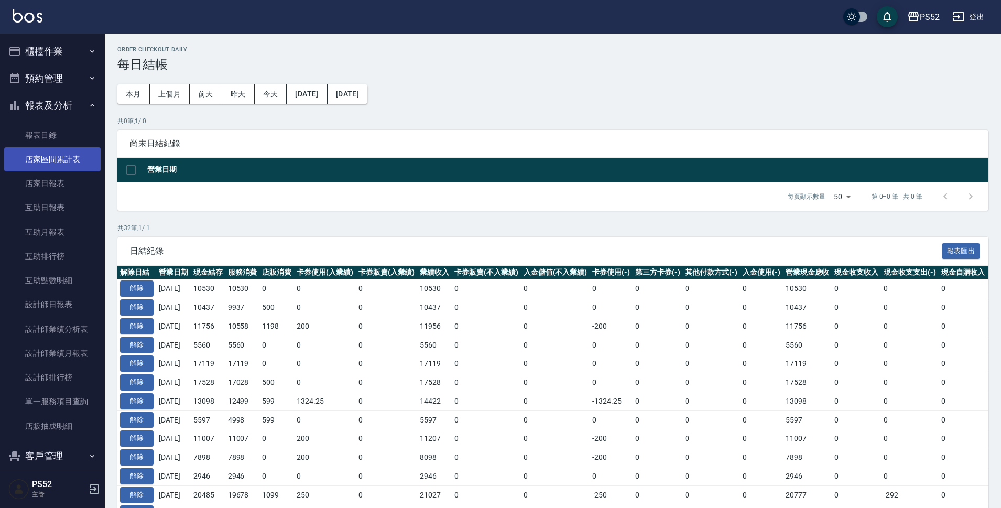
click at [62, 171] on link "店家區間累計表" at bounding box center [52, 159] width 96 height 24
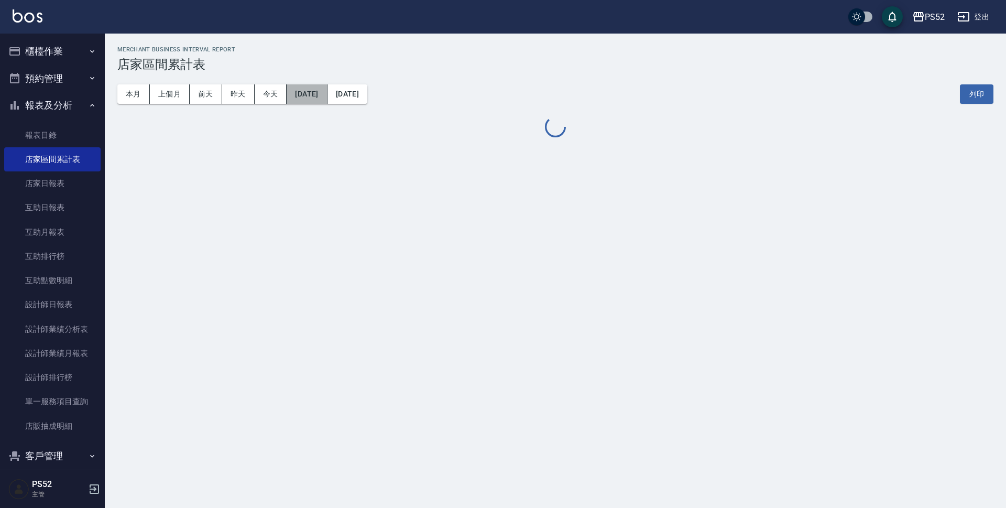
click at [298, 90] on button "[DATE]" at bounding box center [307, 93] width 40 height 19
click at [320, 95] on button "[DATE]" at bounding box center [307, 93] width 40 height 19
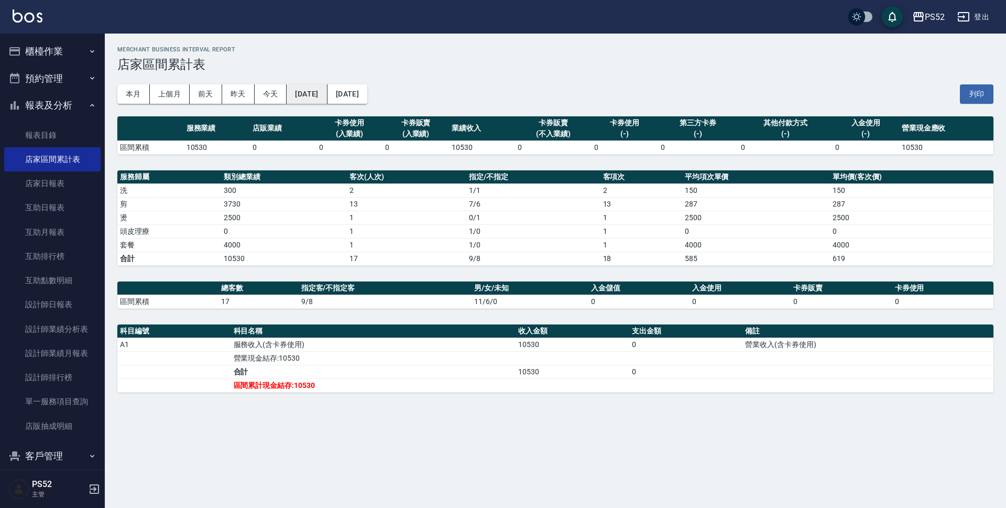
click at [327, 87] on button "[DATE]" at bounding box center [307, 93] width 40 height 19
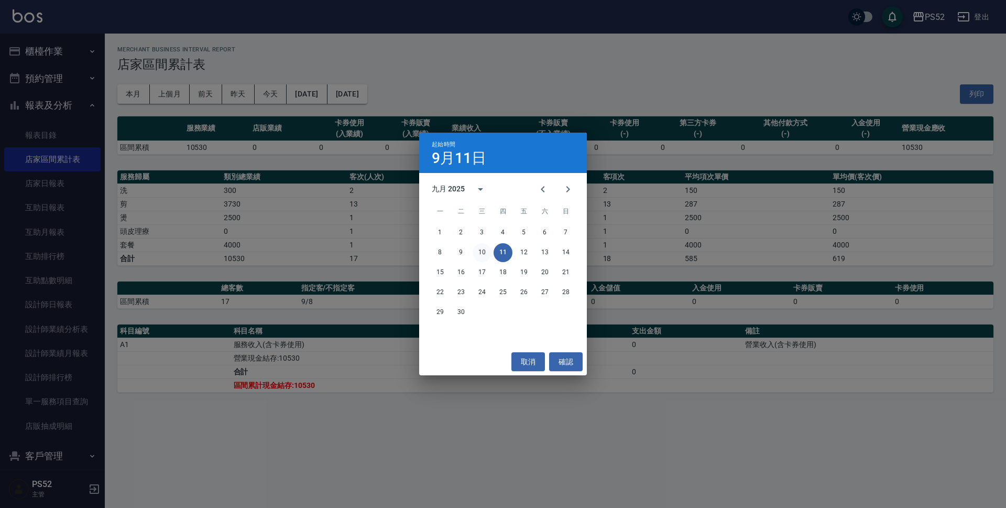
click at [483, 248] on button "10" at bounding box center [482, 252] width 19 height 19
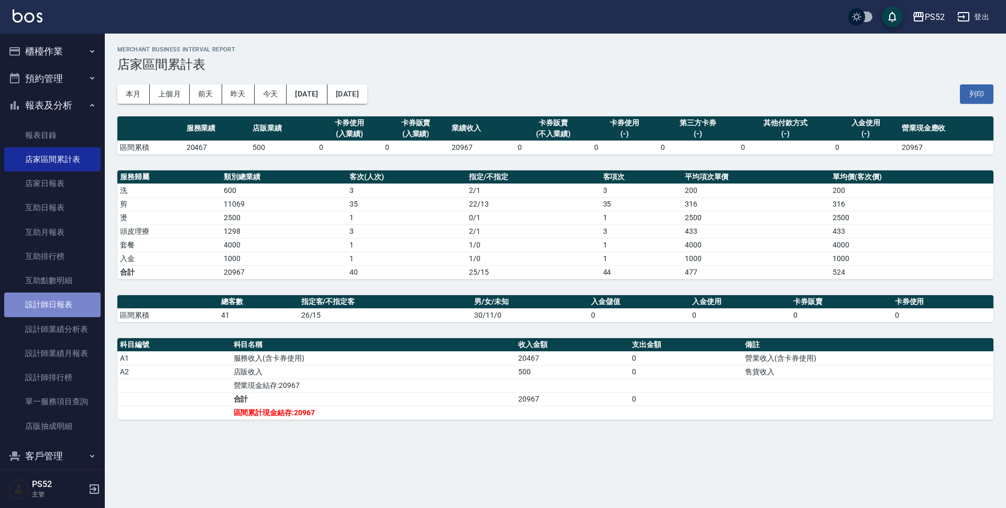
click at [61, 314] on link "設計師日報表" at bounding box center [52, 304] width 96 height 24
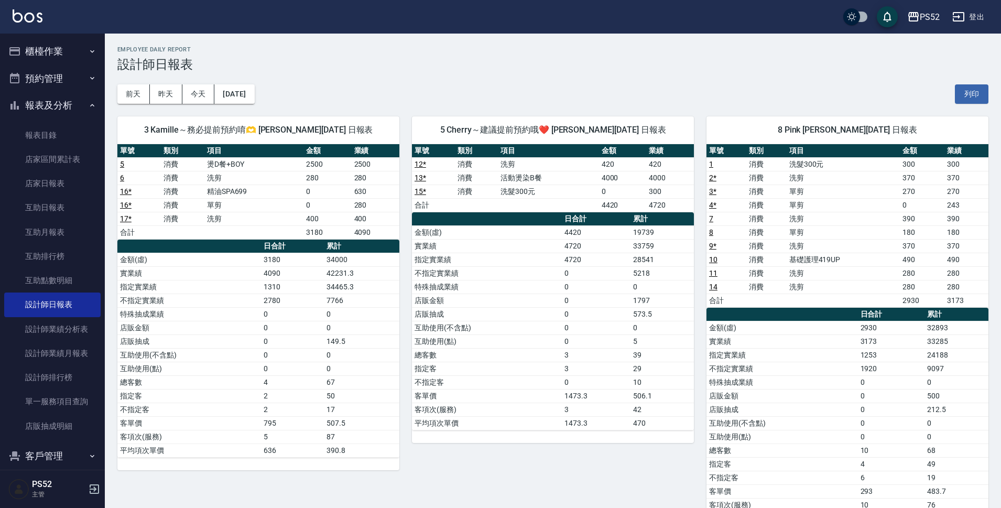
click at [60, 84] on button "預約管理" at bounding box center [52, 78] width 96 height 27
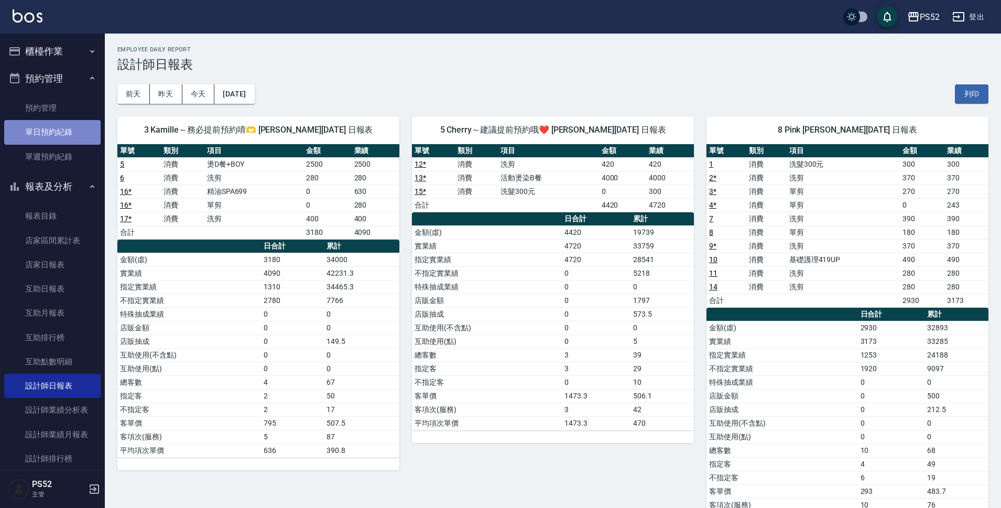
click at [58, 128] on link "單日預約紀錄" at bounding box center [52, 132] width 96 height 24
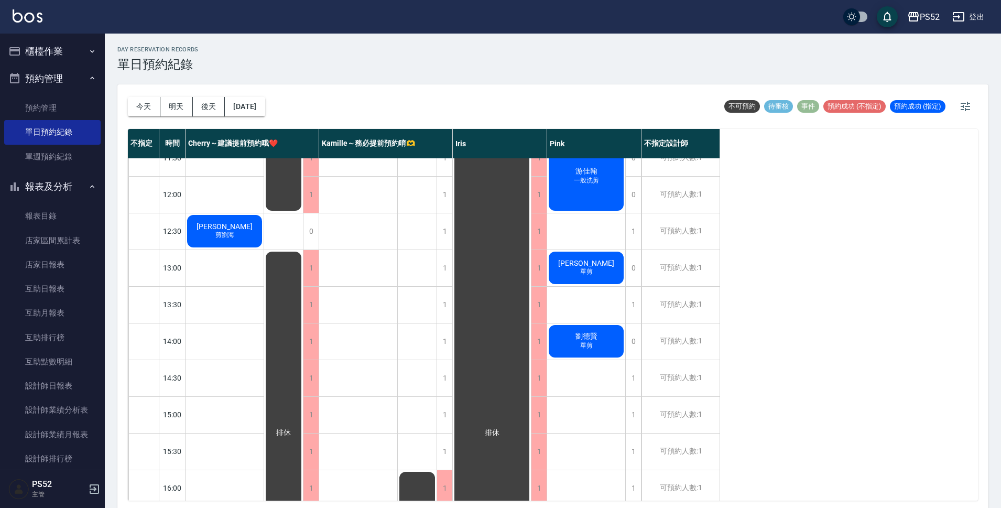
scroll to position [105, 0]
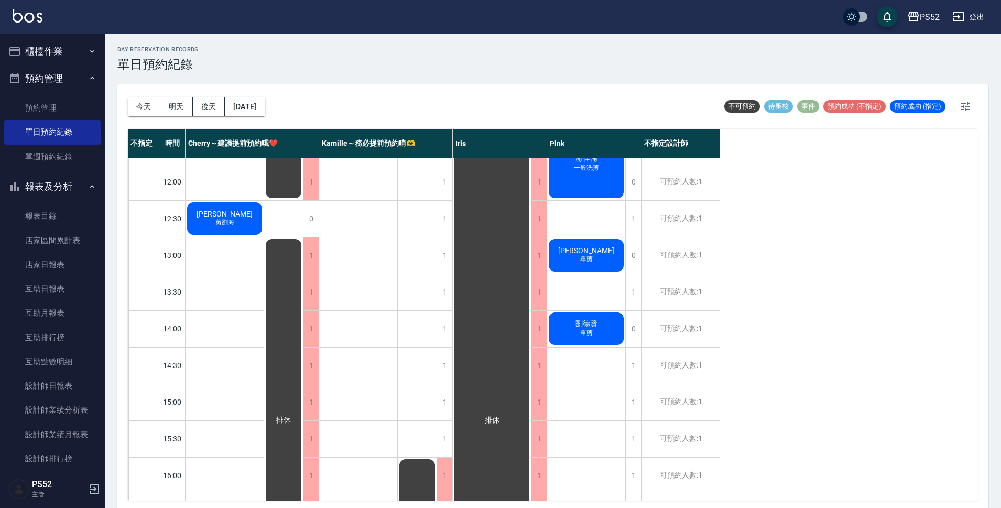
click at [210, 213] on div "李育臻 剪劉海" at bounding box center [224, 219] width 78 height 36
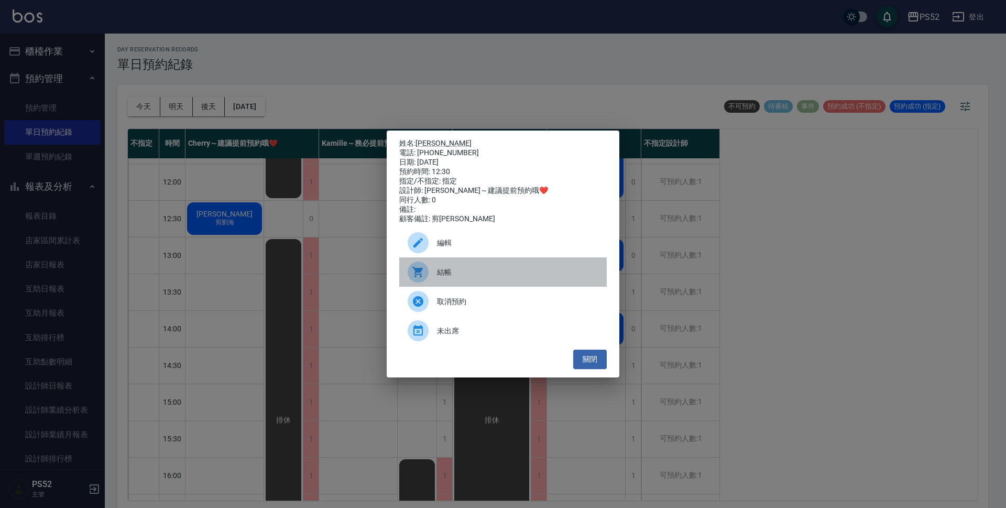
click at [474, 287] on div "結帳" at bounding box center [502, 271] width 207 height 29
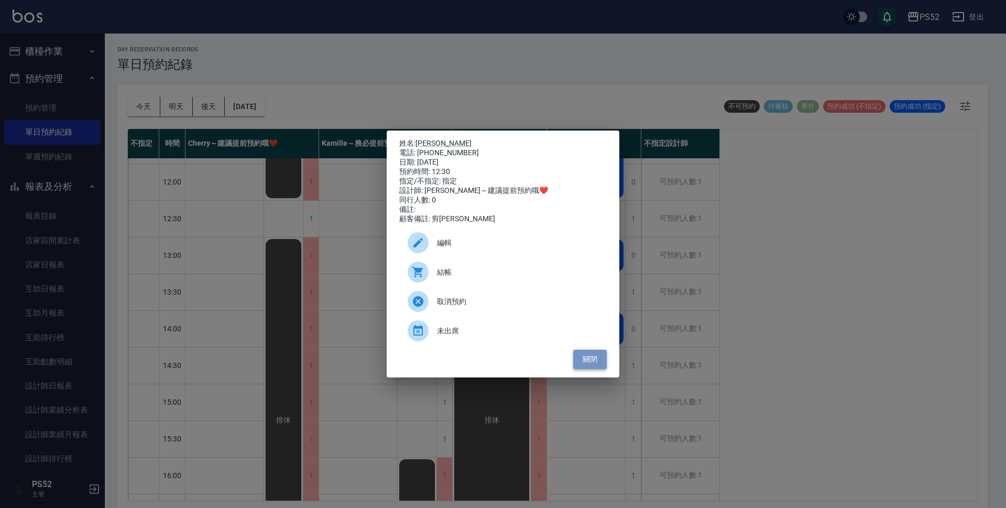
click at [599, 364] on button "關閉" at bounding box center [590, 358] width 34 height 19
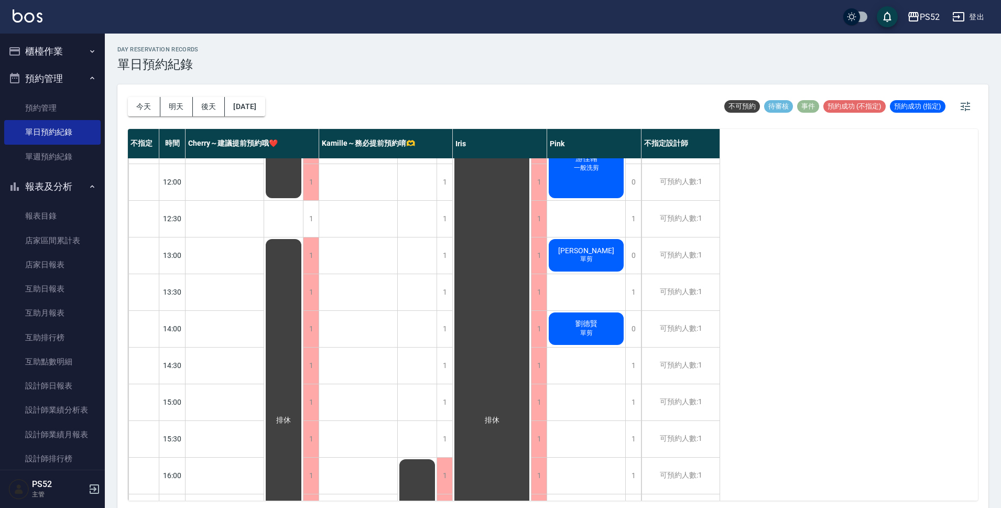
click at [66, 47] on button "櫃檯作業" at bounding box center [52, 51] width 96 height 27
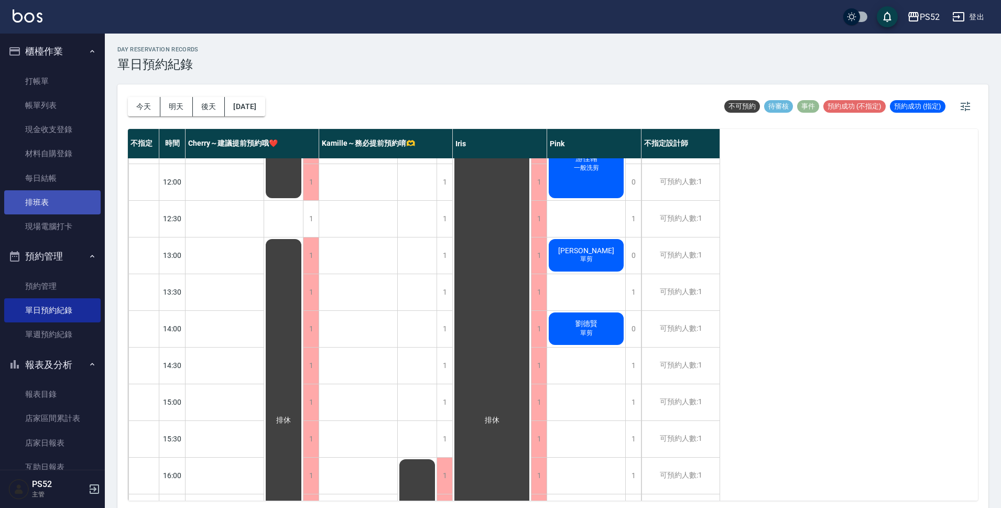
click at [65, 190] on link "排班表" at bounding box center [52, 202] width 96 height 24
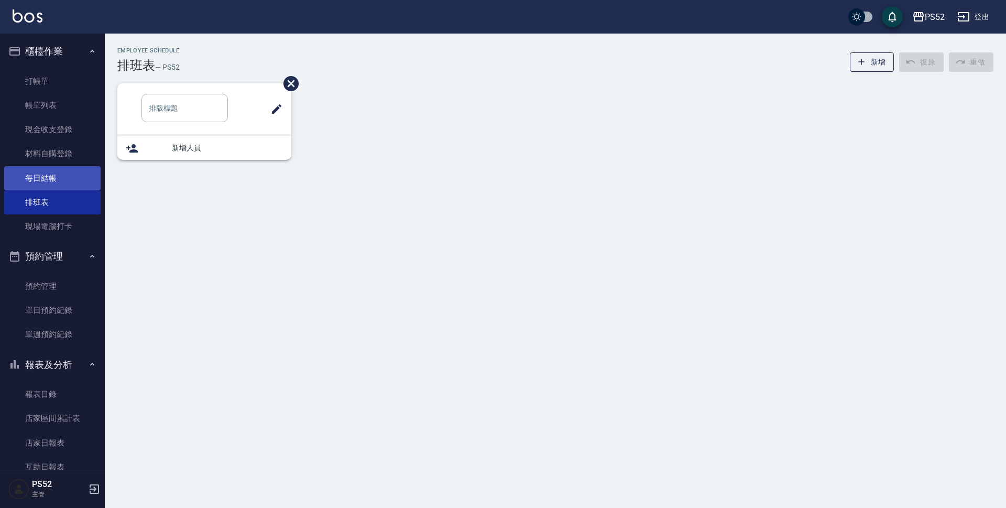
click at [67, 179] on link "每日結帳" at bounding box center [52, 178] width 96 height 24
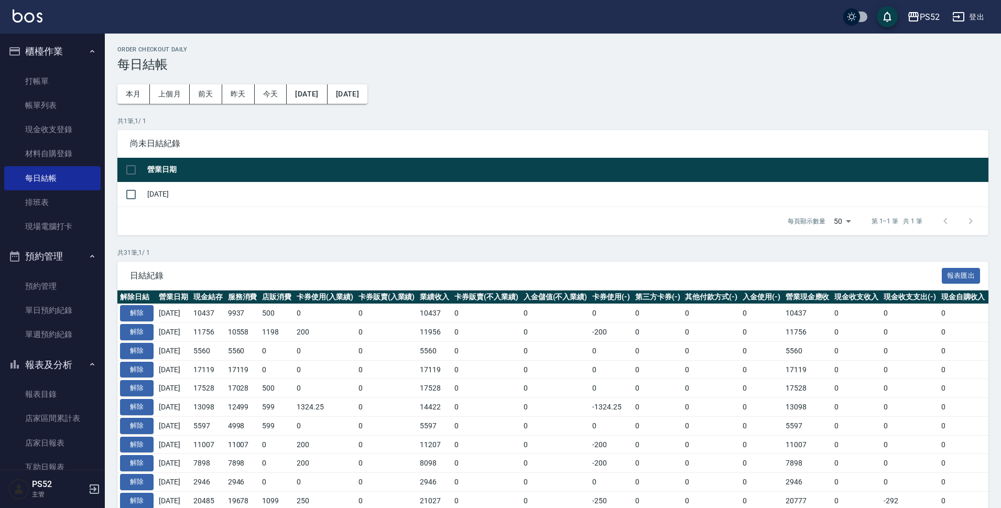
click at [160, 196] on td "[DATE]" at bounding box center [567, 194] width 844 height 25
click at [140, 191] on input "checkbox" at bounding box center [131, 194] width 22 height 22
checkbox input "true"
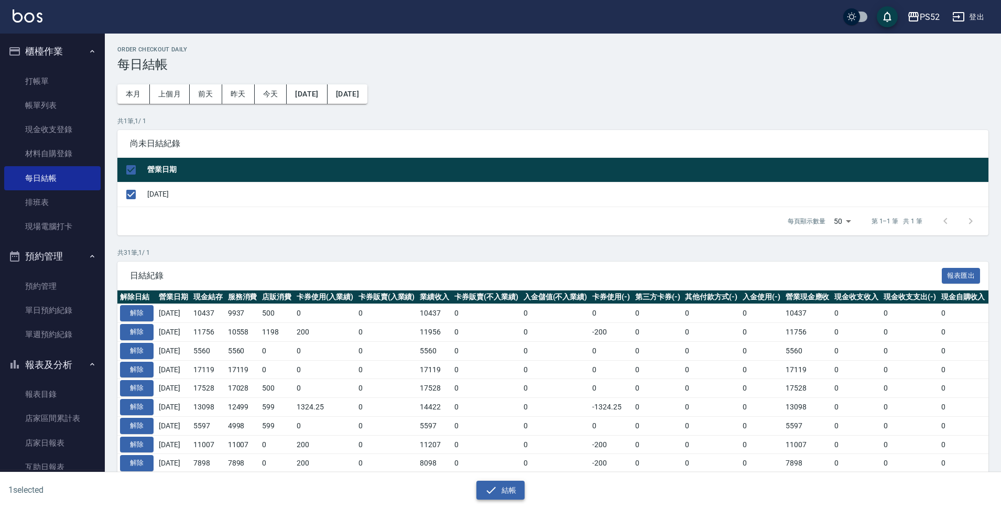
click at [510, 486] on button "結帳" at bounding box center [500, 489] width 49 height 19
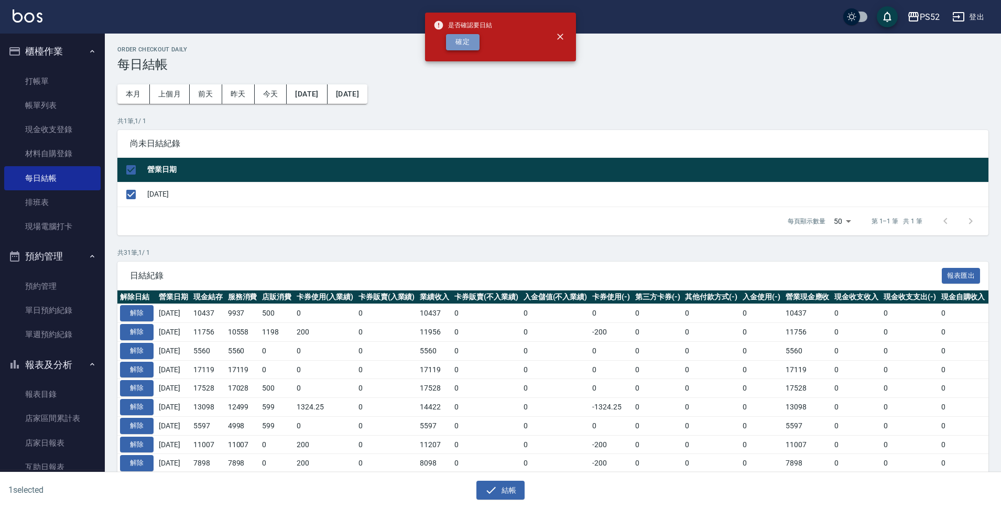
click at [462, 39] on button "確定" at bounding box center [463, 42] width 34 height 16
checkbox input "false"
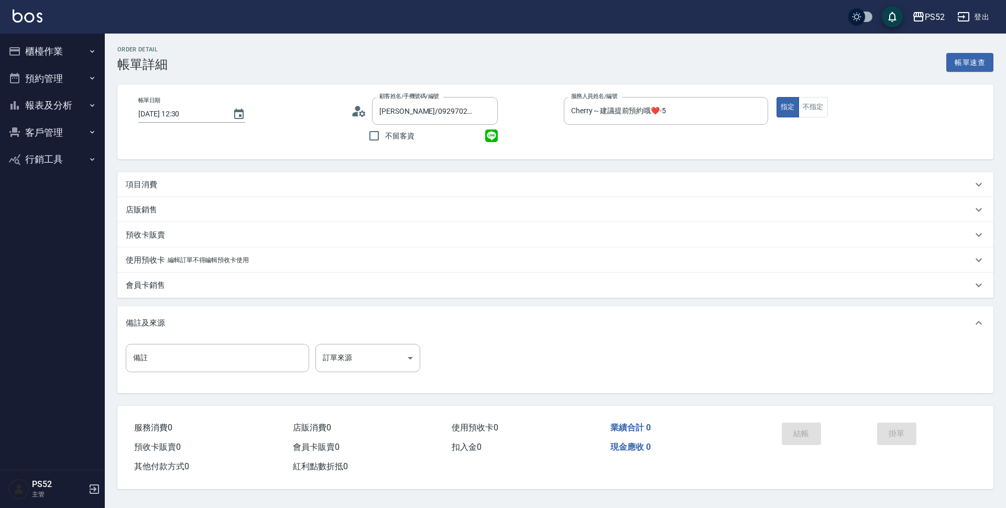
click at [174, 183] on div "項目消費" at bounding box center [549, 184] width 847 height 11
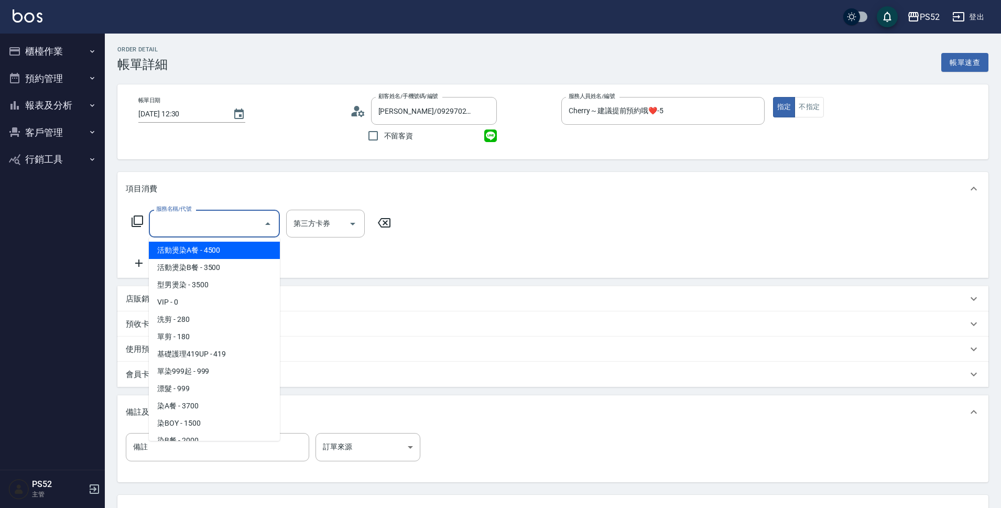
click at [235, 219] on input "服務名稱/代號" at bounding box center [207, 223] width 106 height 18
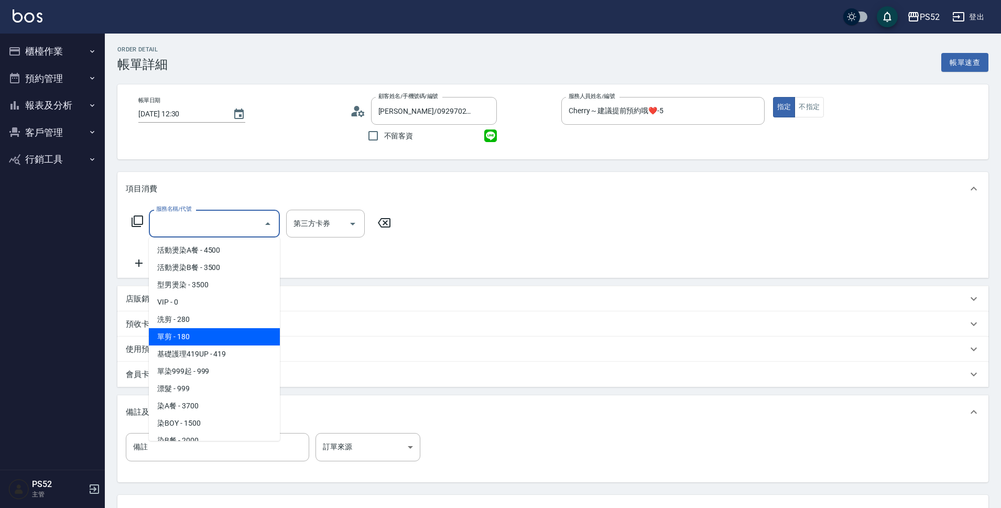
click at [232, 332] on span "單剪 - 180" at bounding box center [214, 336] width 131 height 17
type input "單剪(C2)"
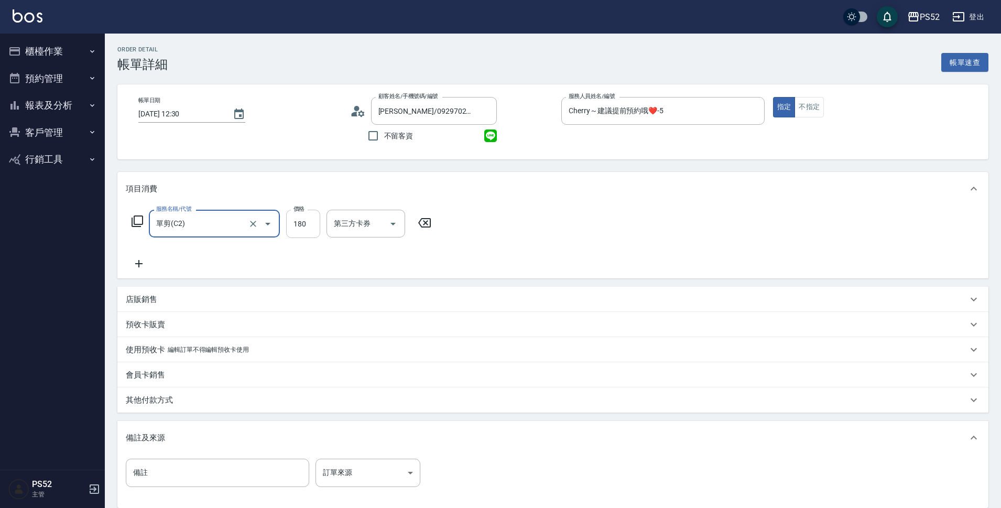
click at [314, 227] on input "180" at bounding box center [303, 224] width 34 height 28
type input "50"
click at [606, 237] on div "服務名稱/代號 單剪(C2) 服務名稱/代號 價格 50 價格 第三方卡券 第三方卡券" at bounding box center [552, 241] width 871 height 73
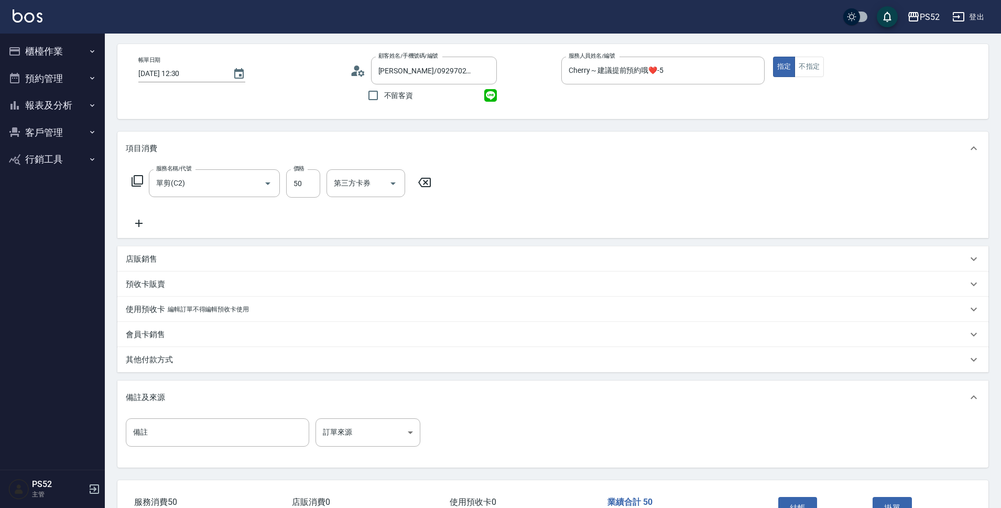
scroll to position [87, 0]
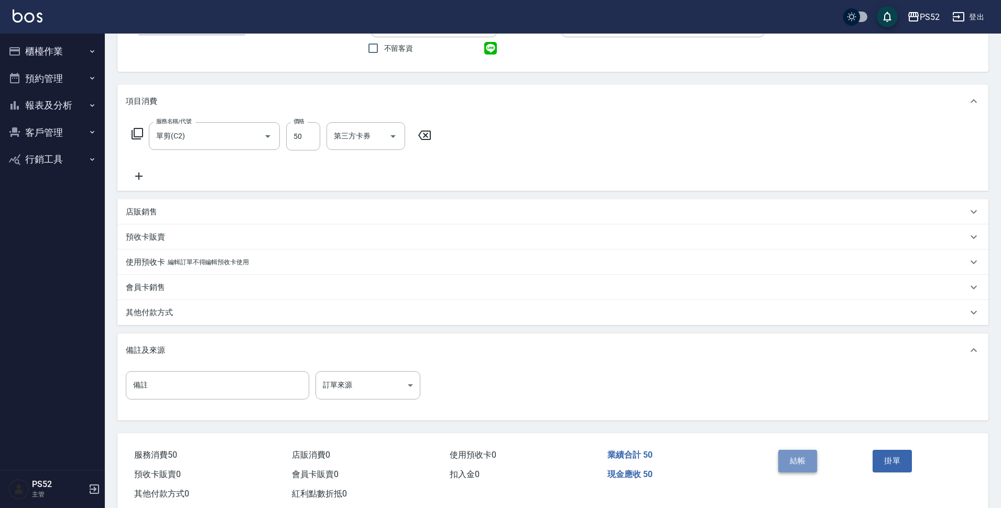
click at [791, 458] on button "結帳" at bounding box center [797, 461] width 39 height 22
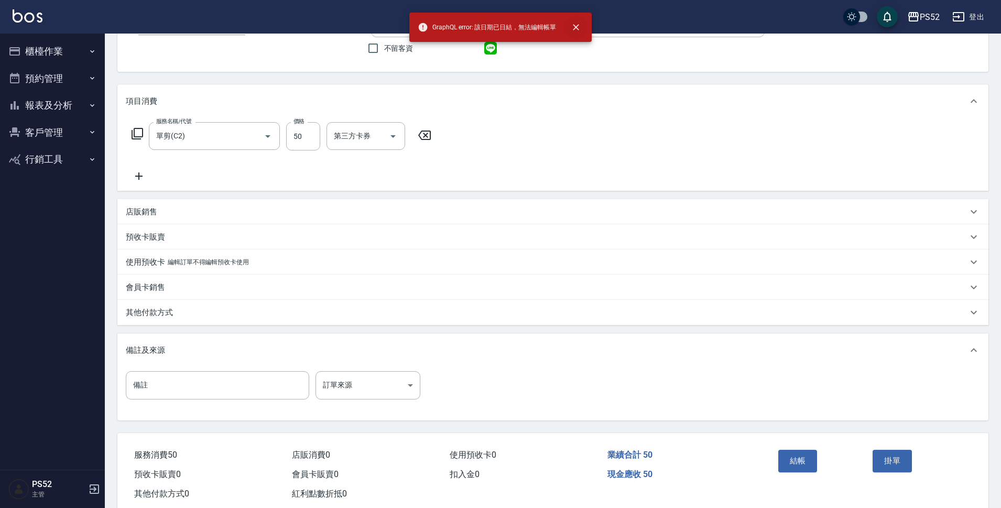
click at [576, 24] on icon "close" at bounding box center [576, 27] width 10 height 10
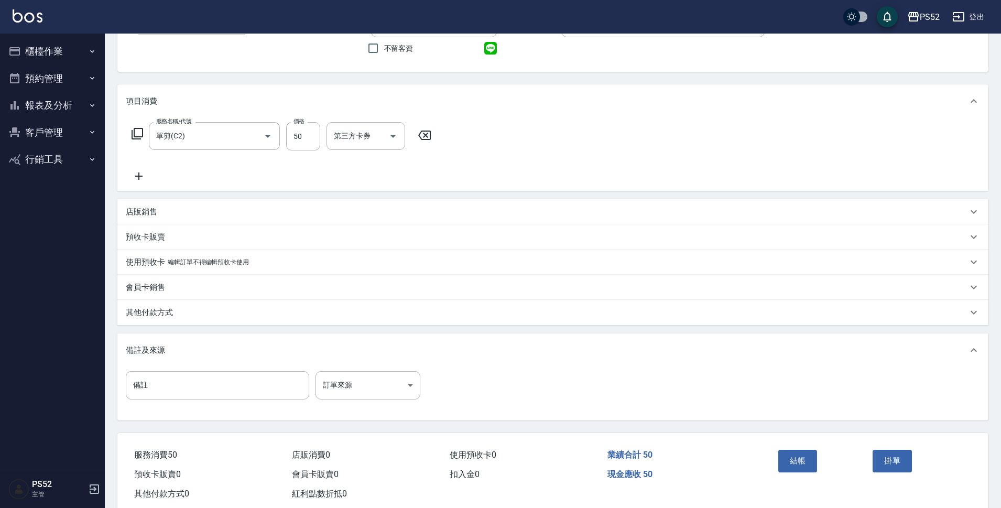
click at [33, 80] on button "預約管理" at bounding box center [52, 78] width 96 height 27
click at [48, 50] on button "櫃檯作業" at bounding box center [52, 51] width 96 height 27
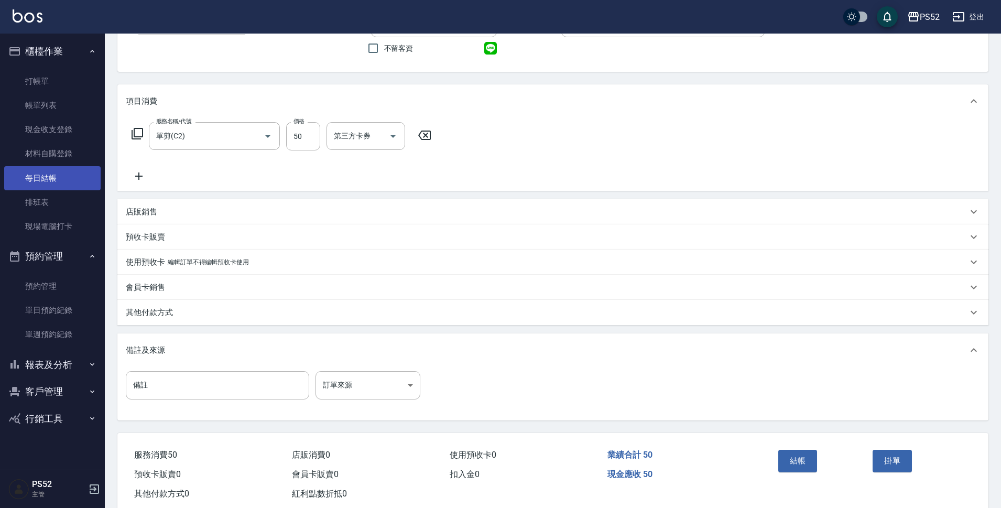
click at [75, 174] on link "每日結帳" at bounding box center [52, 178] width 96 height 24
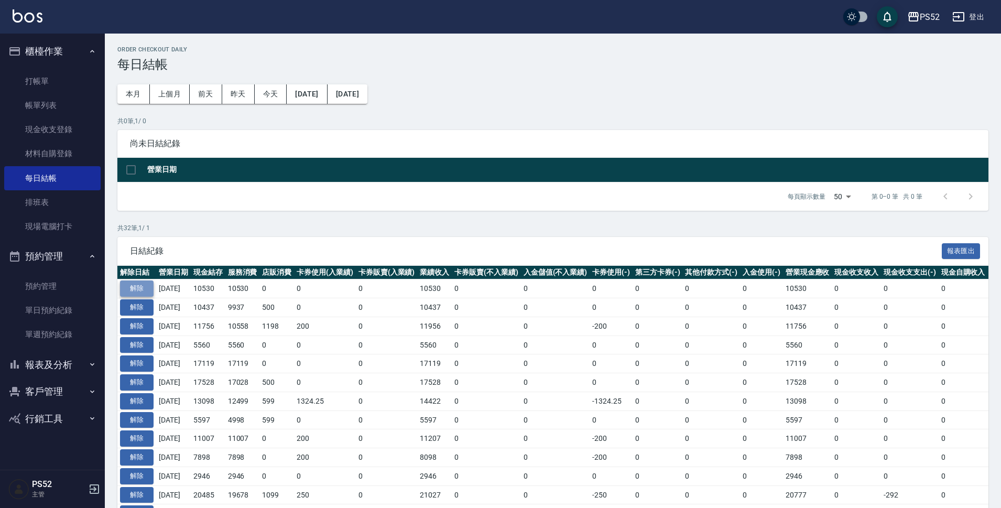
click at [144, 292] on button "解除" at bounding box center [137, 288] width 34 height 16
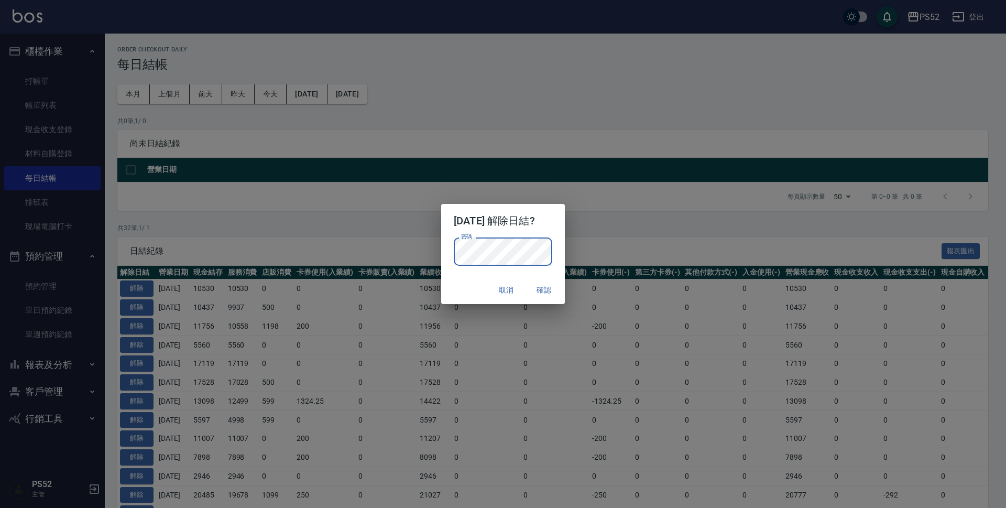
click at [555, 291] on button "確認" at bounding box center [544, 289] width 34 height 19
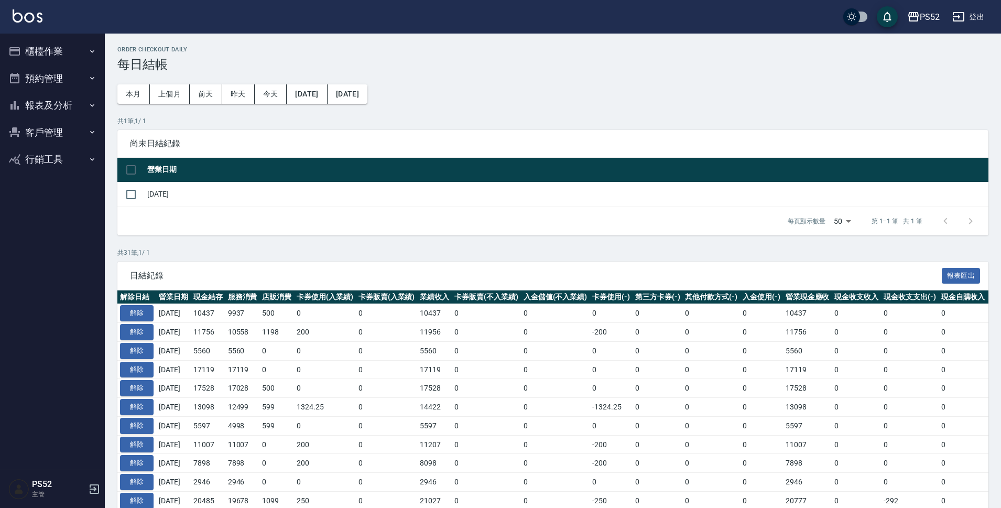
click at [62, 45] on button "櫃檯作業" at bounding box center [52, 51] width 96 height 27
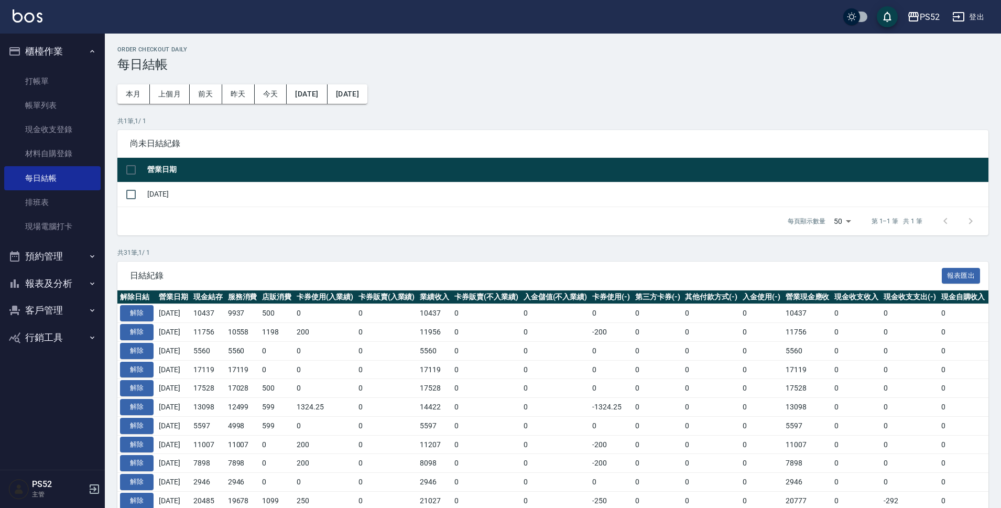
click at [87, 262] on button "預約管理" at bounding box center [52, 256] width 96 height 27
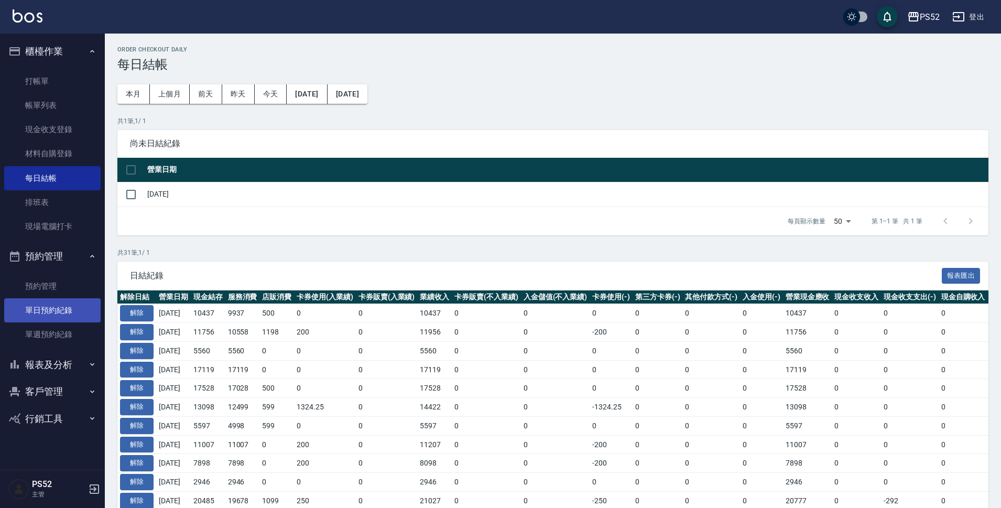
click at [59, 314] on link "單日預約紀錄" at bounding box center [52, 310] width 96 height 24
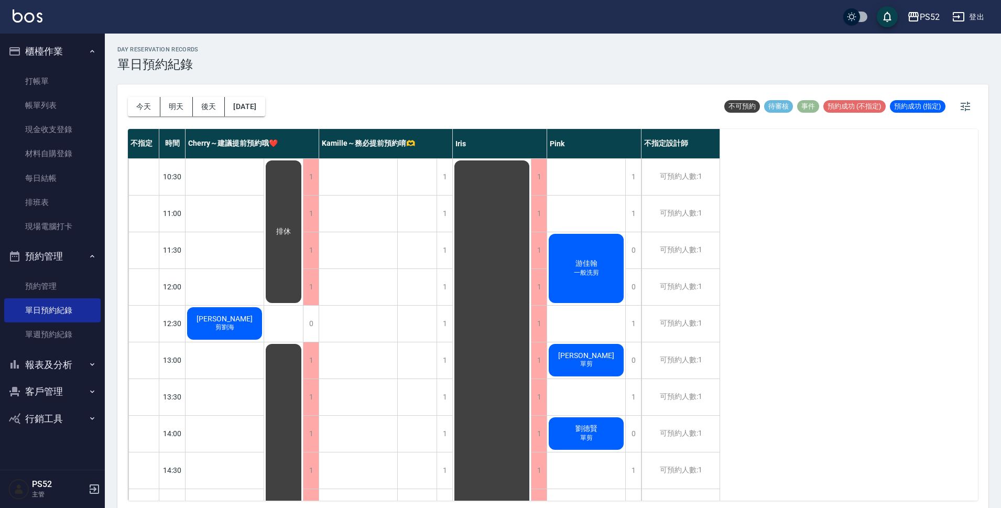
click at [209, 322] on div "李育臻 剪劉海" at bounding box center [224, 323] width 78 height 36
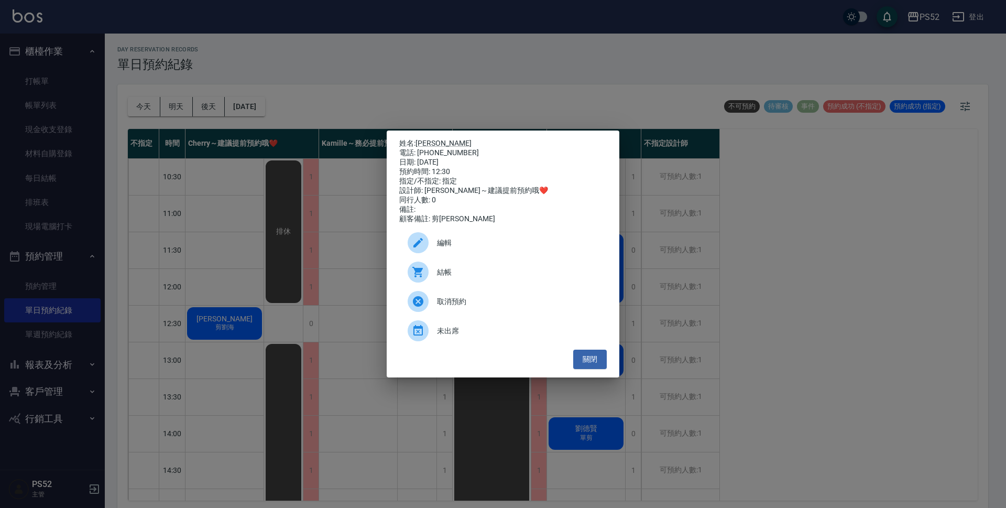
click at [503, 248] on span "編輯" at bounding box center [517, 242] width 161 height 11
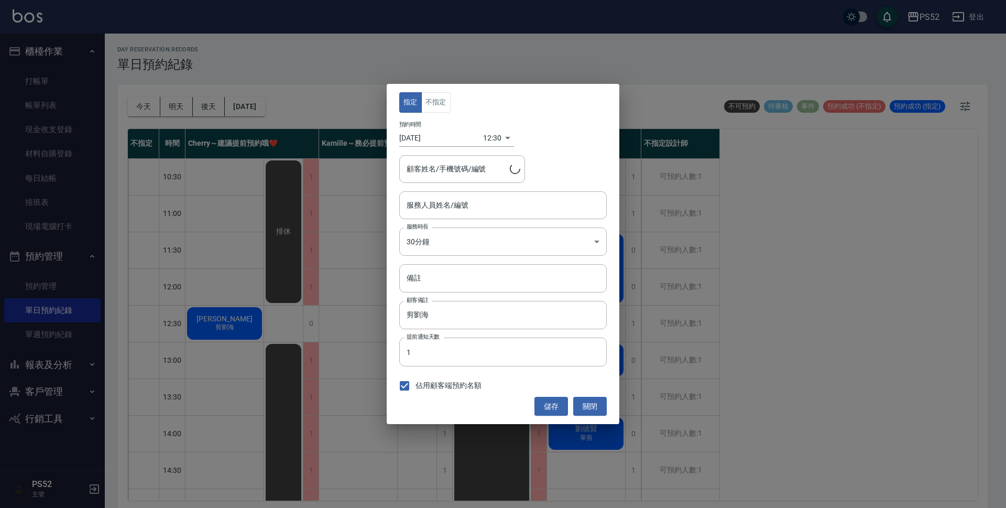
type input "Cherry～建議提前預約哦❤️-5"
type input "李育臻/0929702988/C0929702988"
click at [584, 408] on button "關閉" at bounding box center [590, 406] width 34 height 19
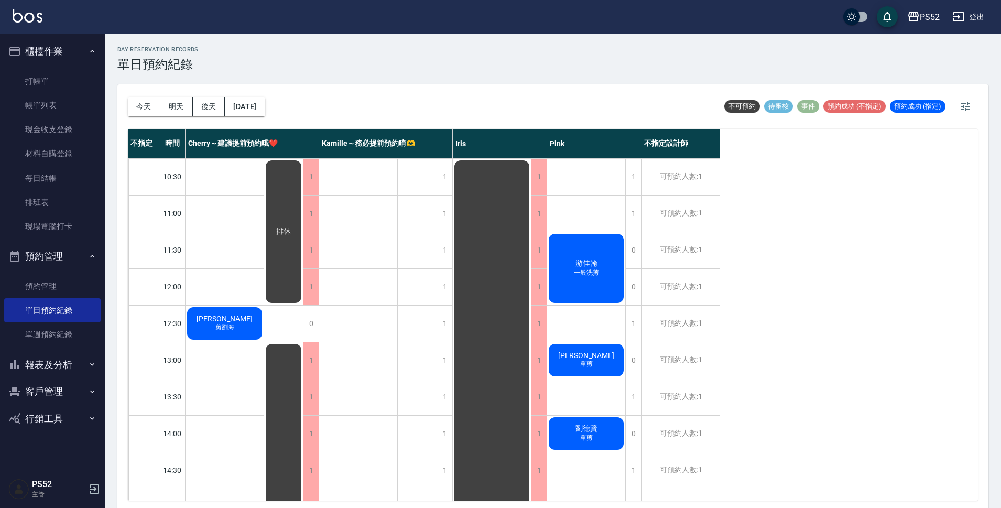
click at [208, 321] on div "李育臻 剪劉海" at bounding box center [224, 323] width 78 height 36
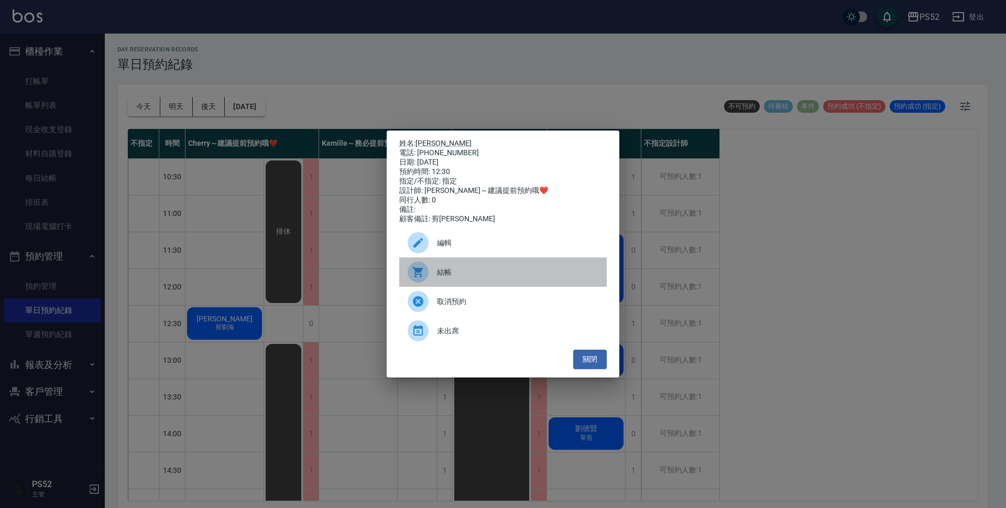
click at [479, 278] on span "結帳" at bounding box center [517, 272] width 161 height 11
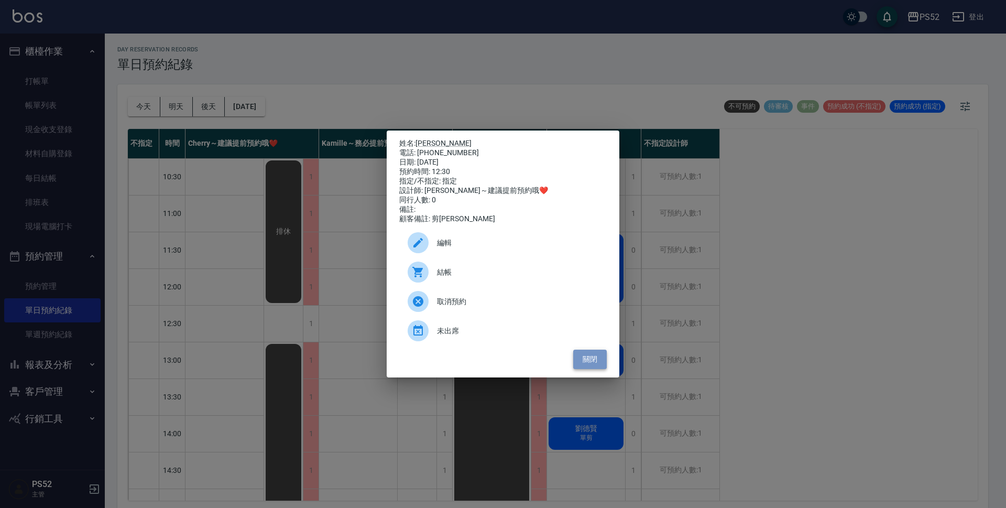
click at [604, 363] on button "關閉" at bounding box center [590, 358] width 34 height 19
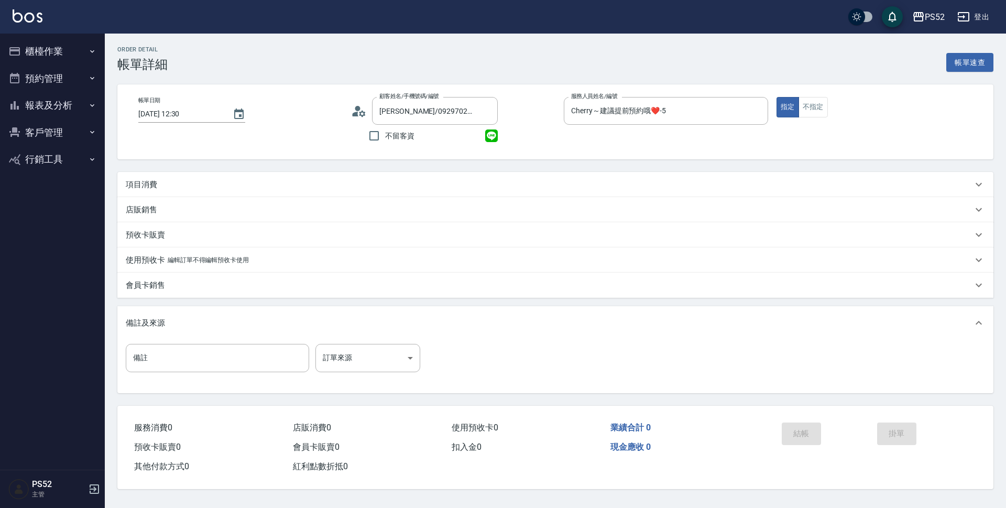
click at [181, 181] on div "項目消費" at bounding box center [549, 184] width 847 height 11
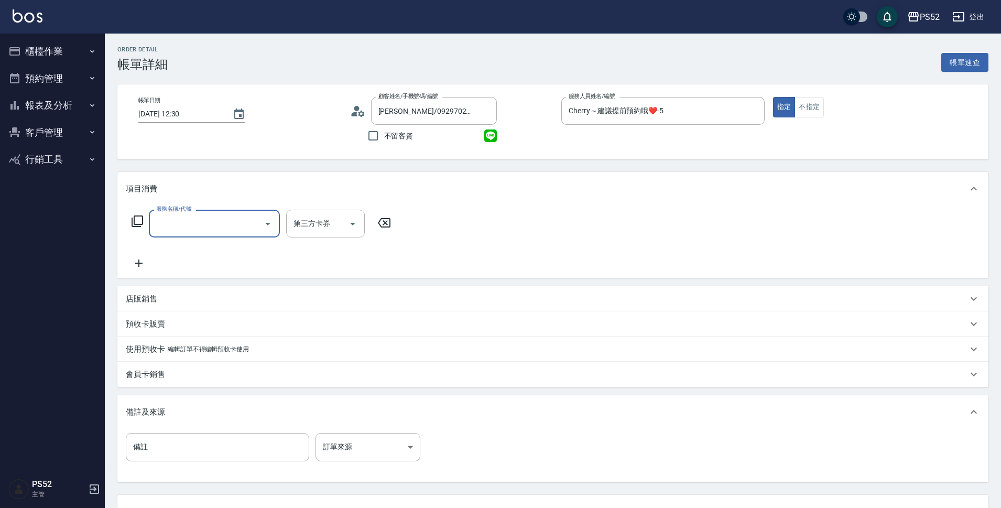
click at [226, 228] on input "服務名稱/代號" at bounding box center [207, 223] width 106 height 18
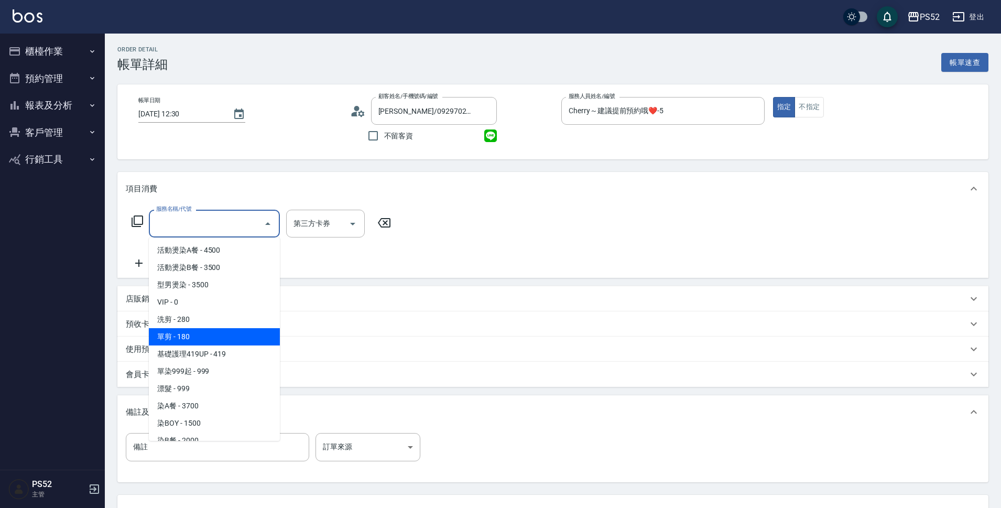
click at [262, 335] on span "單剪 - 180" at bounding box center [214, 336] width 131 height 17
type input "單剪(C2)"
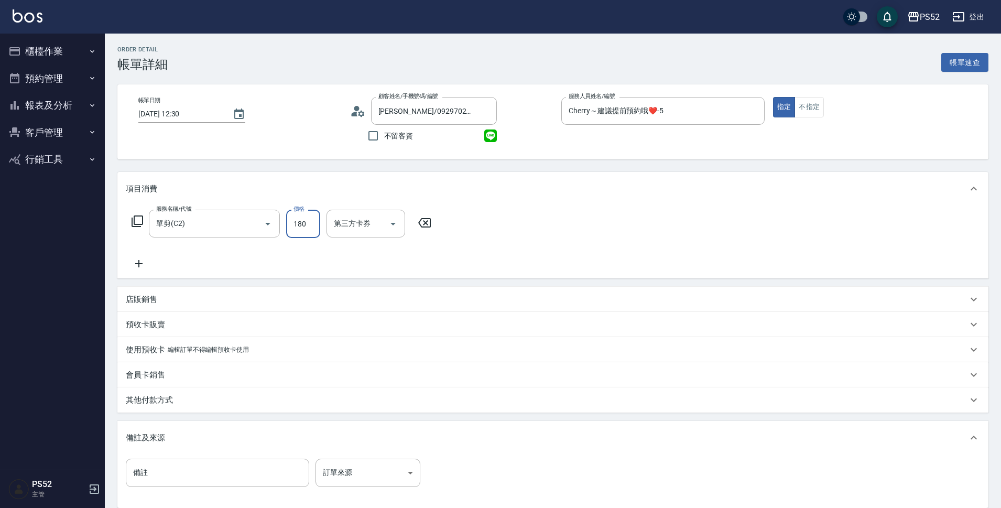
click at [310, 218] on input "180" at bounding box center [303, 224] width 34 height 28
type input "50"
click at [570, 257] on div "服務名稱/代號 單剪(C2) 服務名稱/代號 價格 50 價格 第三方卡券 第三方卡券" at bounding box center [552, 241] width 871 height 73
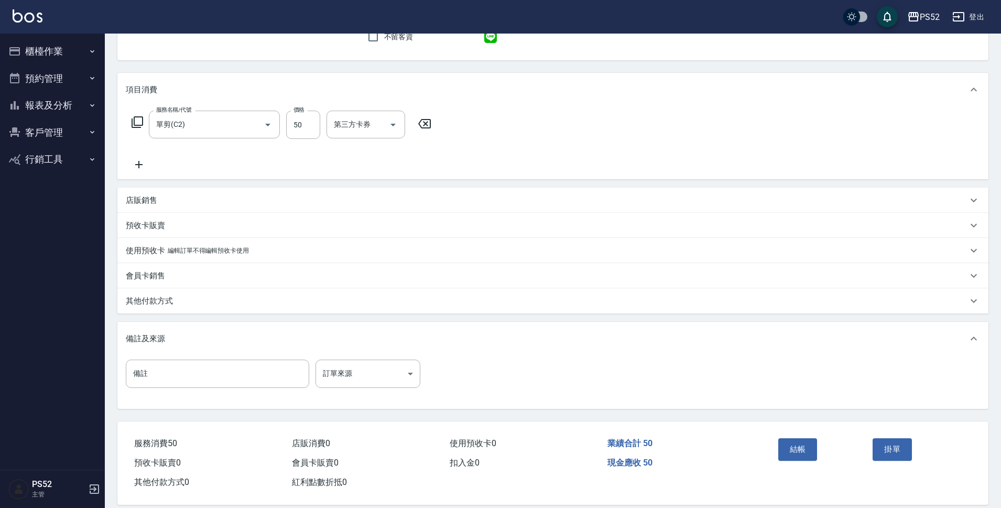
scroll to position [105, 0]
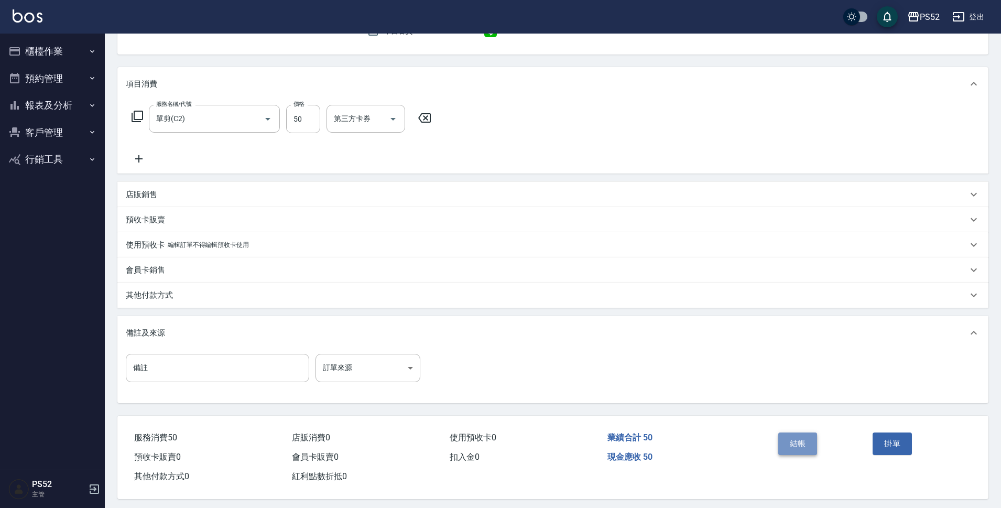
click at [800, 450] on button "結帳" at bounding box center [797, 443] width 39 height 22
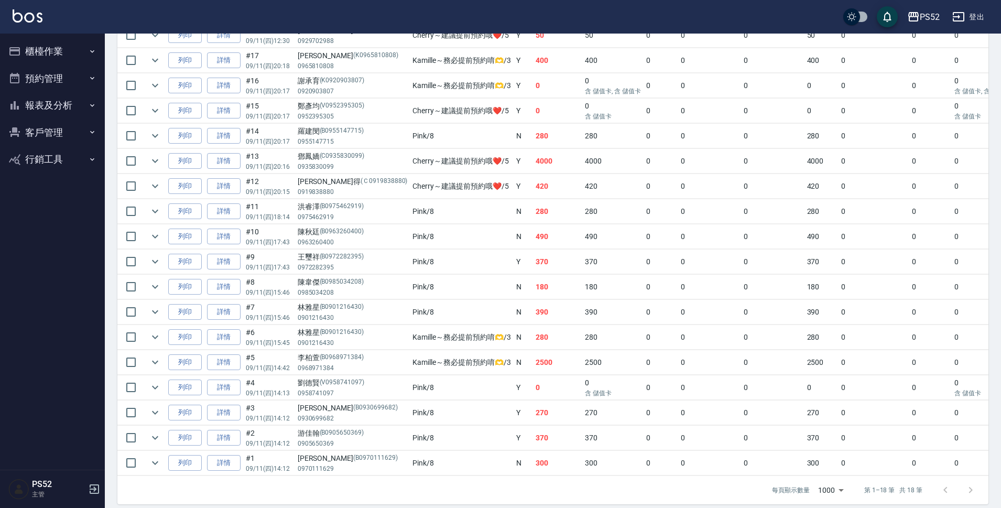
scroll to position [297, 0]
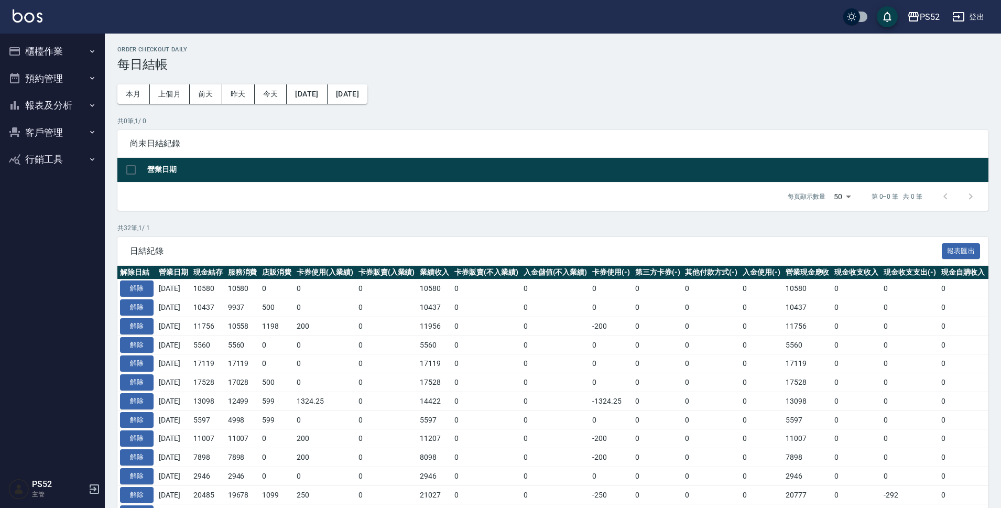
click at [976, 3] on div "PS52 登出" at bounding box center [500, 17] width 1001 height 34
click at [976, 12] on button "登出" at bounding box center [968, 16] width 40 height 19
